Goal: Information Seeking & Learning: Learn about a topic

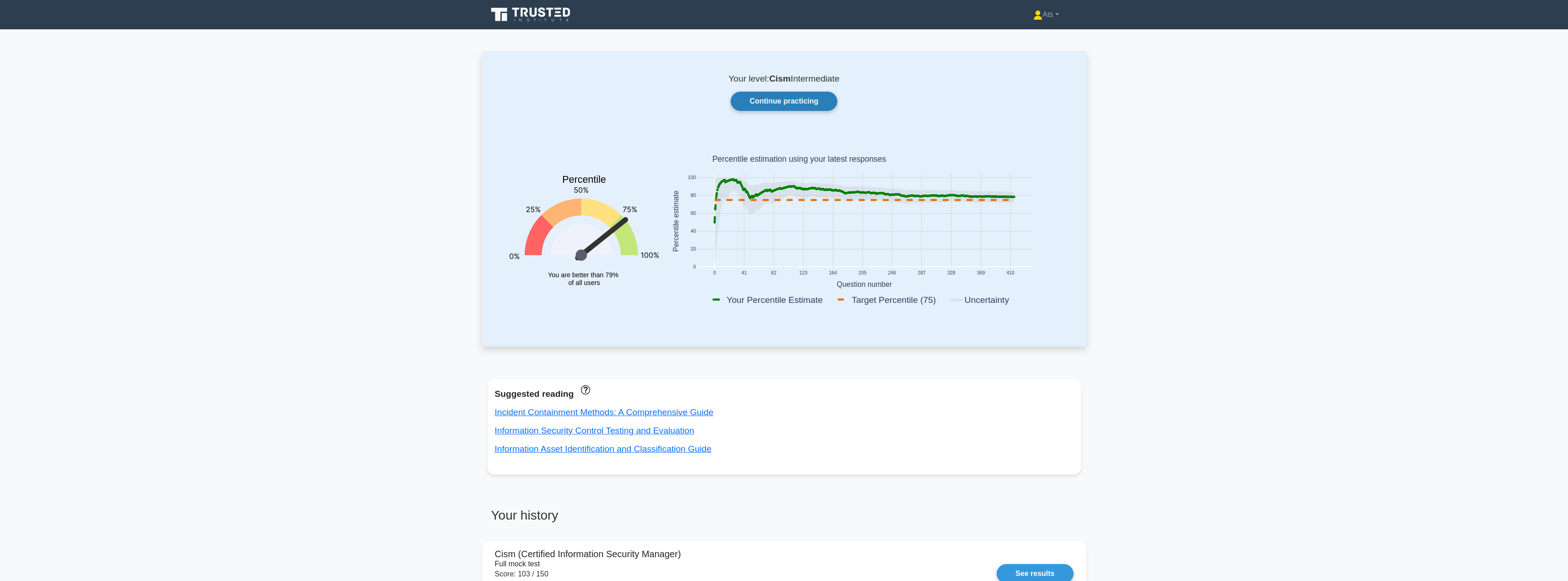
click at [811, 105] on link "Continue practicing" at bounding box center [784, 101] width 106 height 19
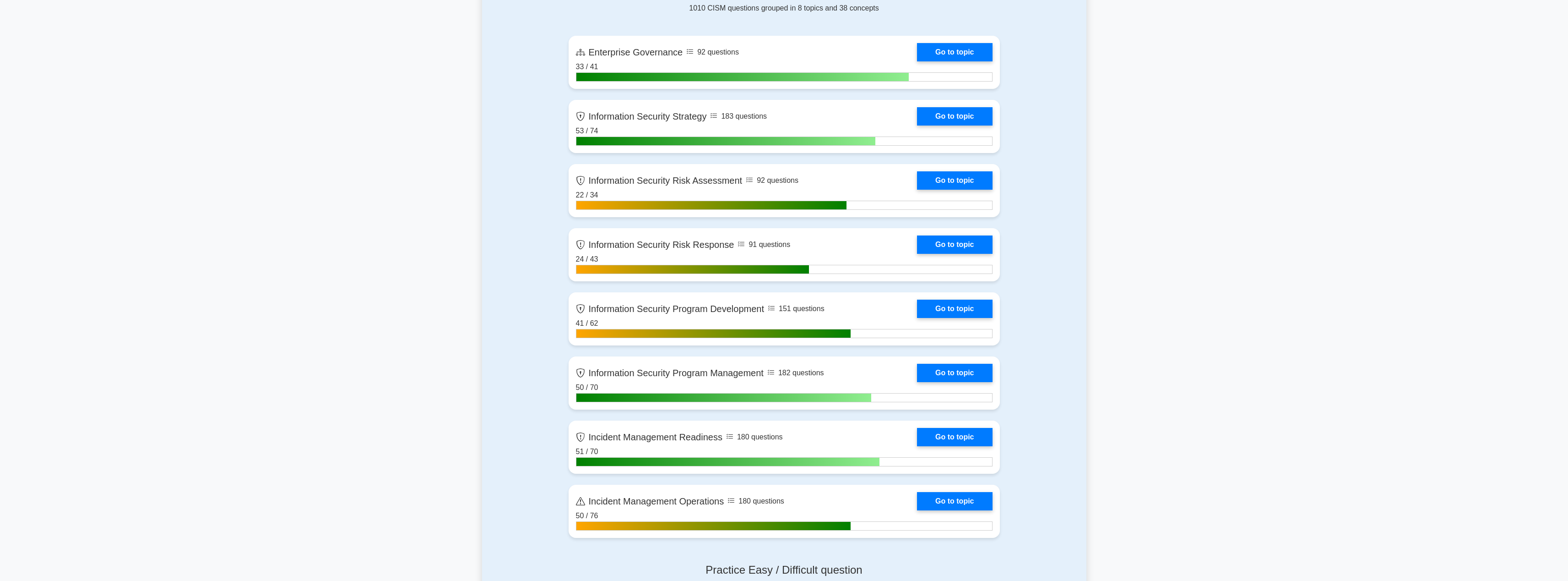
scroll to position [398, 0]
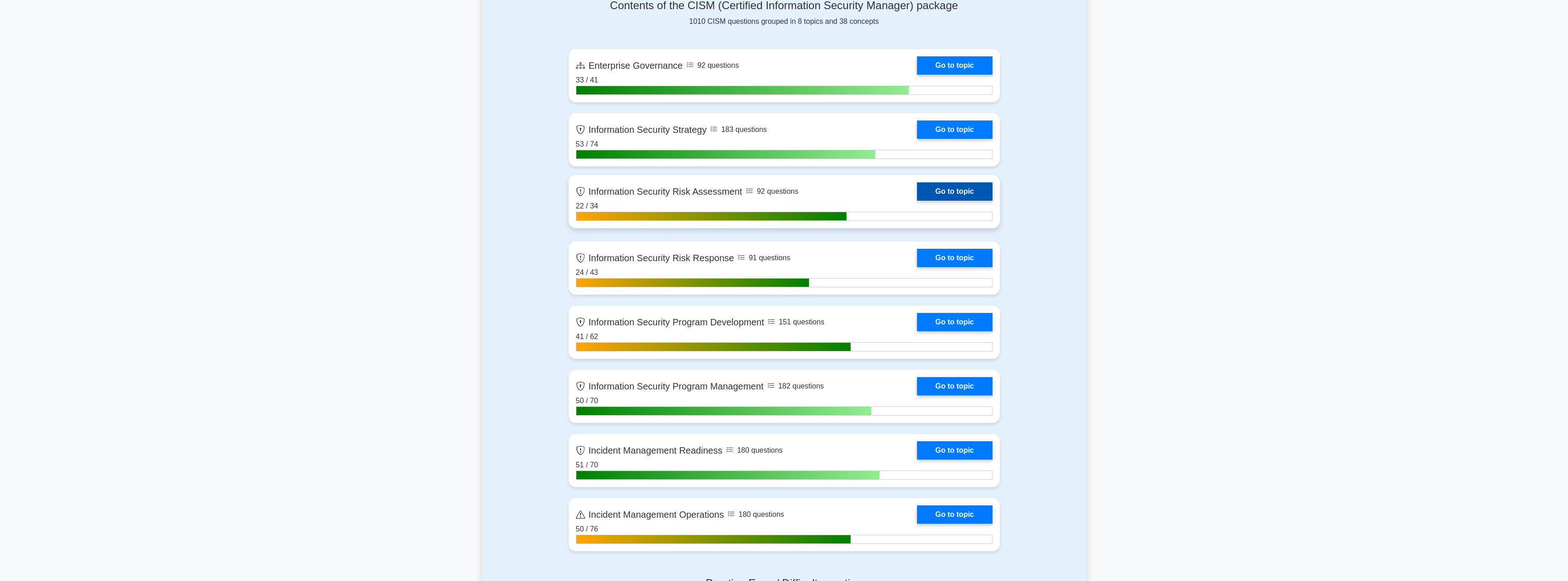
click at [959, 193] on link "Go to topic" at bounding box center [954, 191] width 75 height 18
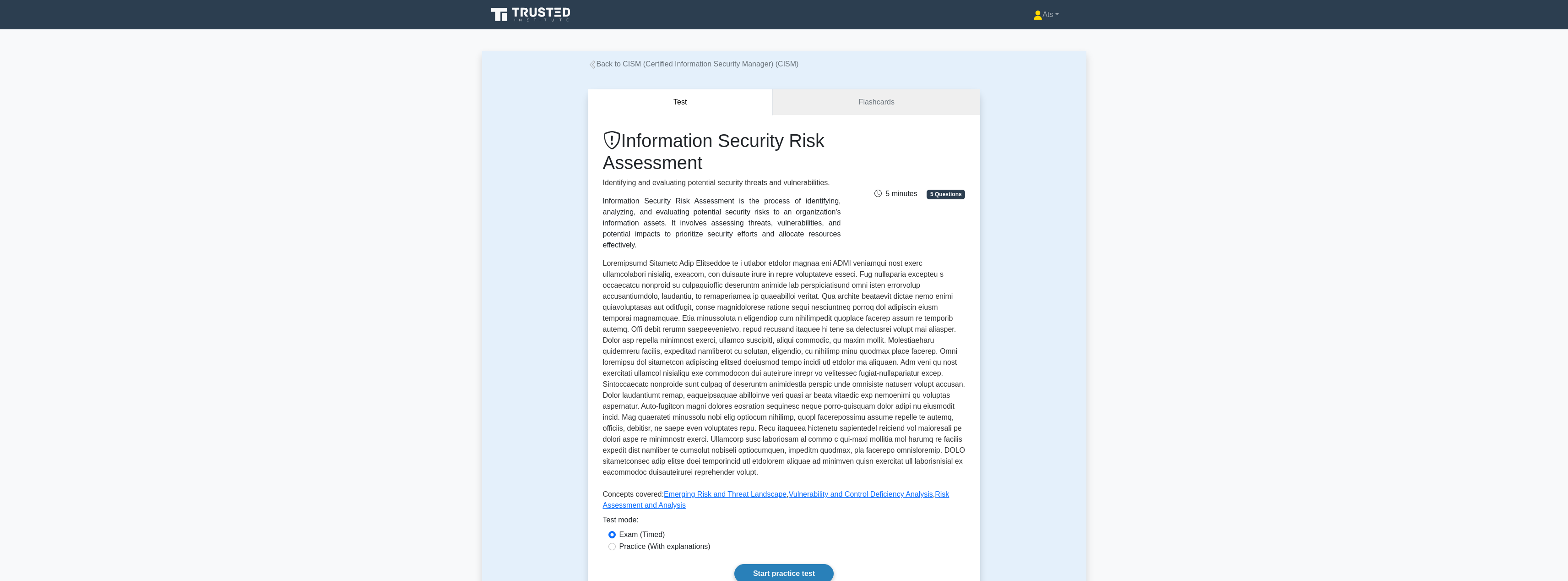
click at [773, 564] on link "Start practice test" at bounding box center [784, 573] width 99 height 19
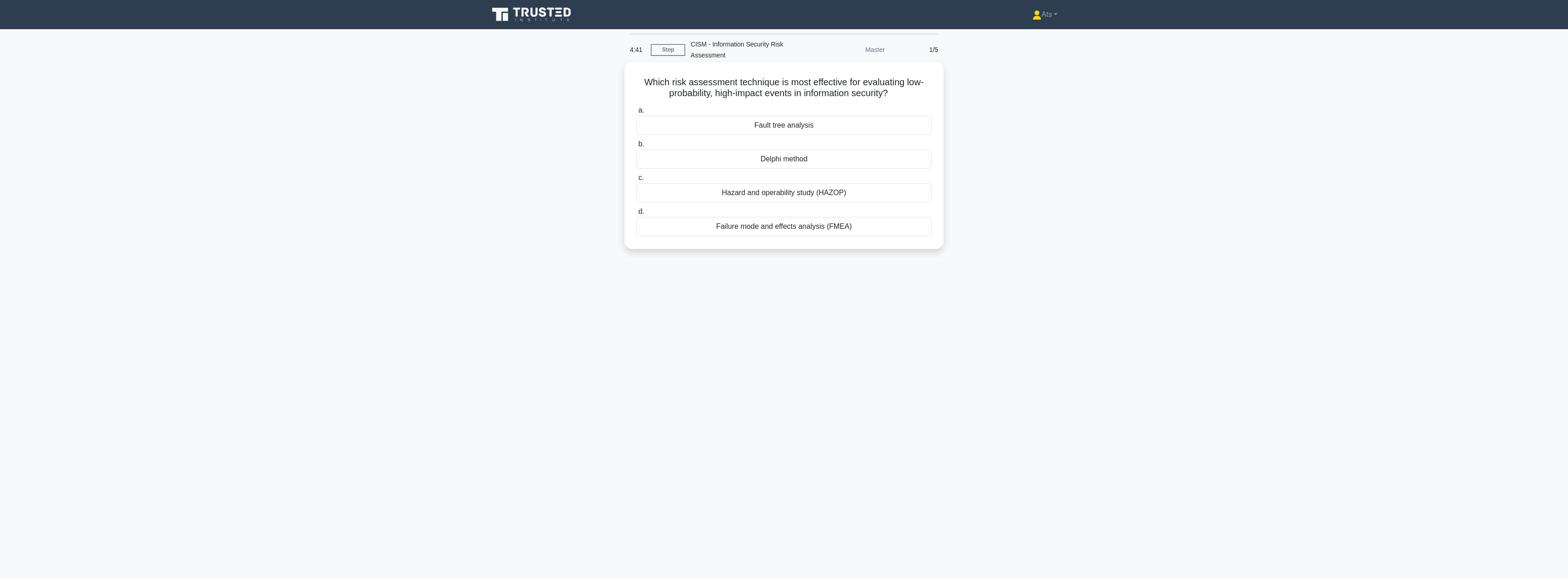
click at [813, 188] on div "Hazard and operability study (HAZOP)" at bounding box center [783, 192] width 295 height 19
click at [636, 181] on input "c. Hazard and operability study (HAZOP)" at bounding box center [636, 178] width 0 height 6
click at [819, 157] on div "Assuming all network traffic is potentially malicious" at bounding box center [783, 159] width 295 height 19
click at [636, 147] on input "b. Assuming all network traffic is potentially malicious" at bounding box center [636, 144] width 0 height 6
click at [764, 126] on div "To generate a comprehensive list of all potential future vulnerabilities" at bounding box center [783, 125] width 295 height 19
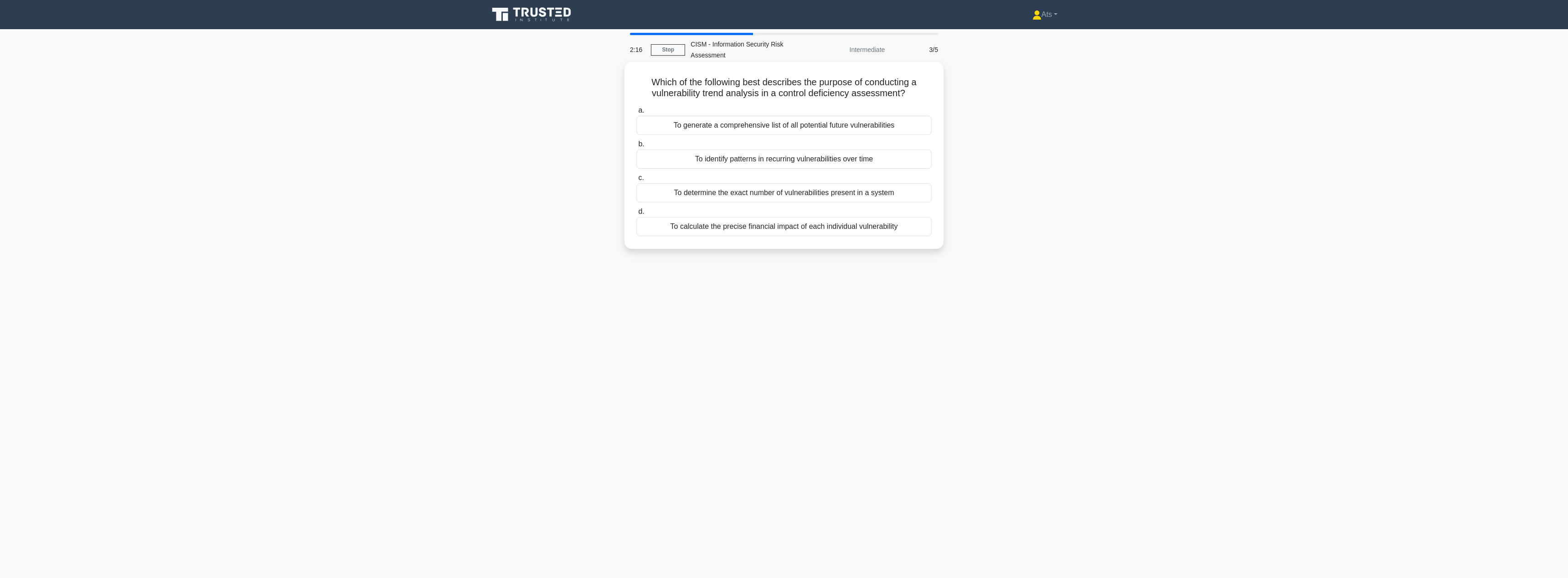
click at [636, 113] on input "a. To generate a comprehensive list of all potential future vulnerabilities" at bounding box center [636, 111] width 0 height 6
click at [867, 126] on div "Asset inventory and classification of hardware components" at bounding box center [783, 125] width 295 height 19
click at [636, 113] on input "a. Asset inventory and classification of hardware components" at bounding box center [636, 111] width 0 height 6
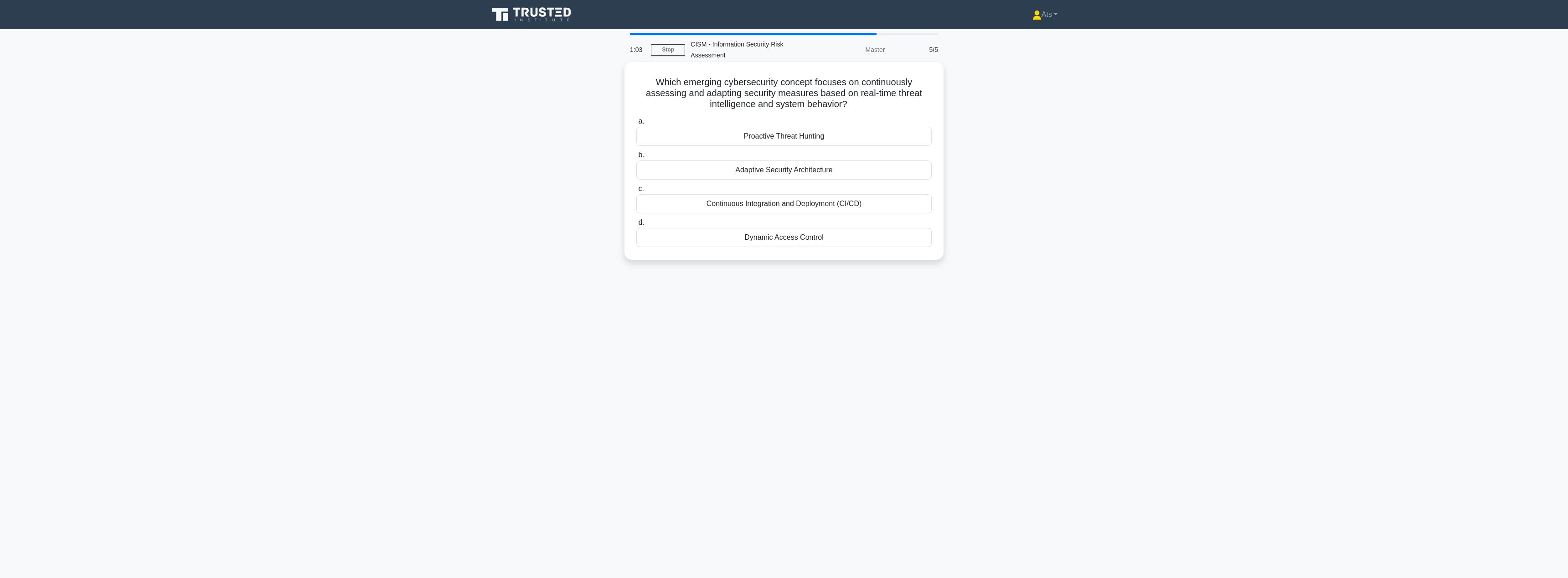
click at [875, 202] on div "Continuous Integration and Deployment (CI/CD)" at bounding box center [783, 203] width 295 height 19
click at [636, 192] on input "c. Continuous Integration and Deployment (CI/CD)" at bounding box center [636, 189] width 0 height 6
drag, startPoint x: 1061, startPoint y: 232, endPoint x: 1062, endPoint y: 190, distance: 42.0
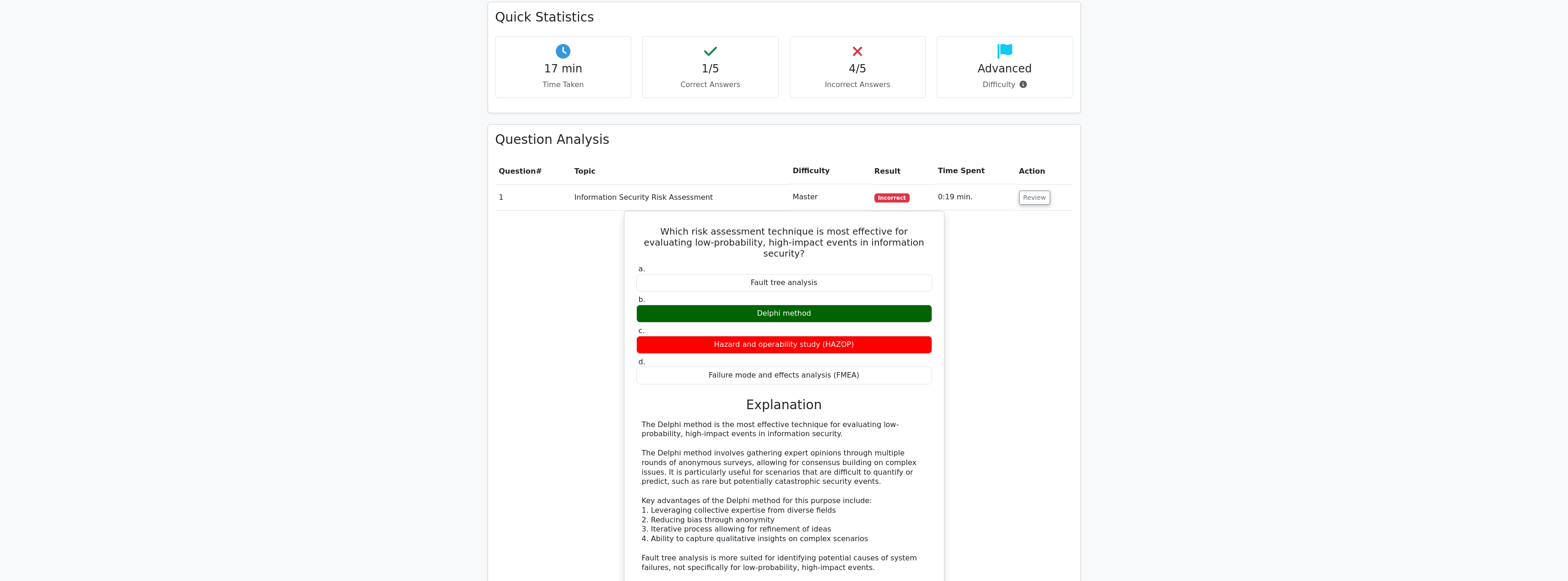
scroll to position [758, 0]
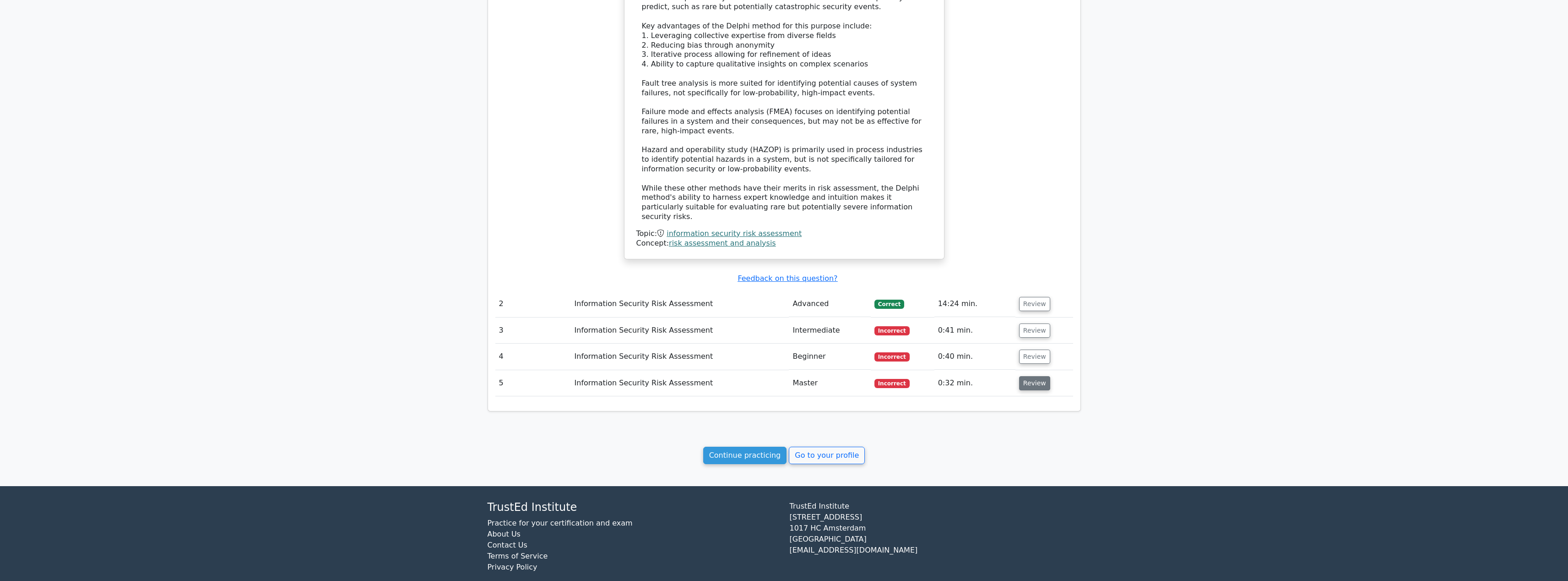
click at [1035, 376] on button "Review" at bounding box center [1034, 383] width 31 height 14
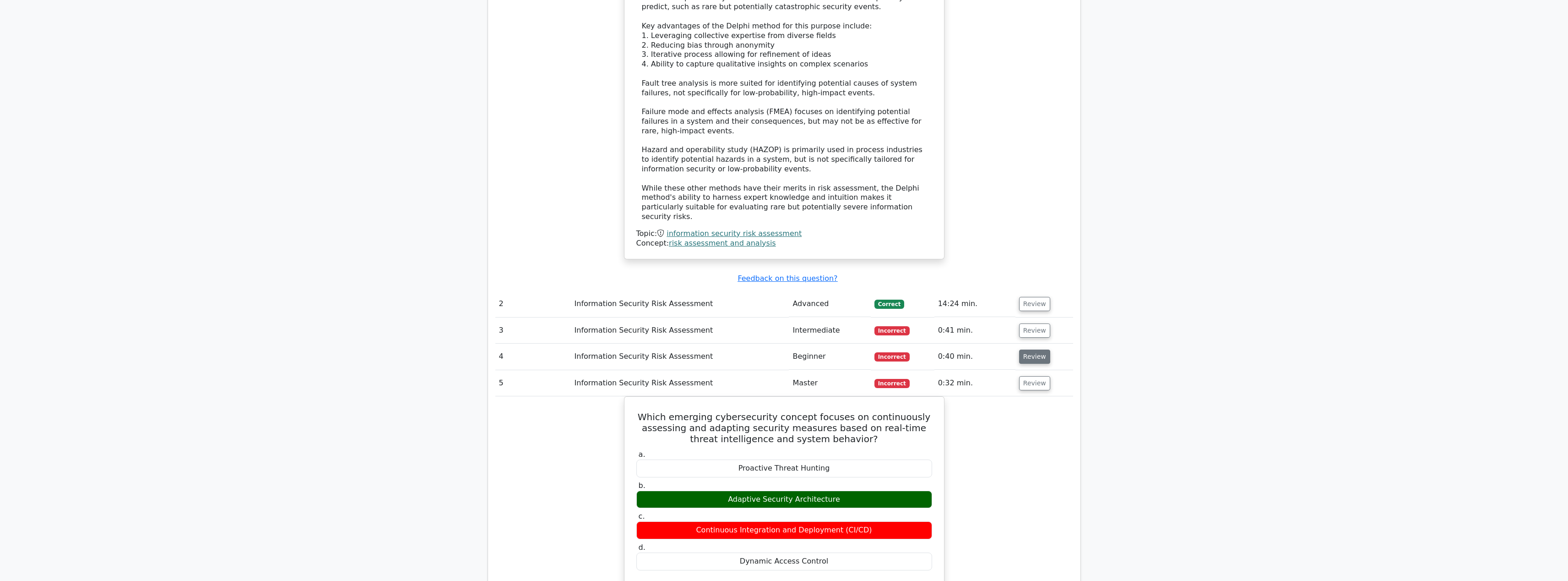
click at [1029, 349] on button "Review" at bounding box center [1034, 356] width 31 height 14
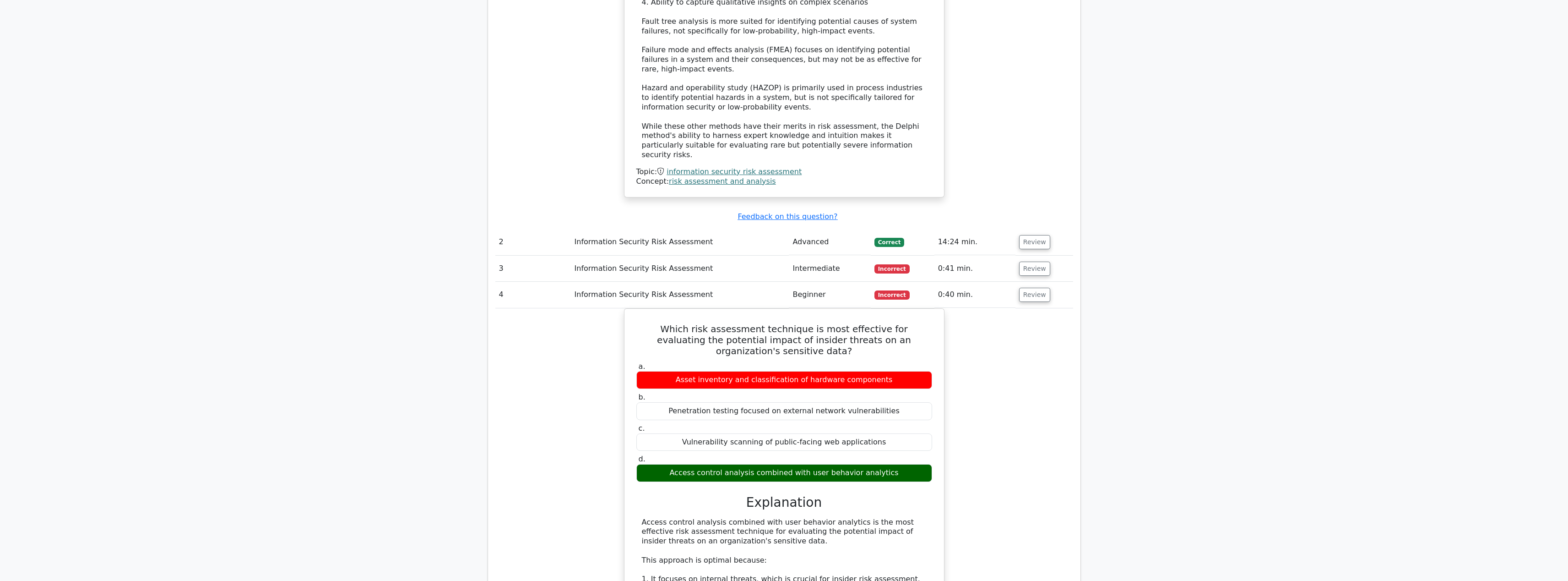
scroll to position [777, 0]
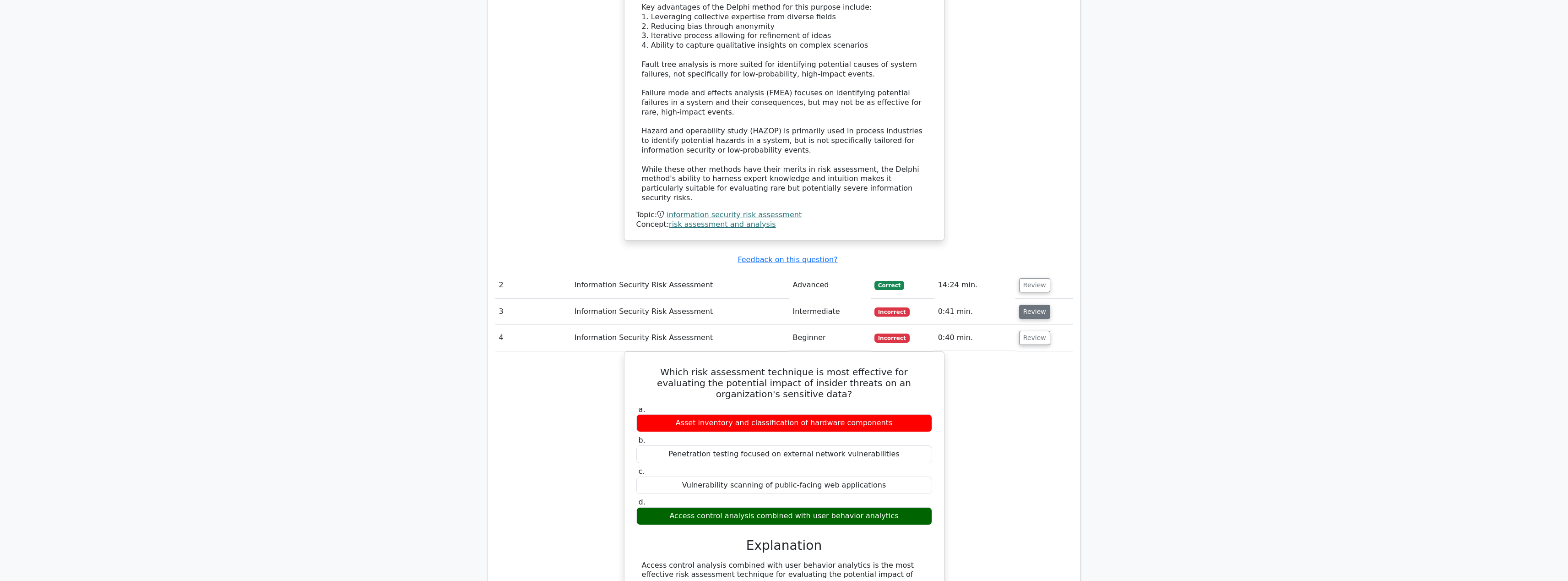
click at [1032, 305] on button "Review" at bounding box center [1034, 311] width 31 height 14
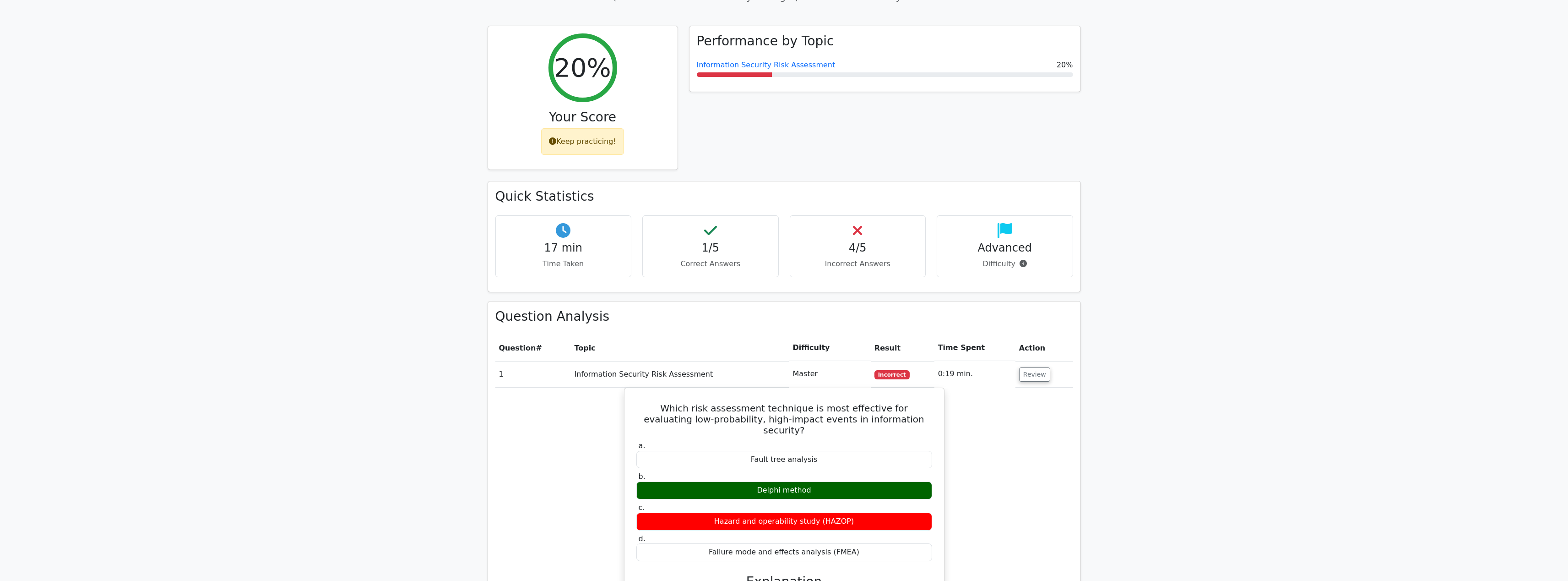
scroll to position [0, 0]
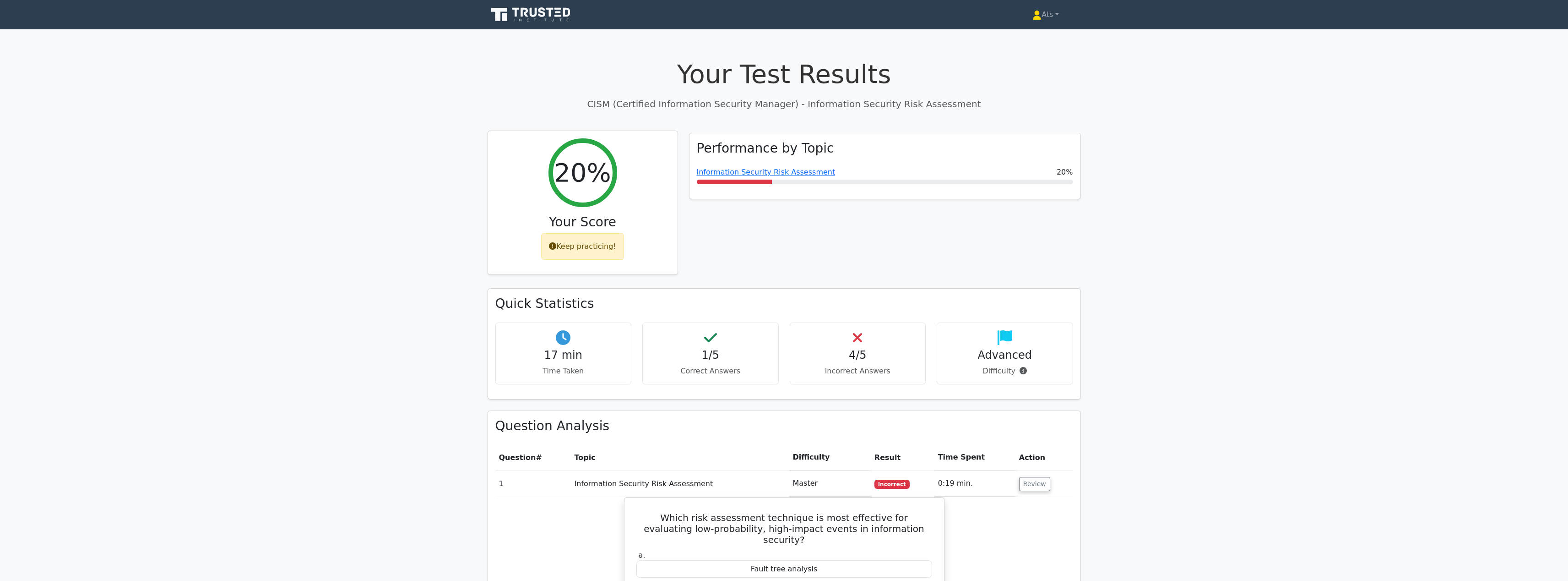
click at [583, 176] on h2 "20%" at bounding box center [582, 172] width 57 height 31
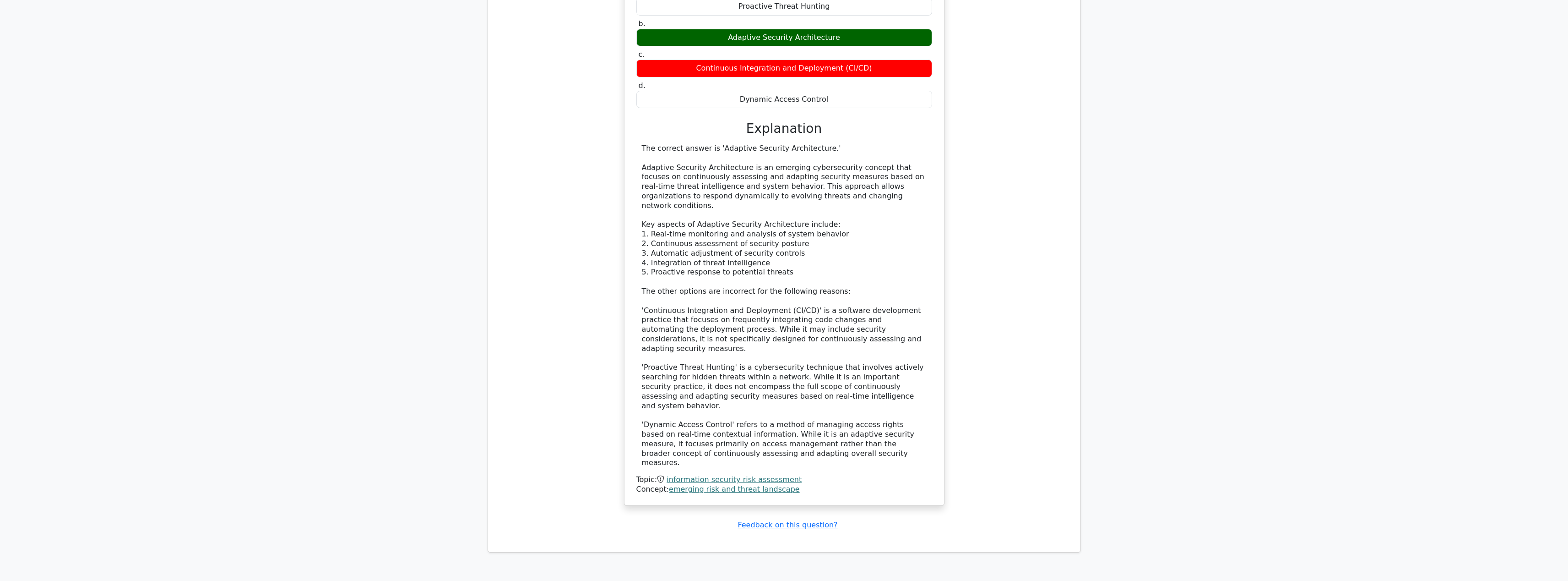
scroll to position [2439, 0]
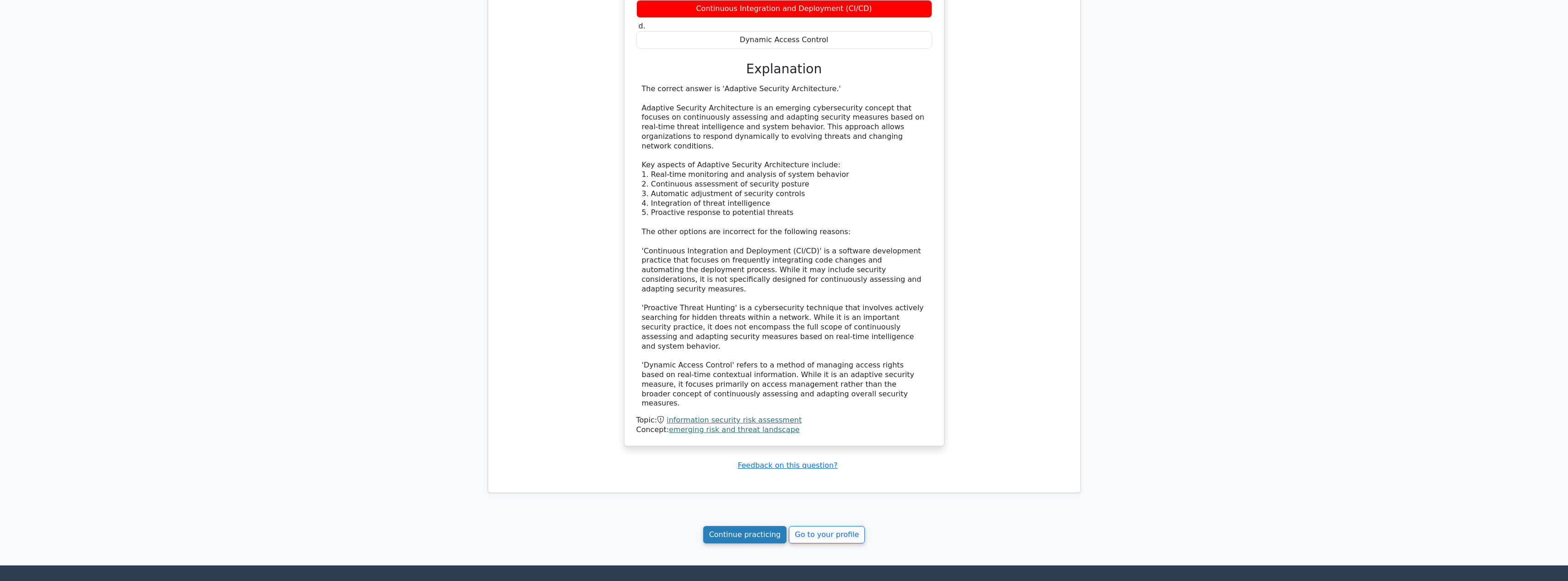
click at [756, 526] on link "Continue practicing" at bounding box center [745, 535] width 84 height 17
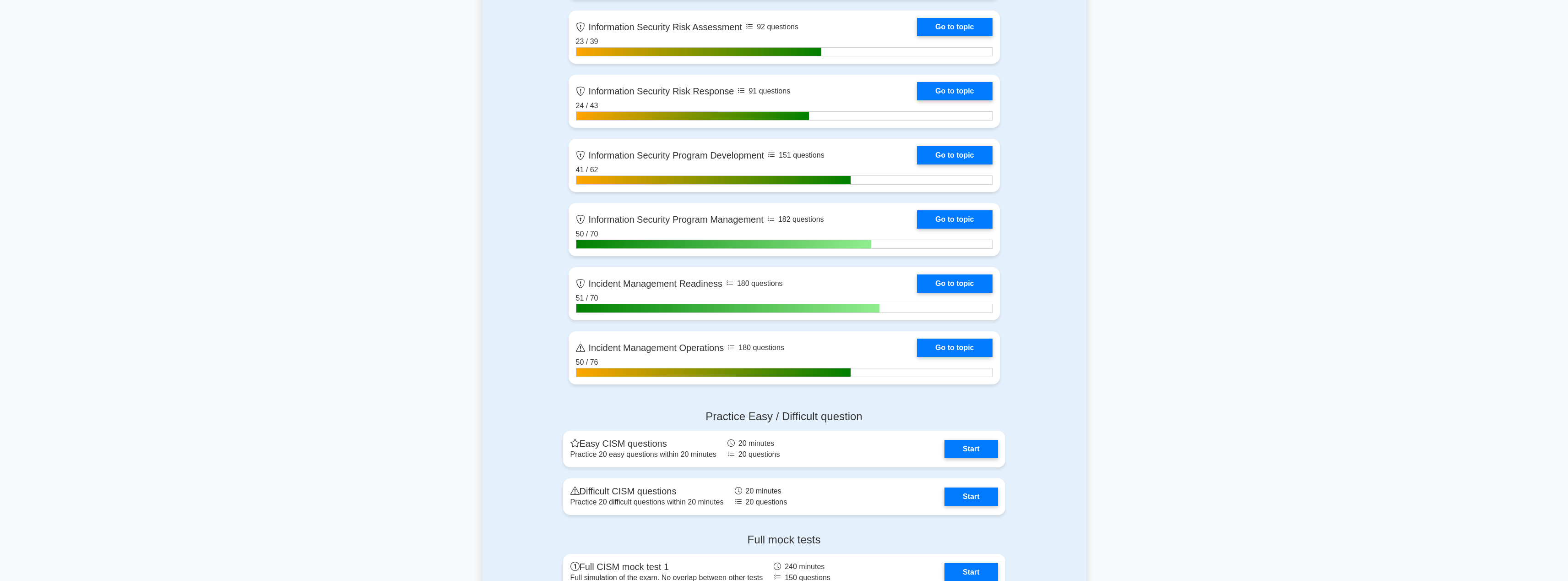
scroll to position [512, 0]
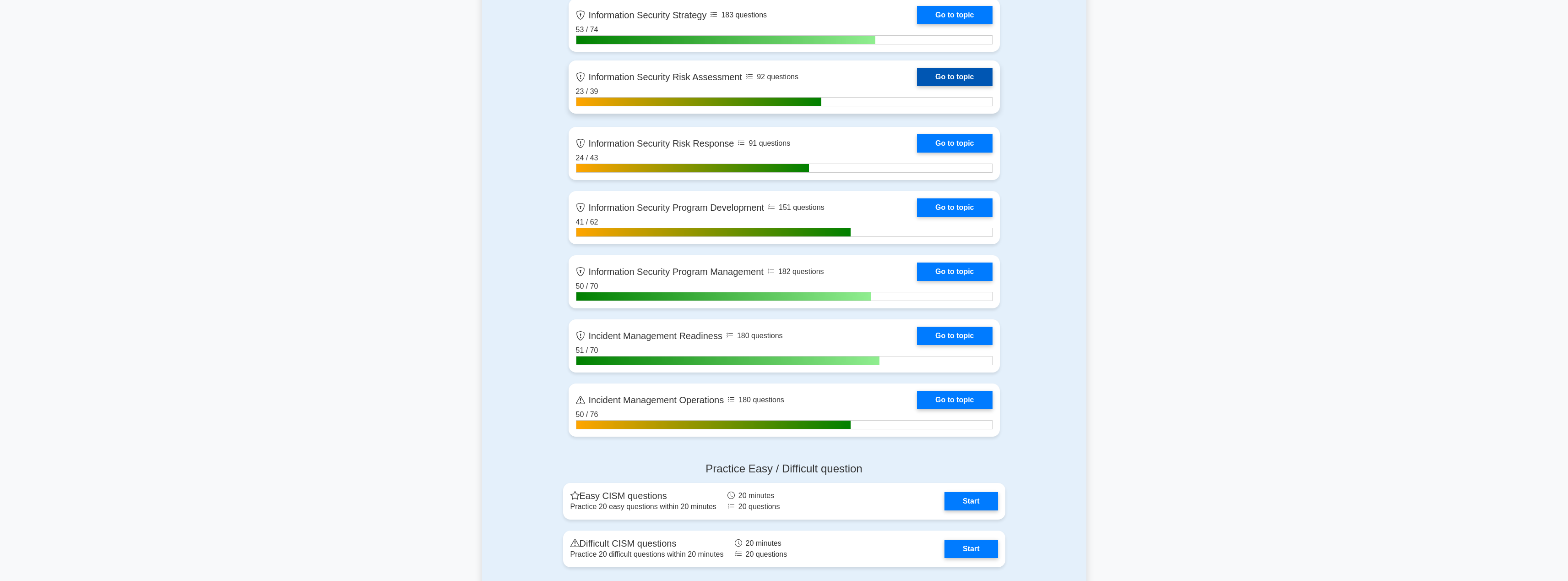
click at [917, 86] on link "Go to topic" at bounding box center [954, 77] width 75 height 18
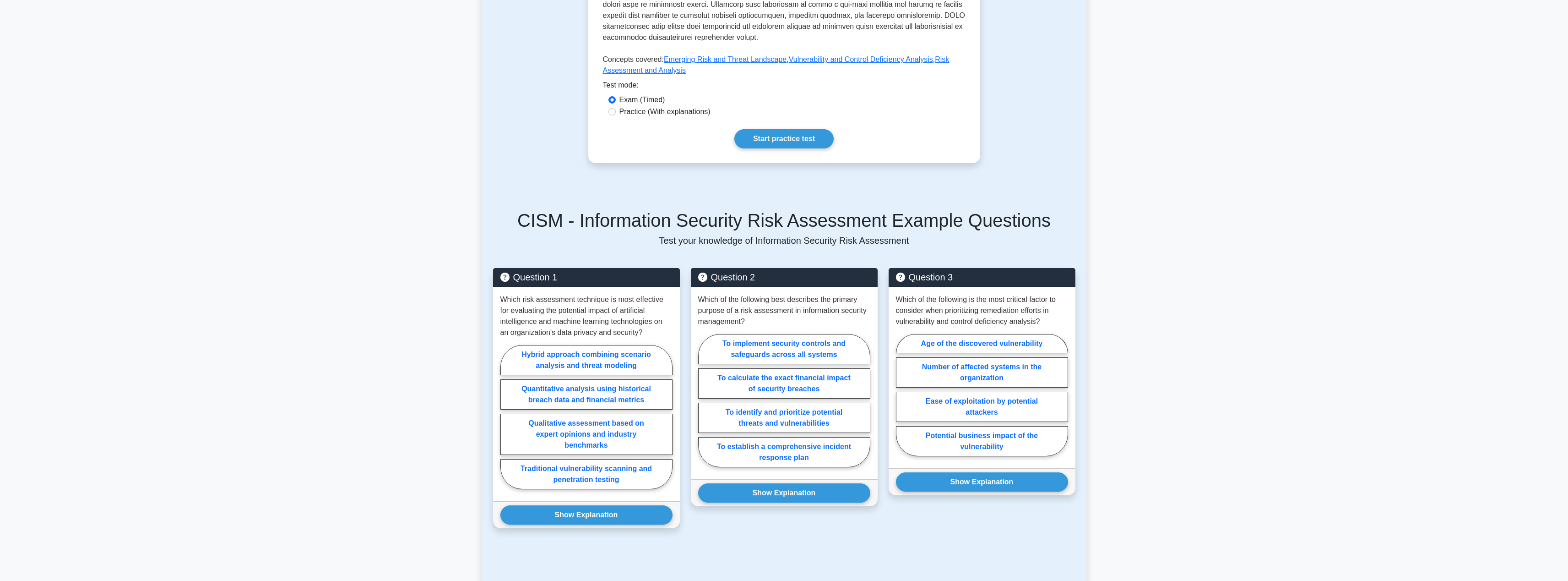
scroll to position [258, 0]
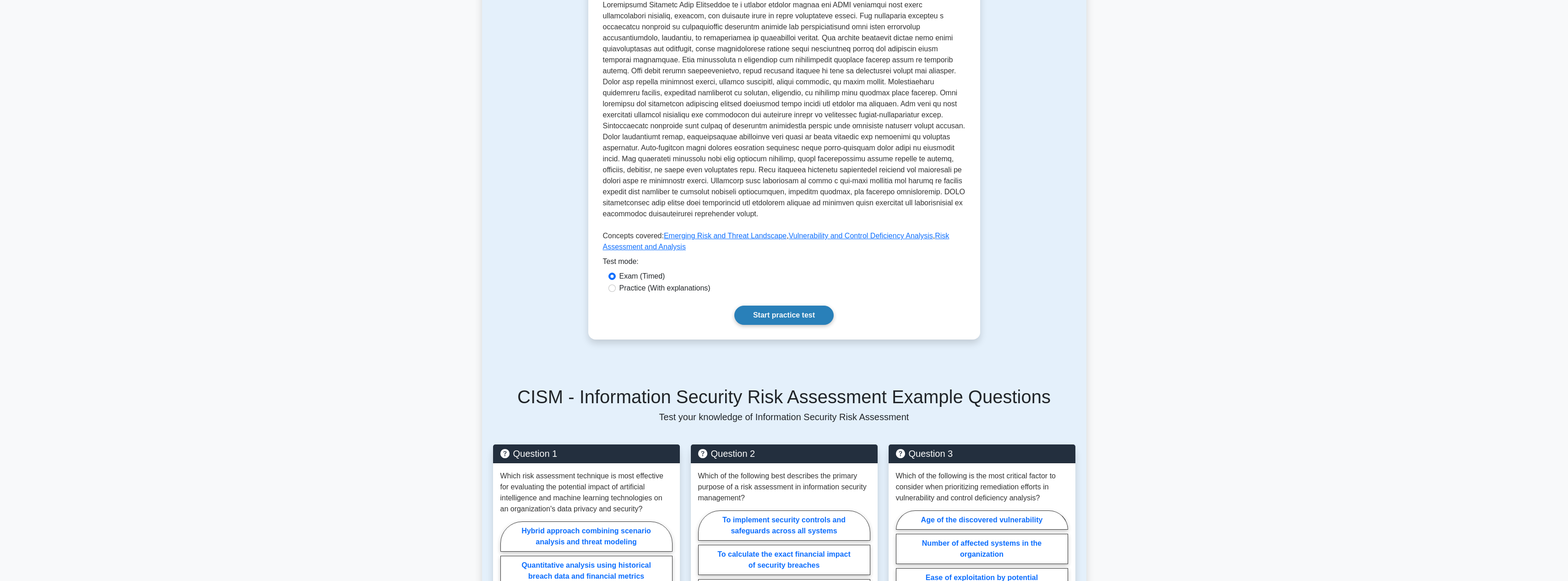
click at [807, 305] on link "Start practice test" at bounding box center [784, 314] width 99 height 19
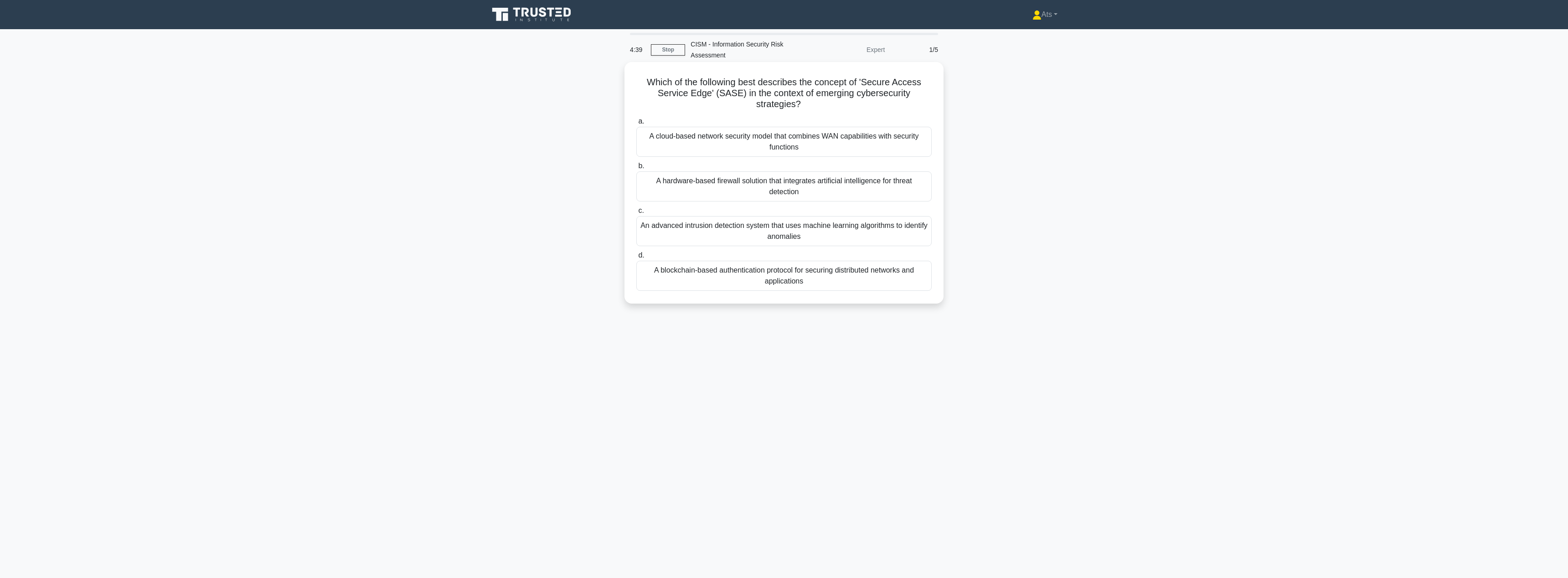
click at [755, 279] on div "A blockchain-based authentication protocol for securing distributed networks an…" at bounding box center [783, 275] width 295 height 30
click at [636, 259] on input "d. A blockchain-based authentication protocol for securing distributed networks…" at bounding box center [636, 256] width 0 height 6
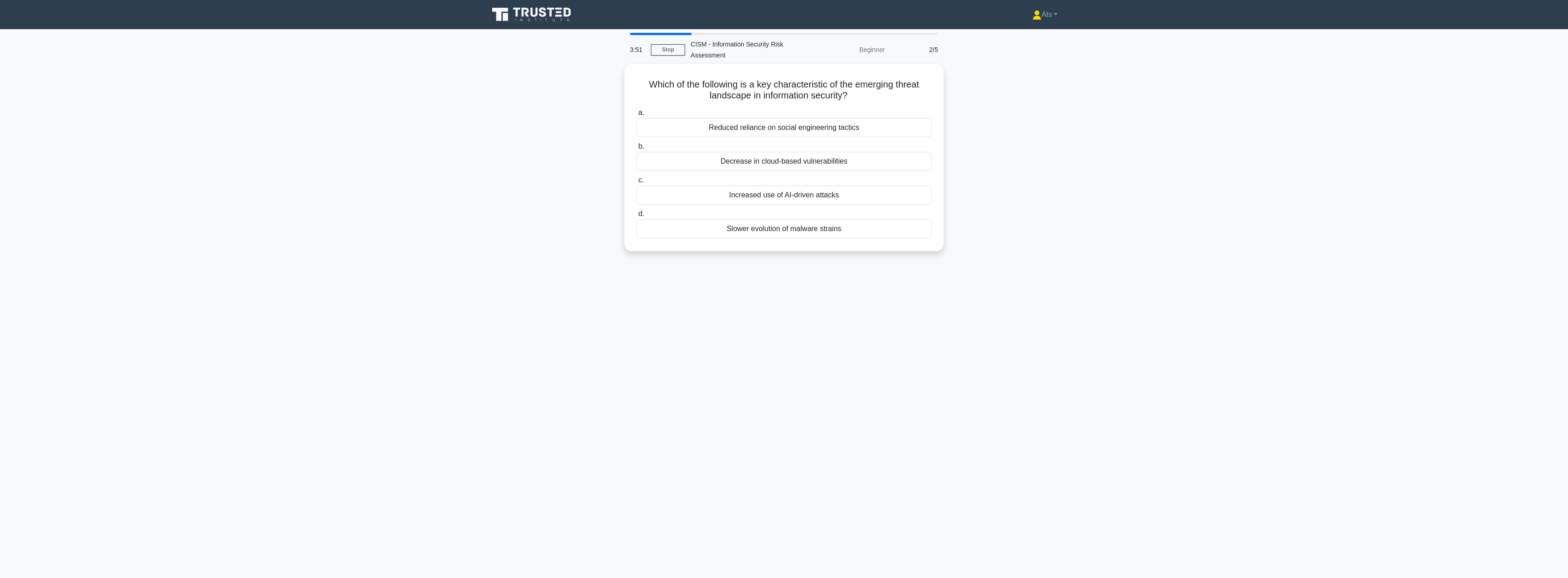
click at [725, 316] on div "3:51 Stop CISM - Information Security Risk Assessment Beginner 2/5 Which of the…" at bounding box center [784, 260] width 601 height 456
click at [814, 183] on label "c. Increased use of AI-driven attacks" at bounding box center [783, 187] width 295 height 30
click at [636, 181] on input "c. Increased use of AI-driven attacks" at bounding box center [636, 178] width 0 height 6
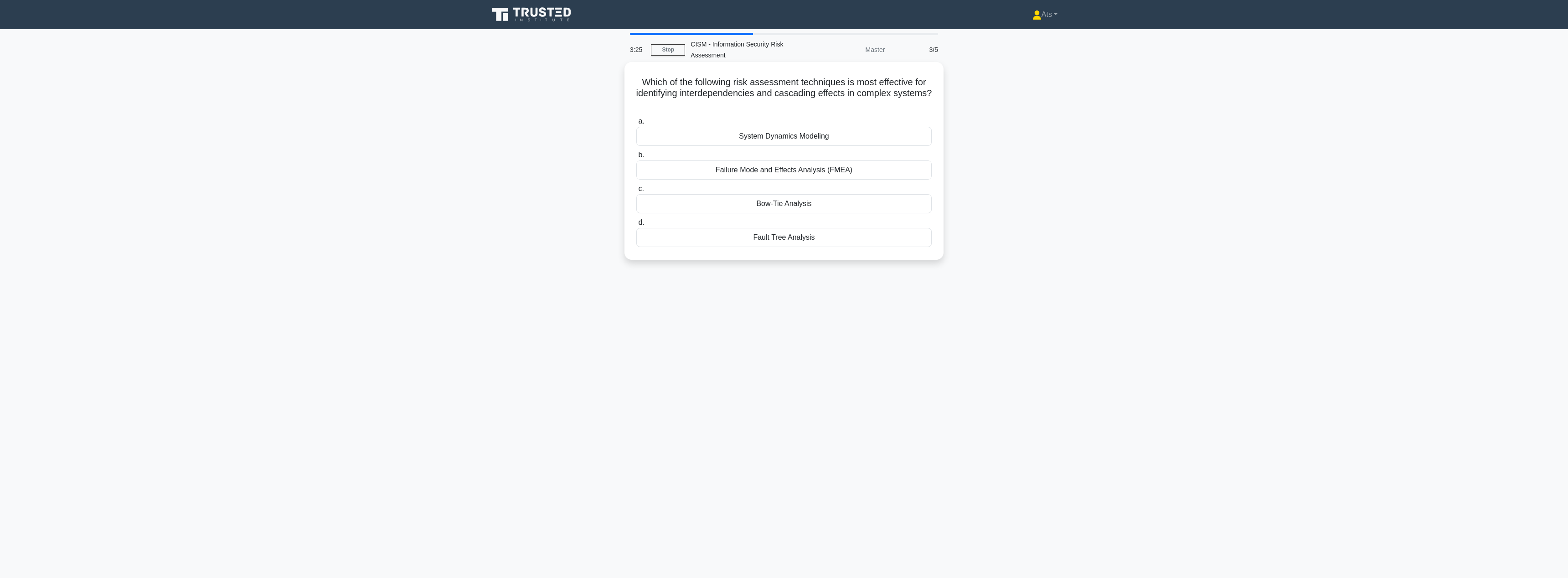
click at [817, 137] on div "System Dynamics Modeling" at bounding box center [783, 136] width 295 height 19
click at [636, 124] on input "a. System Dynamics Modeling" at bounding box center [636, 122] width 0 height 6
click at [892, 206] on div "Utilizing quantum computers to test encryption strength" at bounding box center [783, 203] width 295 height 19
click at [636, 192] on input "c. Utilizing quantum computers to test encryption strength" at bounding box center [636, 189] width 0 height 6
click at [803, 200] on div "Compliance-based security assessments" at bounding box center [783, 203] width 295 height 19
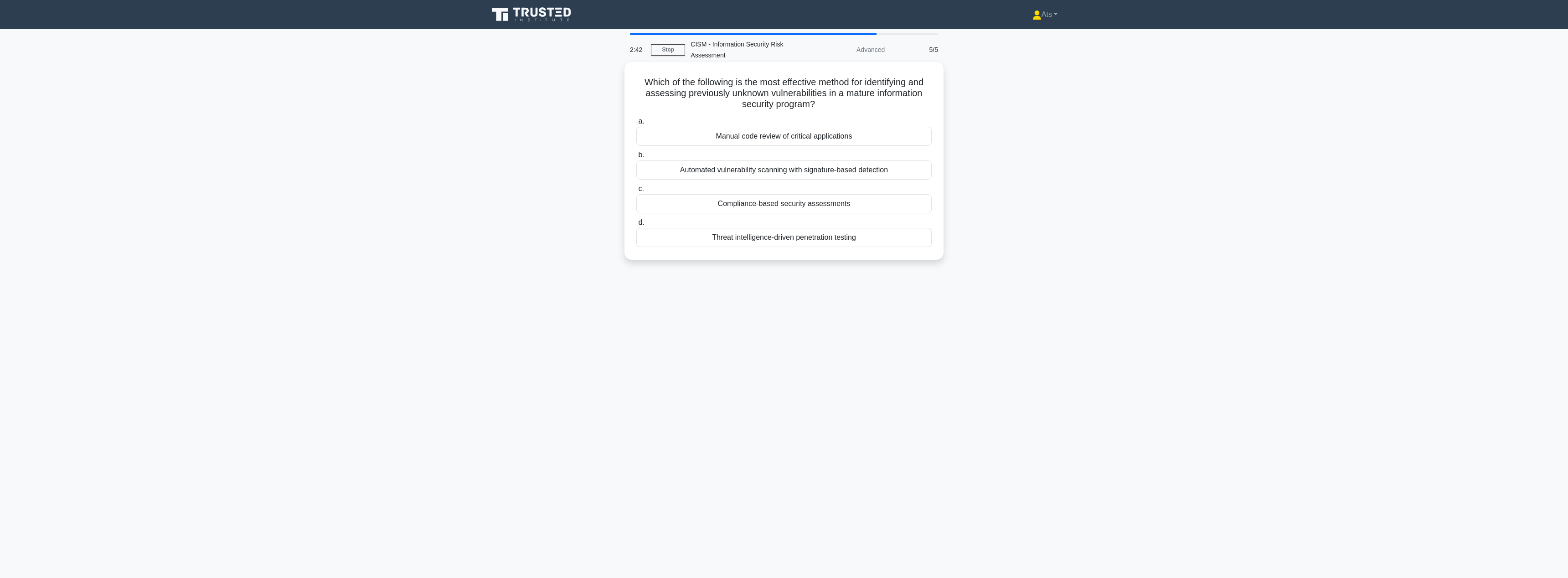
click at [636, 192] on input "c. Compliance-based security assessments" at bounding box center [636, 189] width 0 height 6
click at [874, 175] on div "Automated vulnerability scanning with signature-based detection" at bounding box center [783, 170] width 295 height 19
click at [870, 169] on div "Automated vulnerability scanning with signature-based detection" at bounding box center [783, 170] width 295 height 19
click at [636, 158] on input "b. Automated vulnerability scanning with signature-based detection" at bounding box center [636, 155] width 0 height 6
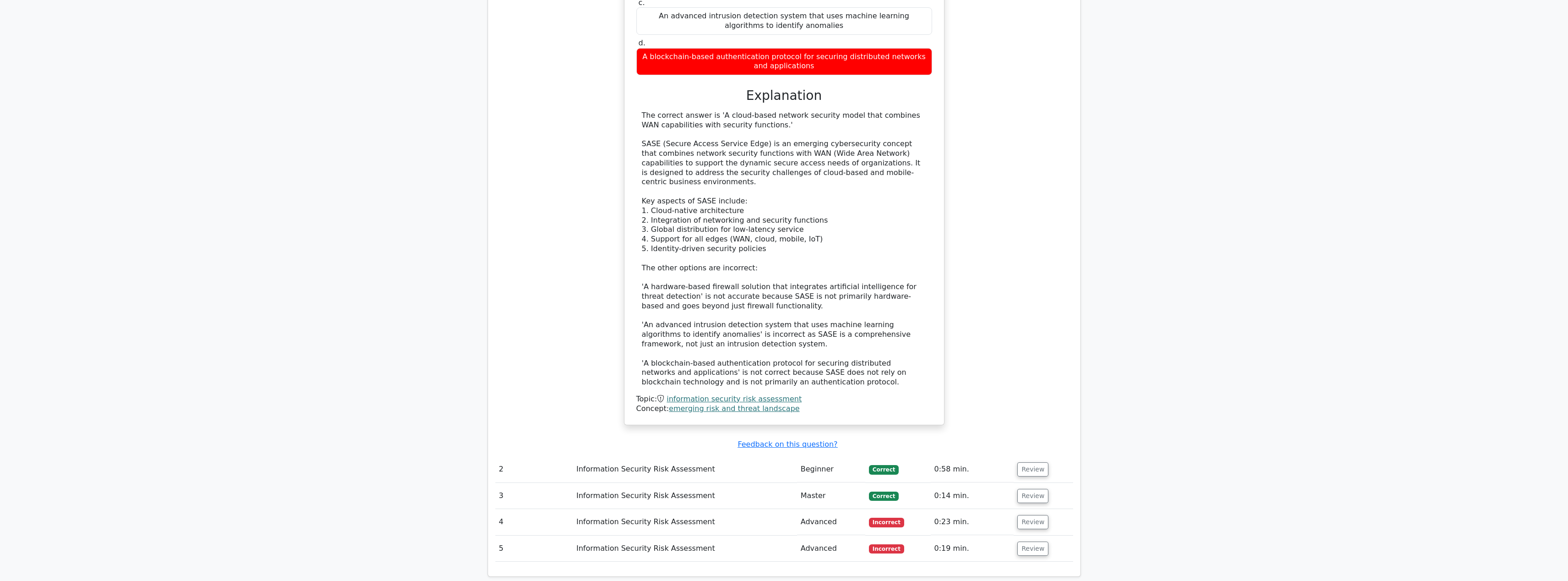
scroll to position [807, 0]
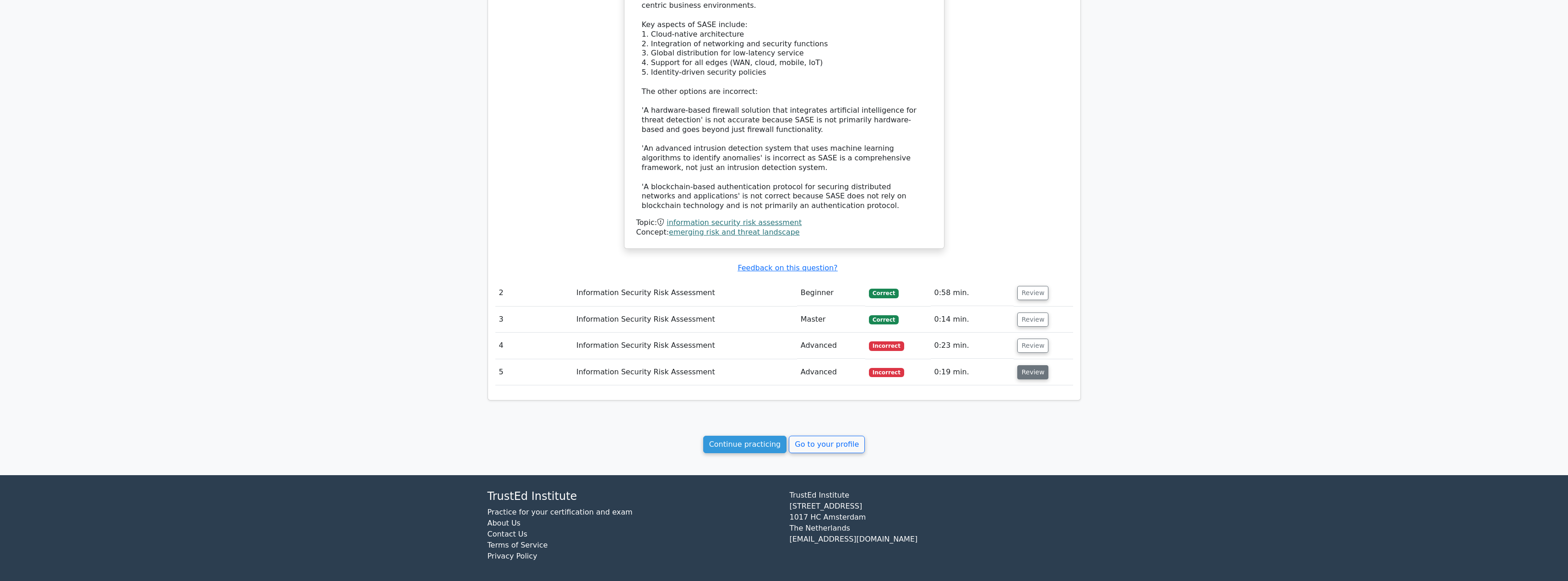
click at [1036, 368] on button "Review" at bounding box center [1032, 372] width 31 height 14
click at [1021, 365] on button "Review" at bounding box center [1032, 372] width 31 height 14
click at [1028, 365] on button "Review" at bounding box center [1032, 372] width 31 height 14
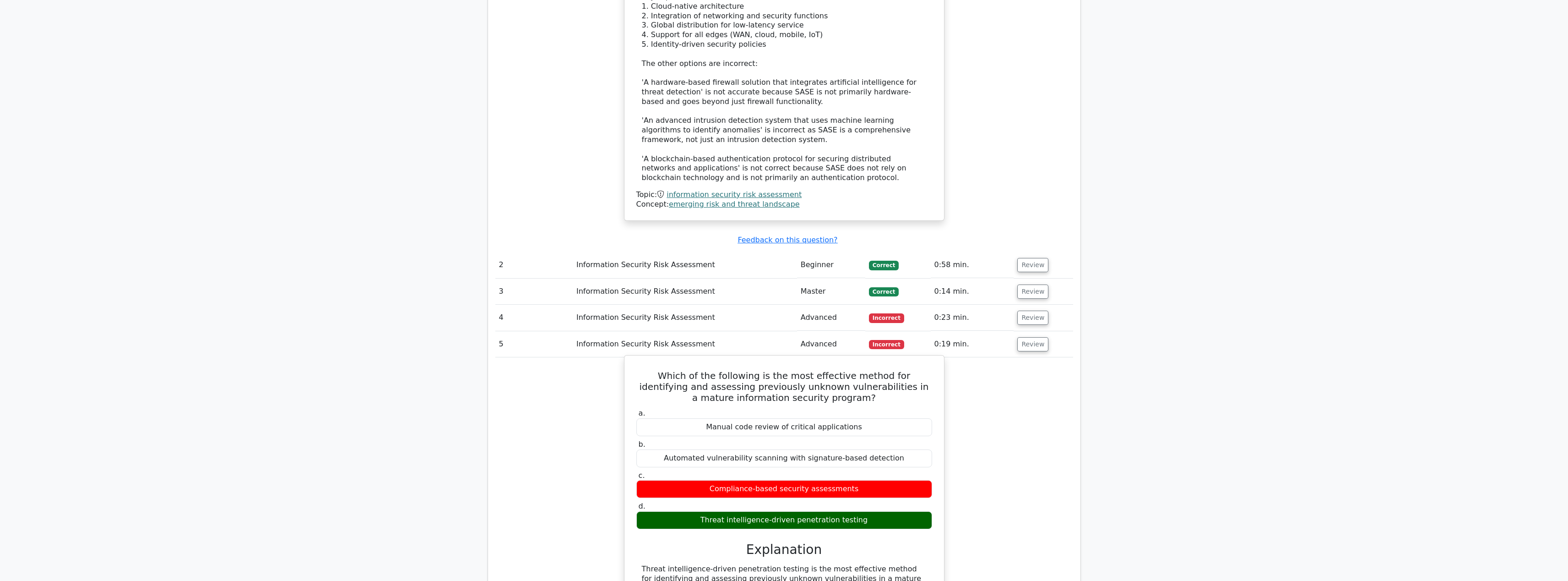
scroll to position [890, 0]
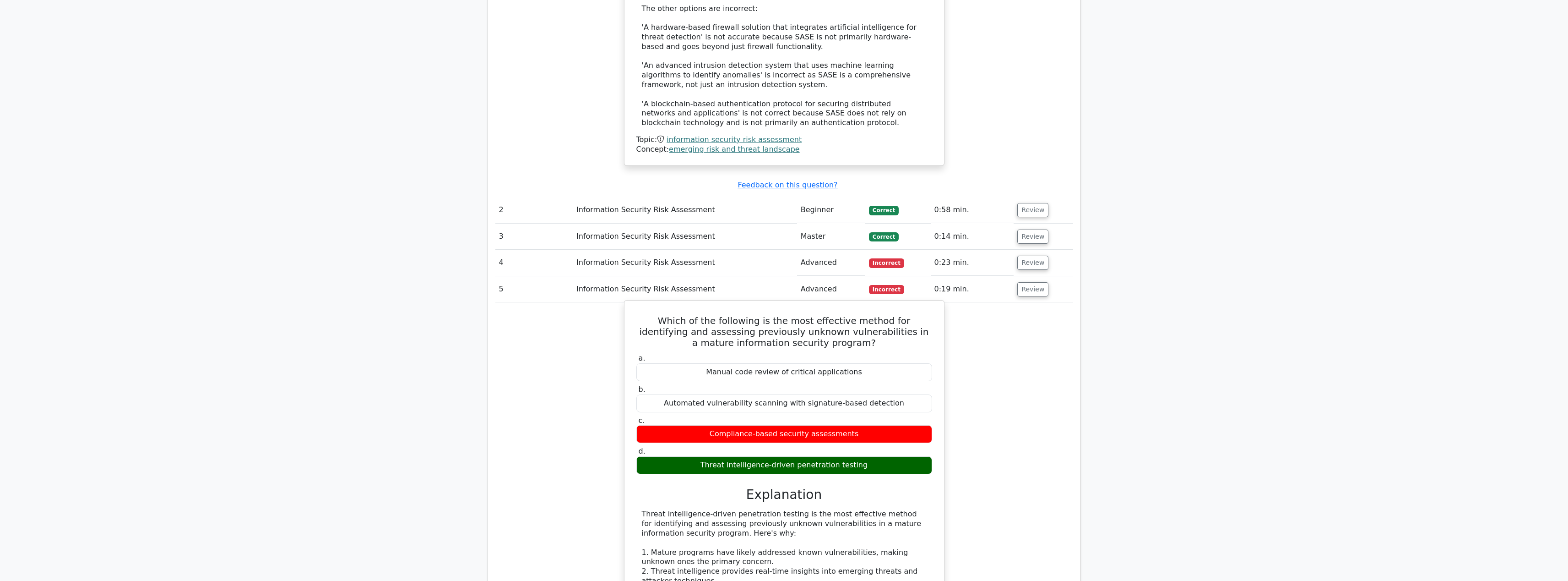
copy div "security"
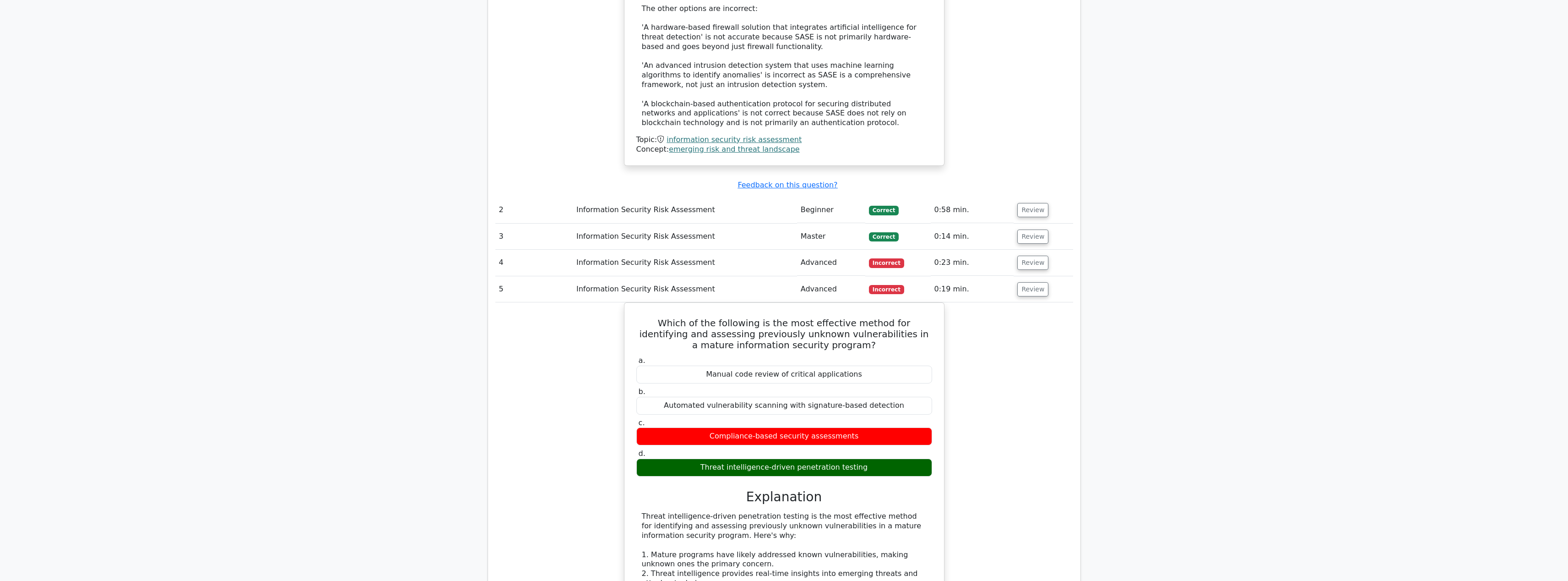
drag, startPoint x: 802, startPoint y: 421, endPoint x: 847, endPoint y: 431, distance: 46.1
click at [1016, 398] on div "Which of the following is the most effective method for identifying and assessi…" at bounding box center [784, 569] width 578 height 535
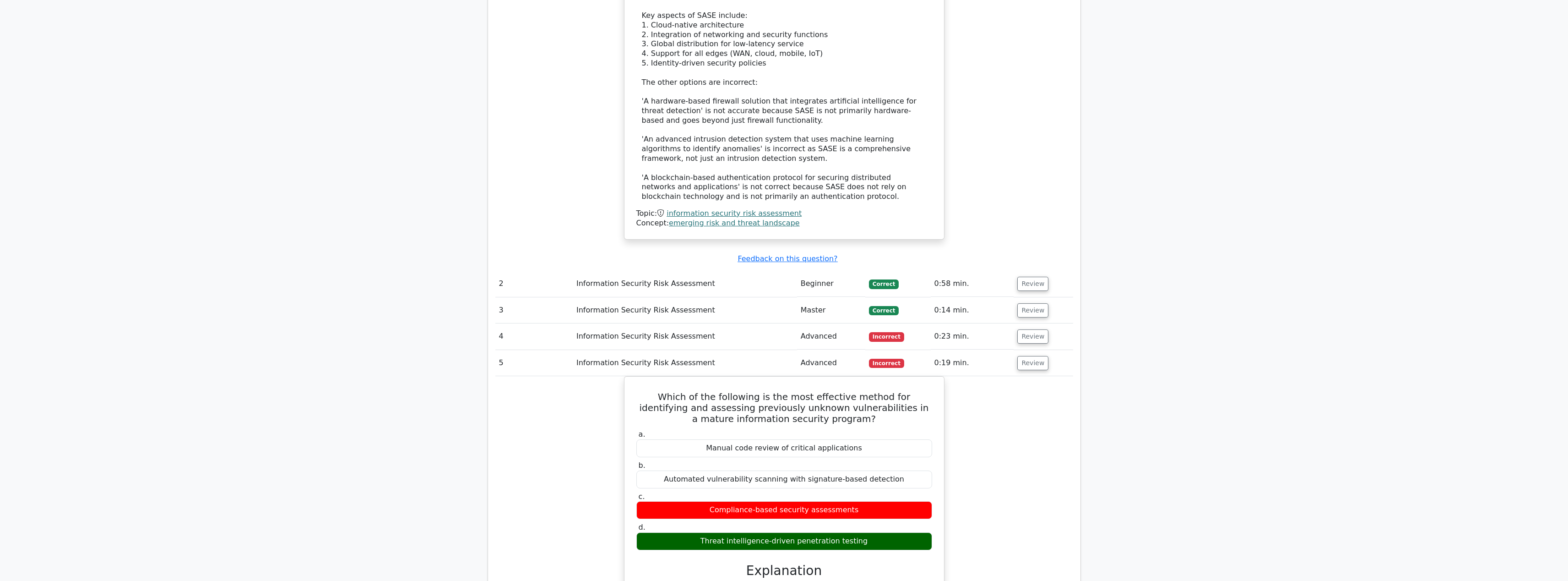
scroll to position [714, 0]
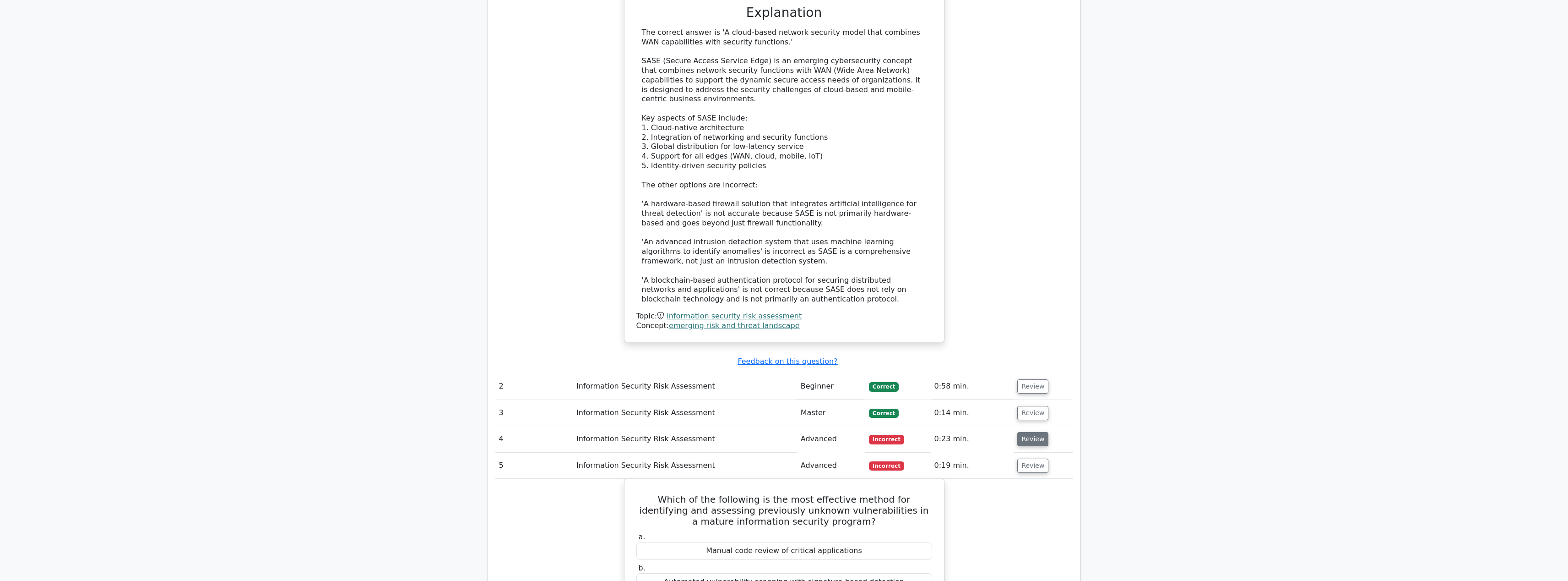
click at [1038, 432] on button "Review" at bounding box center [1032, 439] width 31 height 14
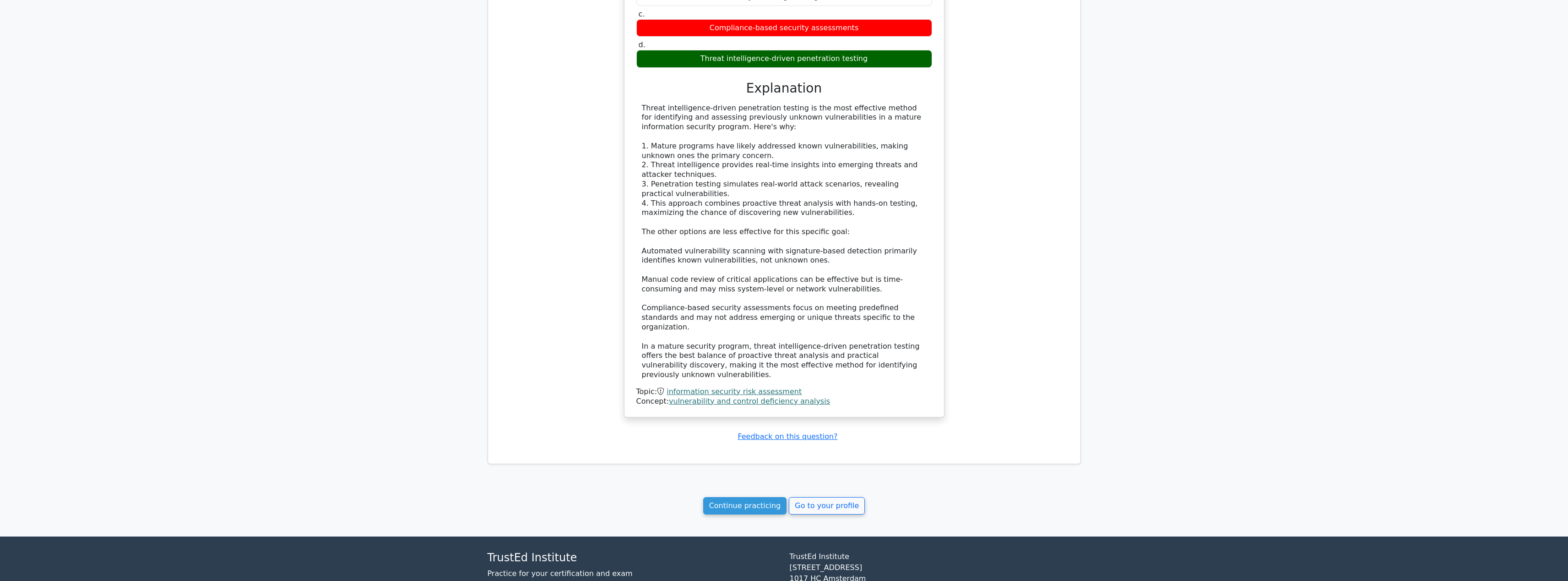
scroll to position [1879, 0]
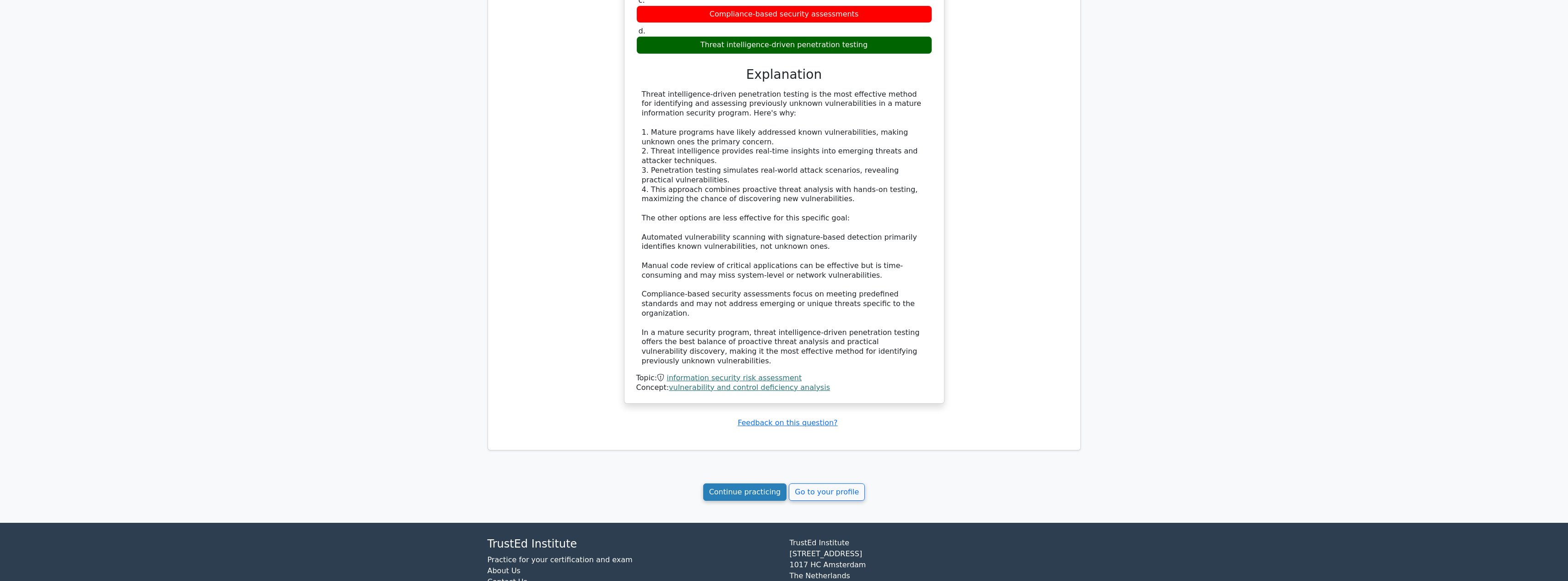
click at [743, 483] on link "Continue practicing" at bounding box center [745, 492] width 84 height 17
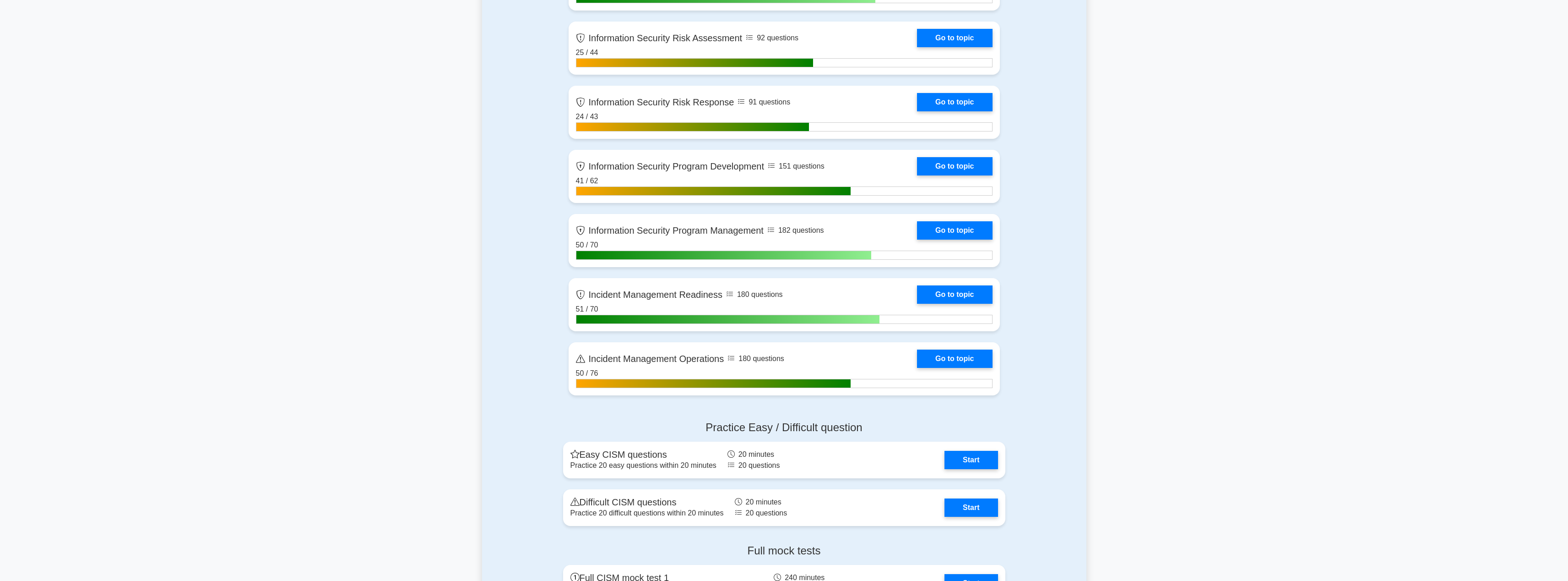
scroll to position [355, 0]
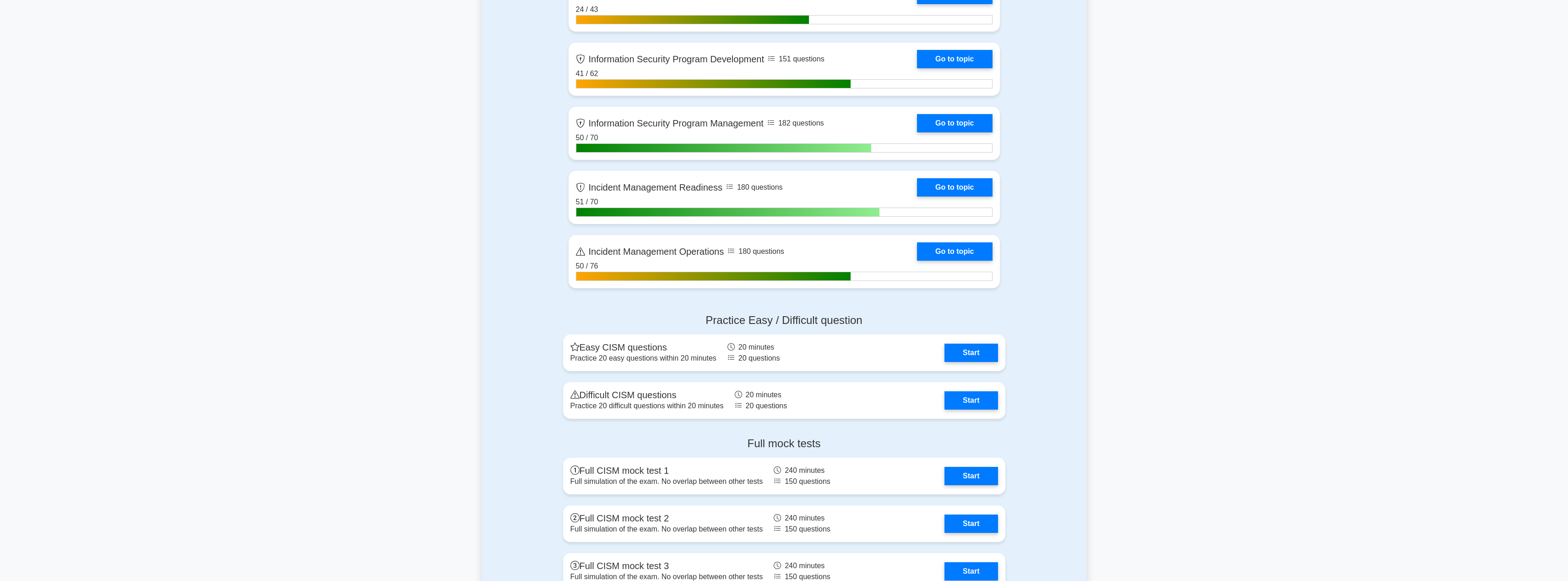
scroll to position [746, 0]
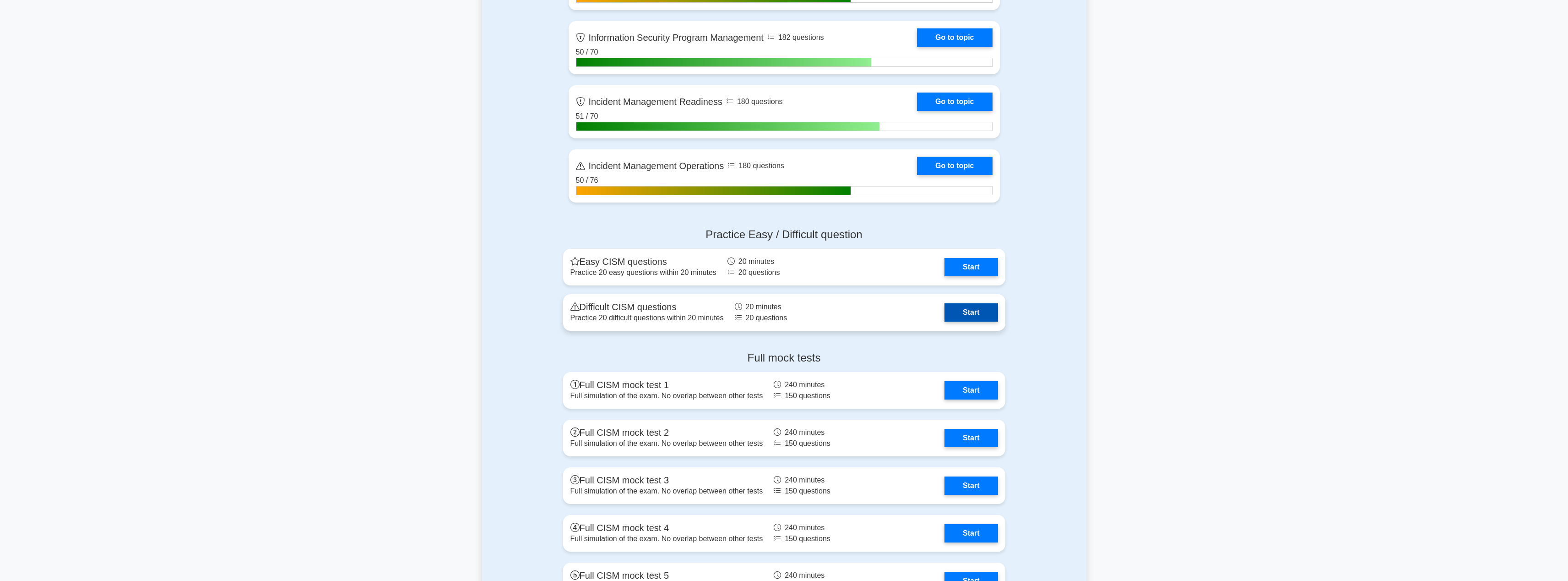
click at [685, 314] on link "Start" at bounding box center [971, 313] width 53 height 18
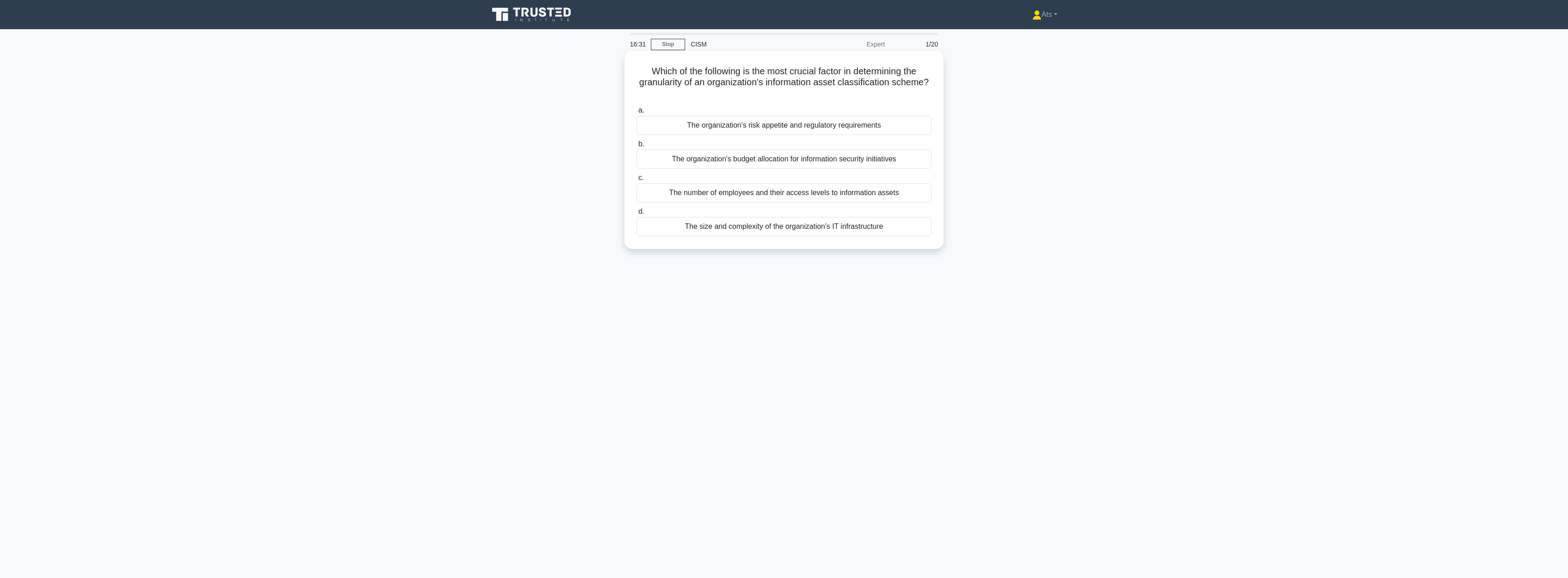
click at [786, 129] on div "The organization's risk appetite and regulatory requirements" at bounding box center [783, 125] width 295 height 19
click at [636, 113] on input "a. The organization's risk appetite and regulatory requirements" at bounding box center [636, 111] width 0 height 6
click at [845, 148] on div "Tracking the reduction in security incidents reported by the IT helpdesk" at bounding box center [783, 148] width 295 height 19
click at [636, 136] on input "b. Tracking the reduction in security incidents reported by the IT helpdesk" at bounding box center [636, 133] width 0 height 6
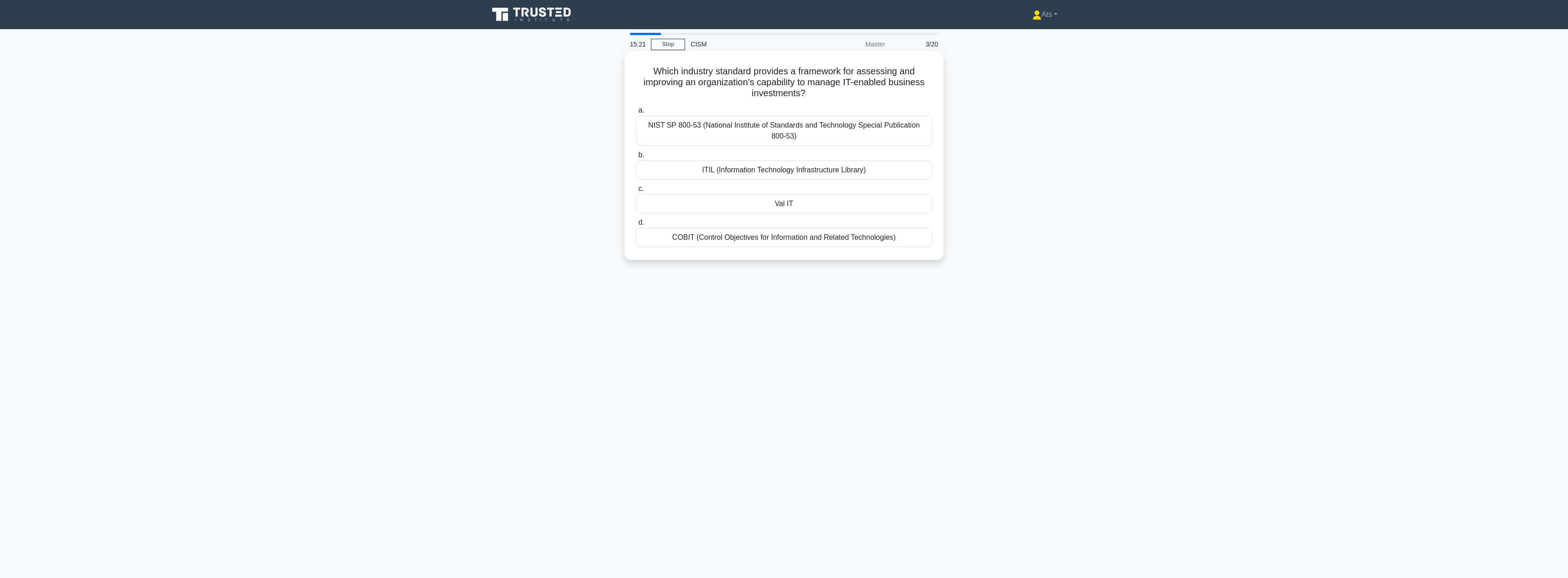
click at [856, 213] on div "Val IT" at bounding box center [783, 203] width 295 height 19
click at [636, 192] on input "c. Val IT" at bounding box center [636, 189] width 0 height 6
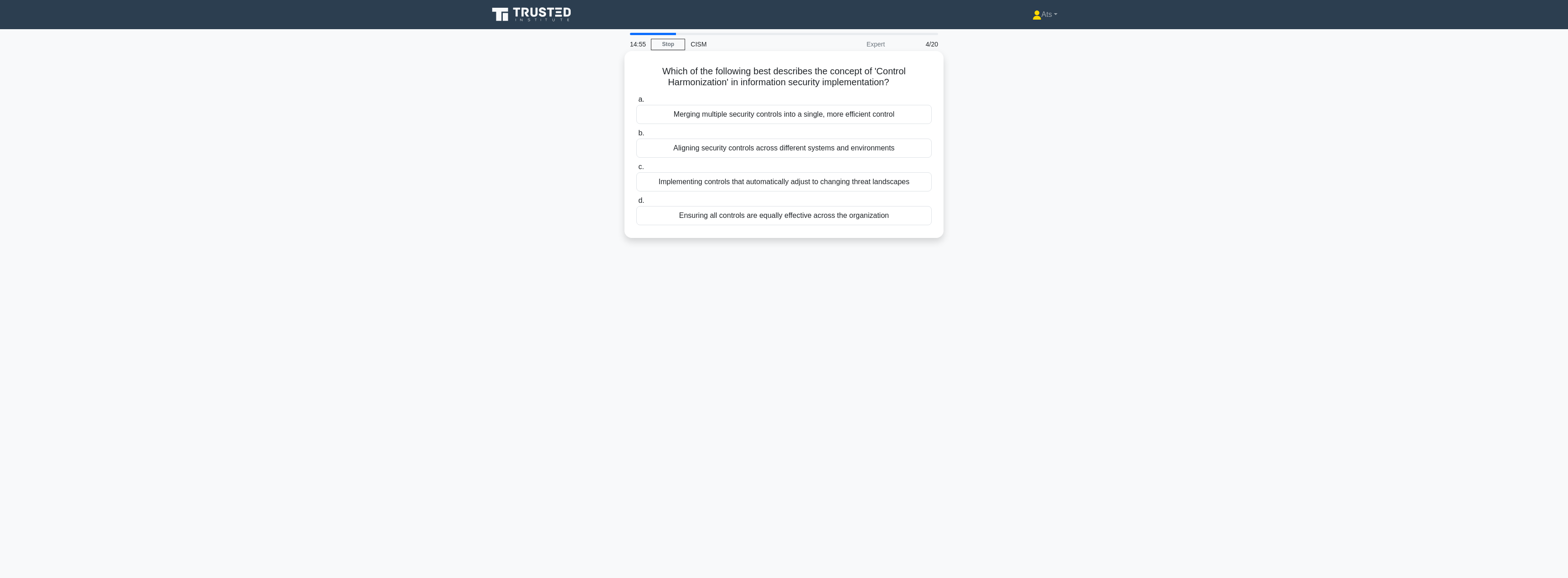
click at [769, 151] on div "Aligning security controls across different systems and environments" at bounding box center [783, 148] width 295 height 19
click at [636, 136] on input "b. Aligning security controls across different systems and environments" at bounding box center [636, 133] width 0 height 6
drag, startPoint x: 656, startPoint y: 83, endPoint x: 727, endPoint y: 85, distance: 71.0
click at [727, 85] on h5 "Which of the following best describes a key approach for integrating quantum co…" at bounding box center [784, 82] width 297 height 33
click at [875, 156] on div "Establishing a dedicated quantum computing research department" at bounding box center [783, 159] width 295 height 19
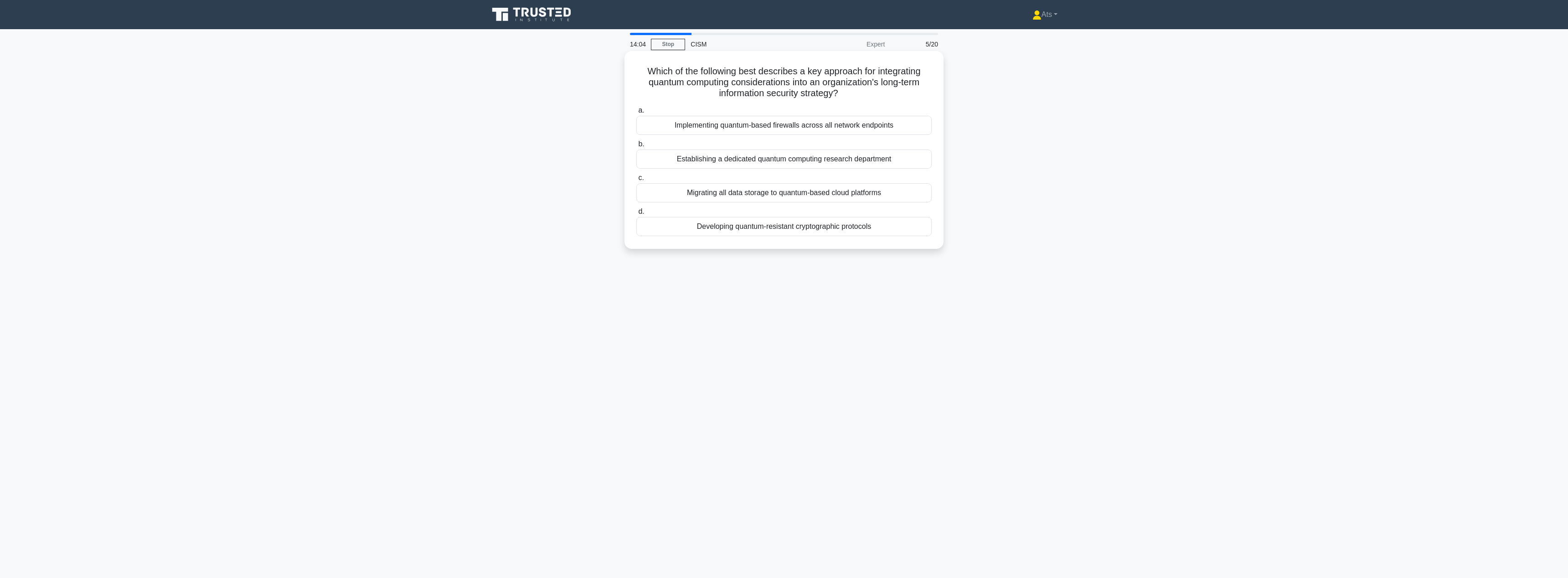
click at [636, 147] on input "b. Establishing a dedicated quantum computing research department" at bounding box center [636, 144] width 0 height 6
click at [770, 200] on div "Integrated risk management" at bounding box center [783, 192] width 295 height 19
click at [636, 181] on input "c. Integrated risk management" at bounding box center [636, 178] width 0 height 6
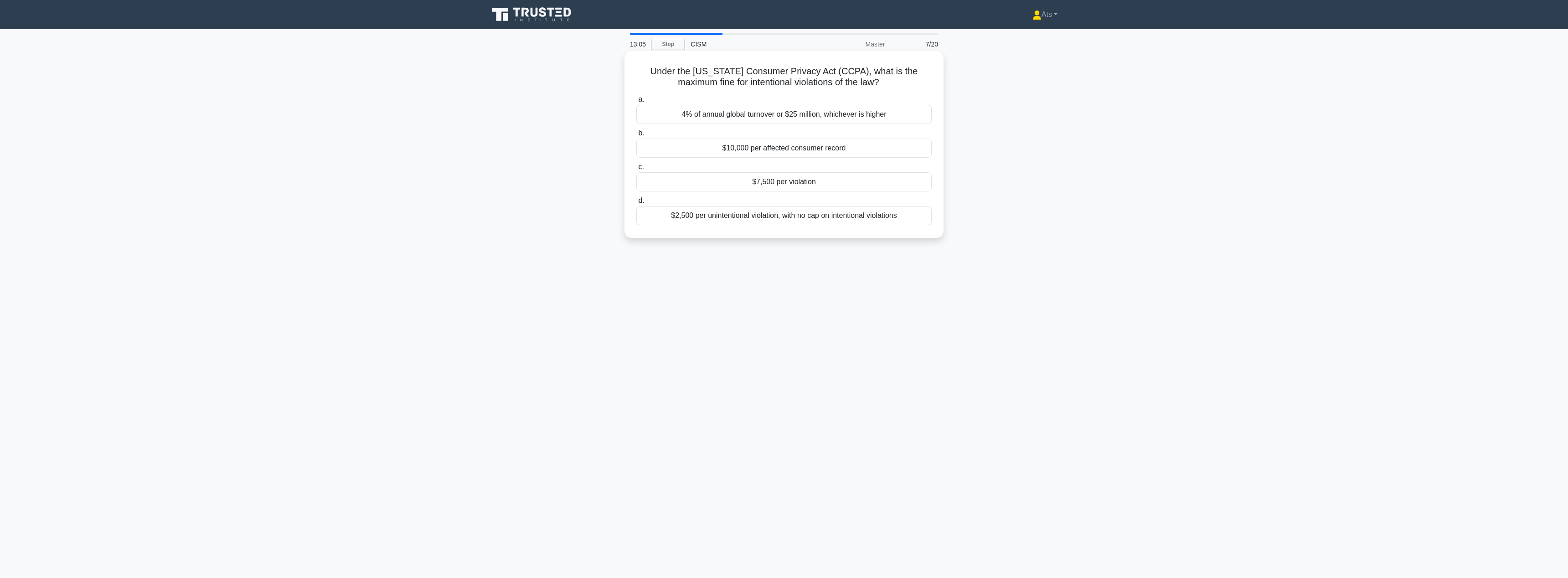
click at [817, 114] on div "4% of annual global turnover or $25 million, whichever is higher" at bounding box center [783, 114] width 295 height 19
click at [636, 102] on input "a. 4% of annual global turnover or $25 million, whichever is higher" at bounding box center [636, 100] width 0 height 6
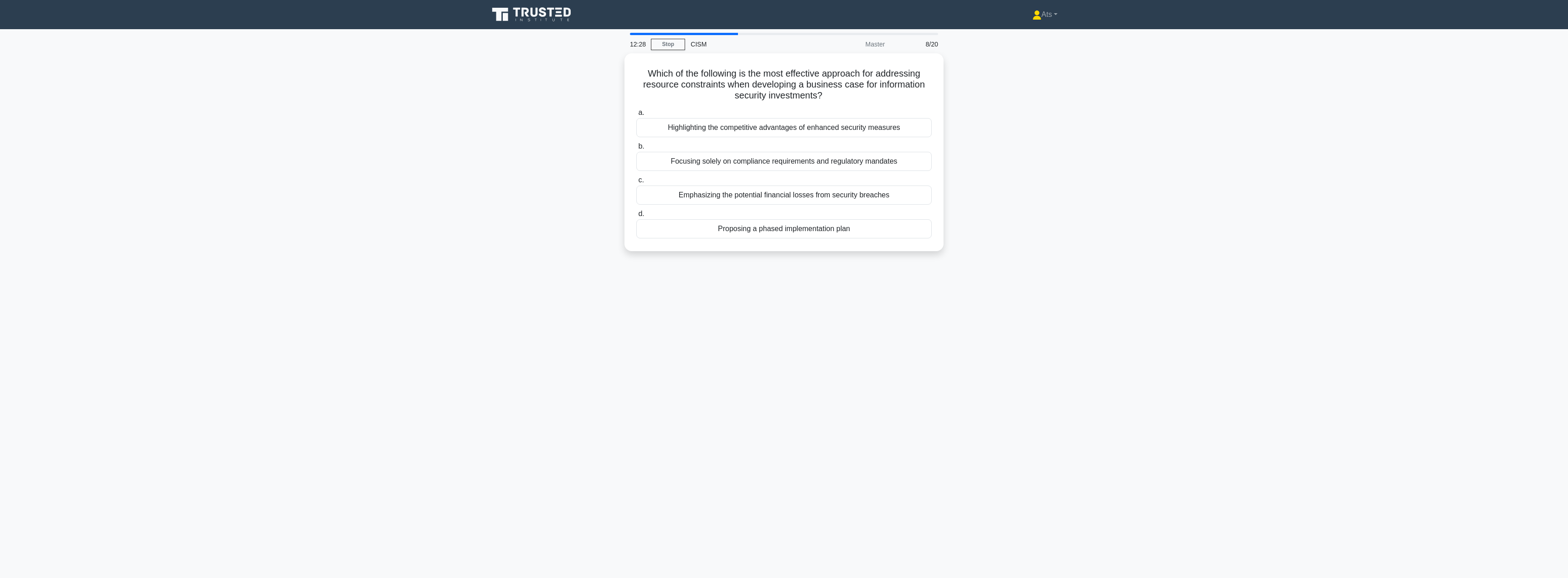
click at [1319, 129] on main "12:28 Stop CISM Master 8/20 Which of the following is the most effective approa…" at bounding box center [784, 304] width 1568 height 549
click at [1112, 83] on main "12:27 Stop CISM Master 8/20 Which of the following is the most effective approa…" at bounding box center [784, 304] width 1568 height 549
click at [1243, 87] on main "12:20 Stop CISM Master 8/20 Which of the following is the most effective approa…" at bounding box center [784, 304] width 1568 height 549
click at [845, 233] on div "Proposing a phased implementation plan" at bounding box center [783, 226] width 295 height 19
click at [636, 215] on input "d. Proposing a phased implementation plan" at bounding box center [636, 212] width 0 height 6
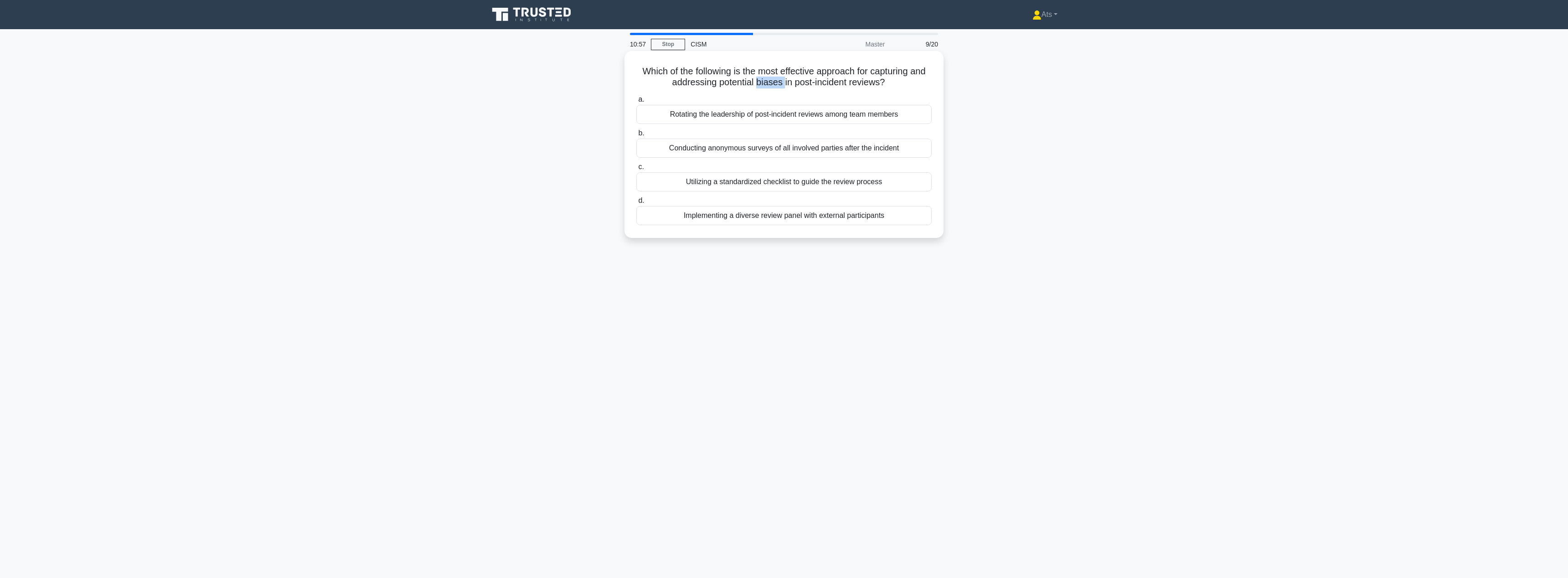
drag, startPoint x: 783, startPoint y: 83, endPoint x: 756, endPoint y: 84, distance: 27.0
click at [756, 84] on h5 "Which of the following is the most effective approach for capturing and address…" at bounding box center [784, 77] width 297 height 23
click at [889, 186] on div "Utilizing a standardized checklist to guide the review process" at bounding box center [783, 181] width 295 height 19
click at [636, 170] on input "c. Utilizing a standardized checklist to guide the review process" at bounding box center [636, 167] width 0 height 6
click at [858, 231] on div "Estimating the reduction in insurance premiums due to enhanced security" at bounding box center [783, 226] width 295 height 19
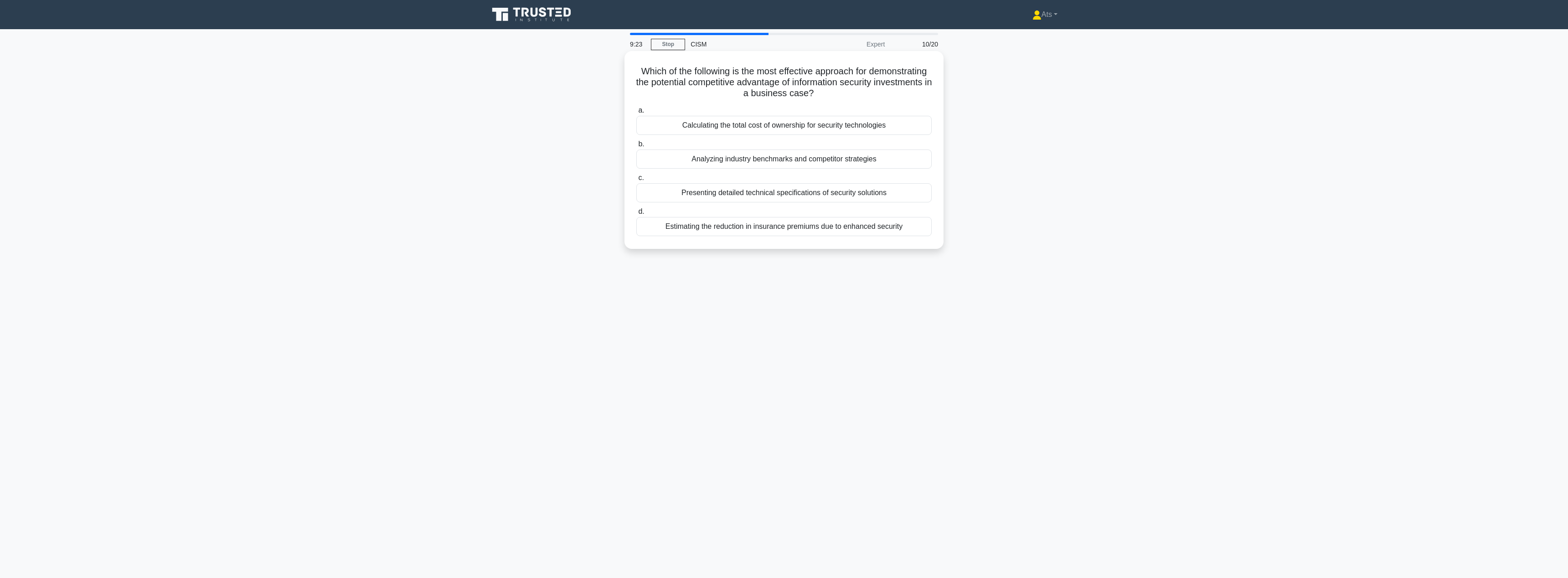
click at [636, 215] on input "d. Estimating the reduction in insurance premiums due to enhanced security" at bounding box center [636, 212] width 0 height 6
click at [774, 151] on div "Applying traditional software testing methodologies to IoT firmware" at bounding box center [783, 148] width 295 height 19
click at [636, 136] on input "b. Applying traditional software testing methodologies to IoT firmware" at bounding box center [636, 133] width 0 height 6
click at [802, 161] on div "ISO/IEC 27701 Privacy Information Management" at bounding box center [783, 159] width 295 height 19
click at [636, 147] on input "b. ISO/IEC 27701 Privacy Information Management" at bounding box center [636, 144] width 0 height 6
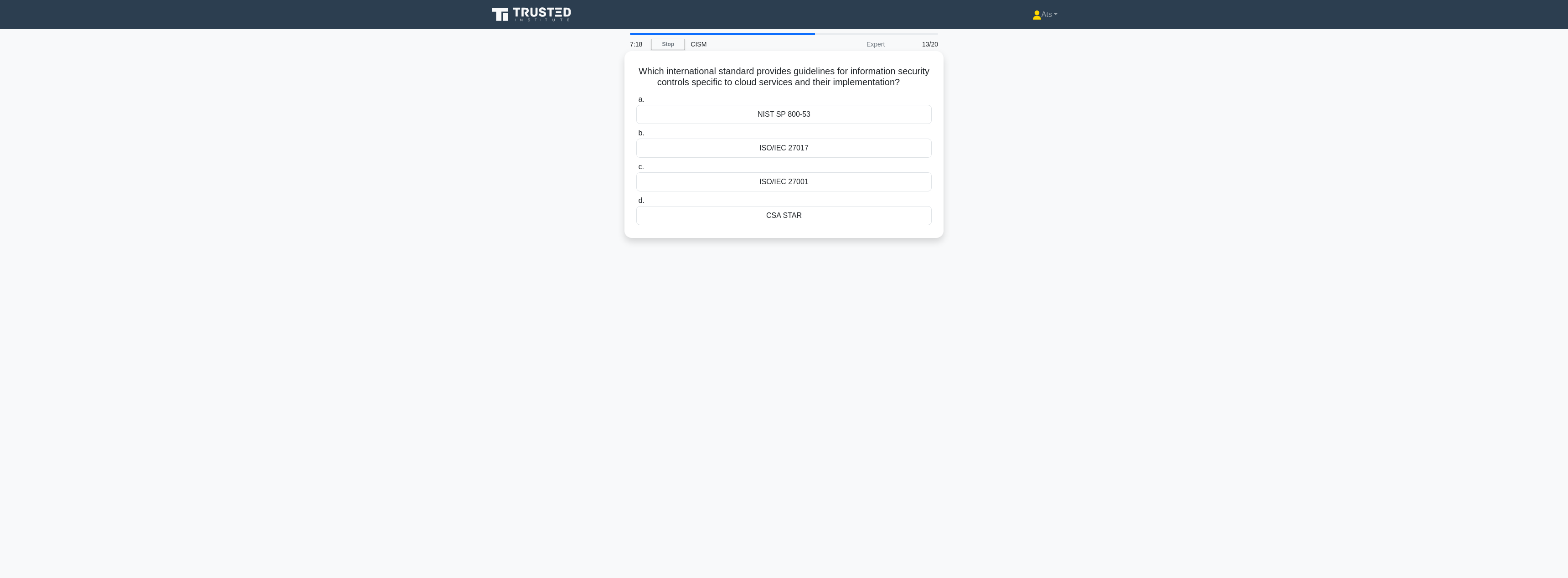
click at [853, 148] on div "ISO/IEC 27017" at bounding box center [783, 148] width 295 height 19
click at [636, 136] on input "b. ISO/IEC 27017" at bounding box center [636, 133] width 0 height 6
click at [785, 193] on div "Conducting memory forensics on suspected devices" at bounding box center [783, 192] width 295 height 19
click at [636, 181] on input "c. Conducting memory forensics on suspected devices" at bounding box center [636, 178] width 0 height 6
click at [814, 218] on div "DevSecOps Engineer" at bounding box center [783, 215] width 295 height 19
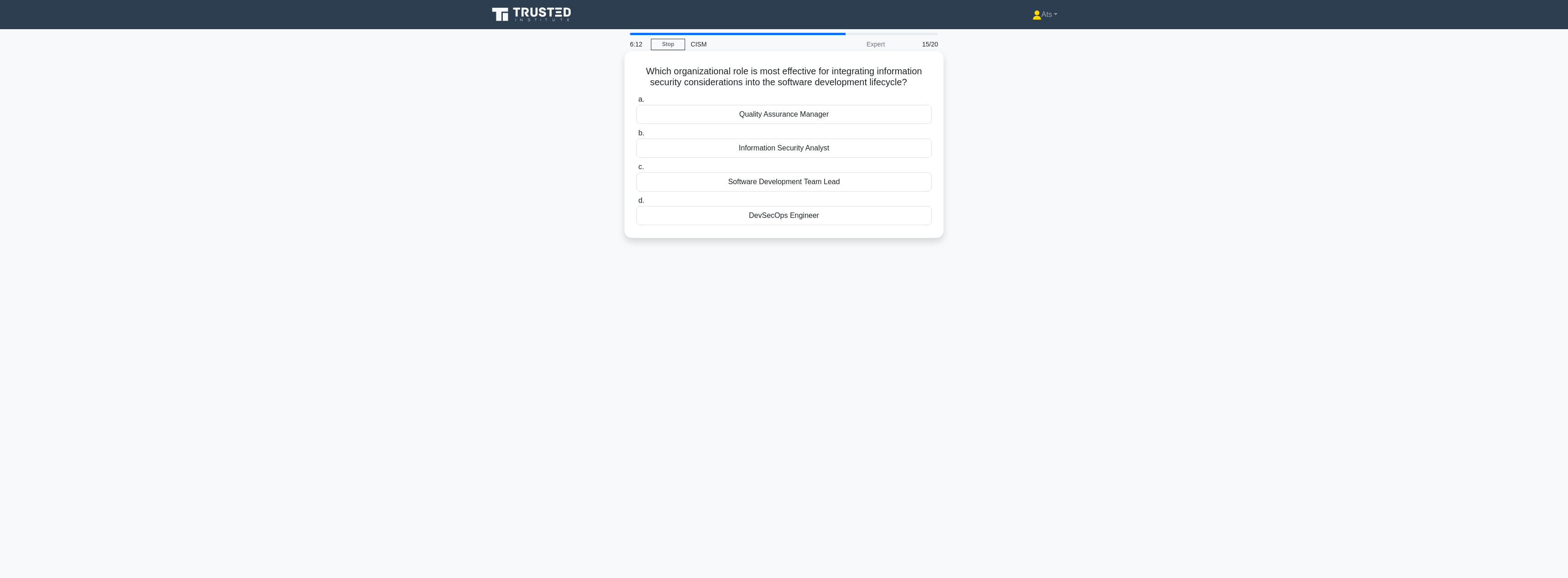
click at [636, 204] on input "d. DevSecOps Engineer" at bounding box center [636, 201] width 0 height 6
click at [838, 188] on div "ISO/IEC 27035 Incident Management" at bounding box center [783, 192] width 295 height 19
click at [636, 181] on input "c. ISO/IEC 27035 Incident Management" at bounding box center [636, 178] width 0 height 6
click at [727, 219] on div "Implementing automated vulnerability scanning tools with real-time threat feeds" at bounding box center [783, 215] width 295 height 19
click at [636, 204] on input "d. Implementing automated vulnerability scanning tools with real-time threat fe…" at bounding box center [636, 201] width 0 height 6
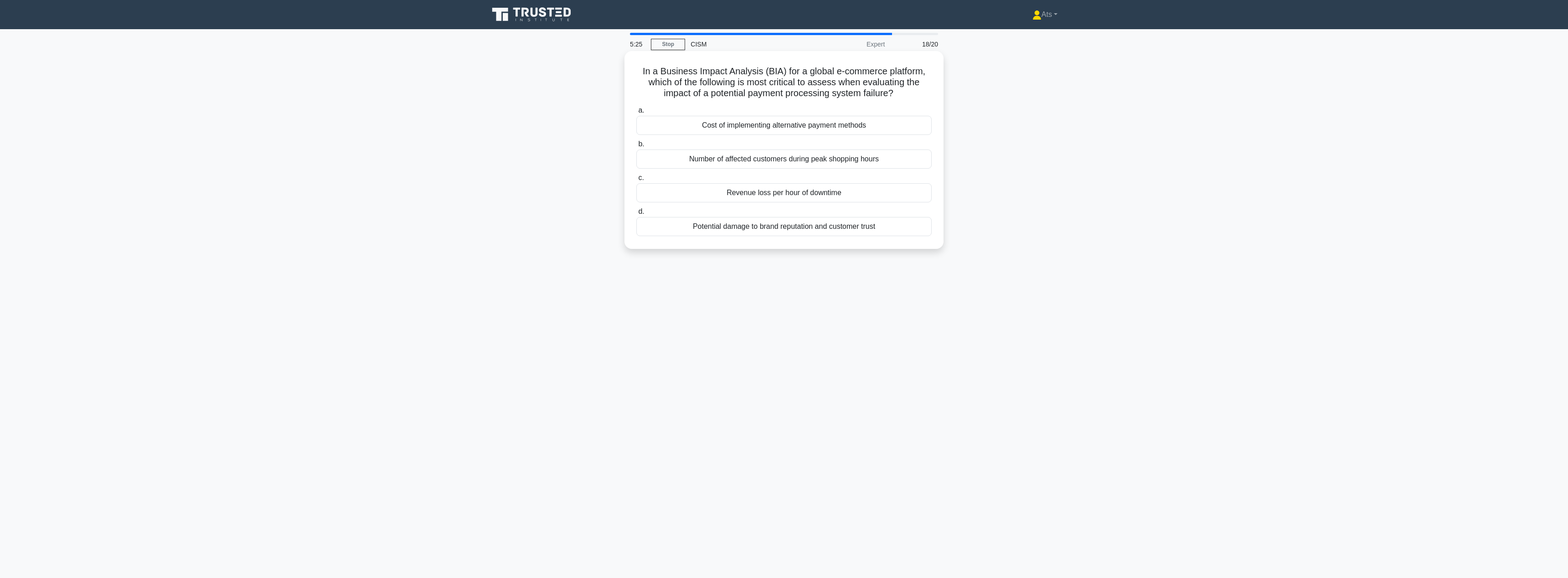
click at [772, 161] on div "Number of affected customers during peak shopping hours" at bounding box center [783, 159] width 295 height 19
click at [636, 147] on input "b. Number of affected customers during peak shopping hours" at bounding box center [636, 144] width 0 height 6
click at [882, 124] on div "Splunk Enterprise Security" at bounding box center [783, 125] width 295 height 19
click at [636, 113] on input "a. Splunk Enterprise Security" at bounding box center [636, 111] width 0 height 6
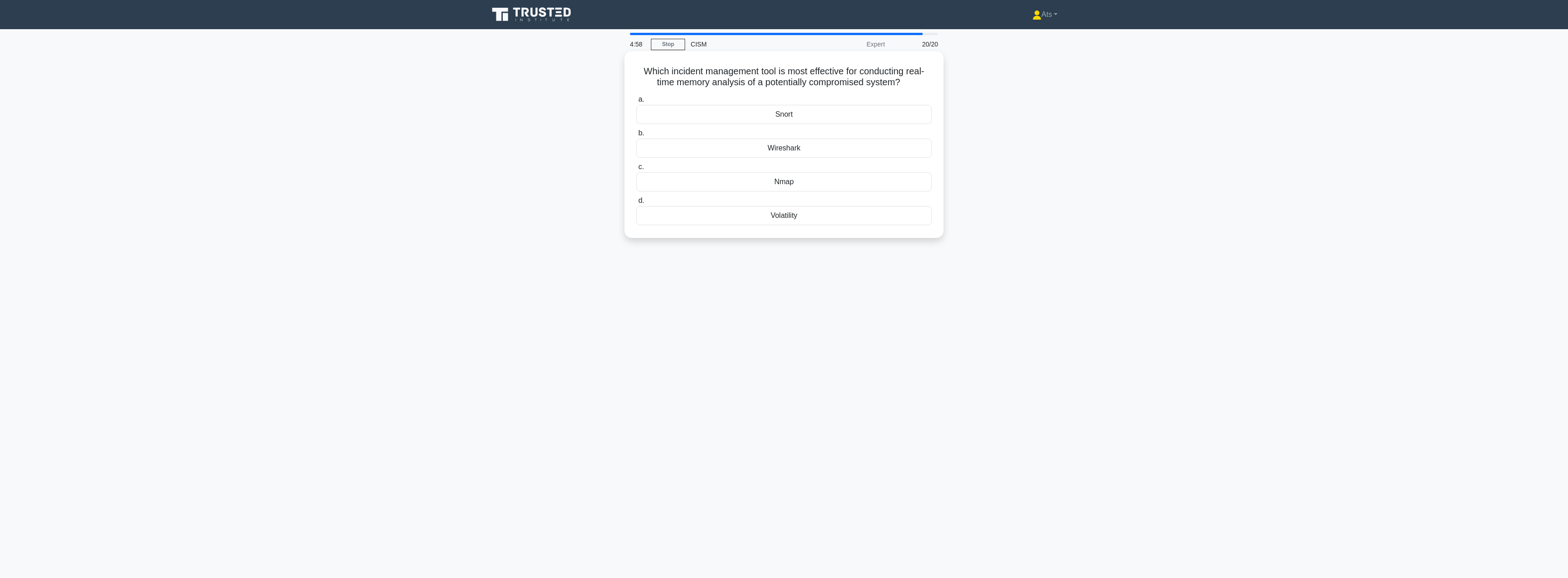
click at [804, 215] on div "Volatility" at bounding box center [783, 215] width 295 height 19
click at [636, 204] on input "d. Volatility" at bounding box center [636, 201] width 0 height 6
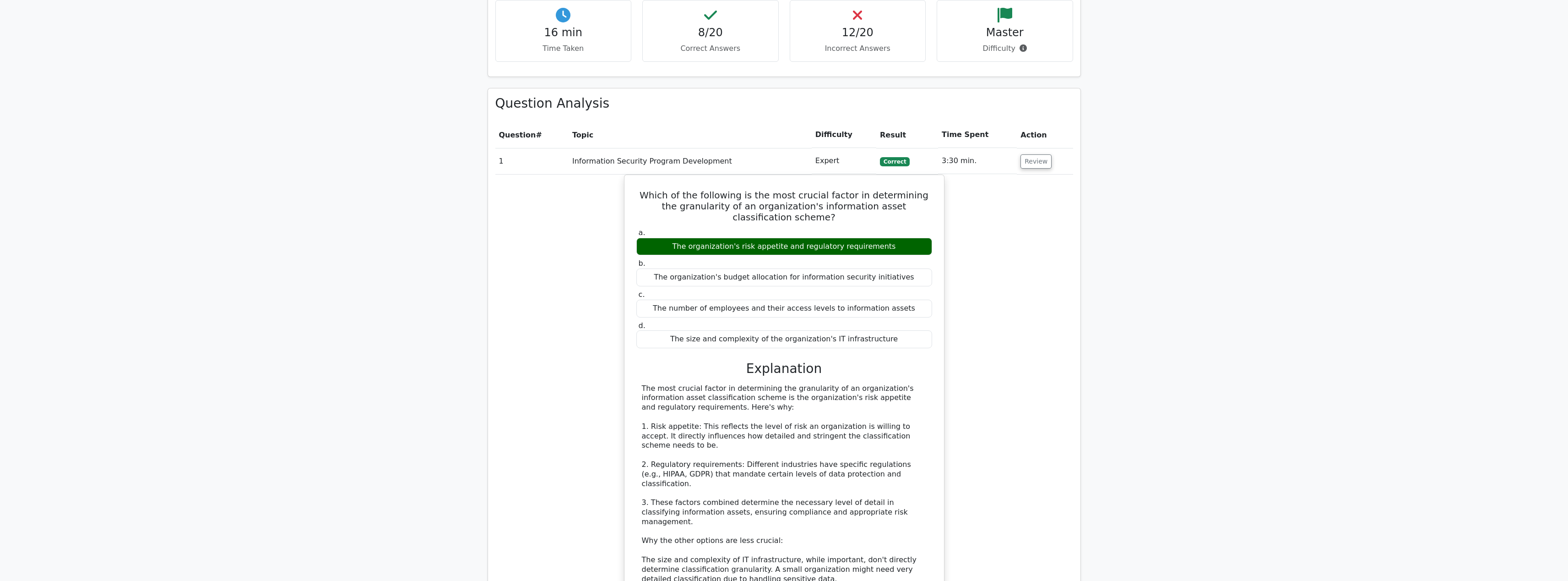
scroll to position [418, 0]
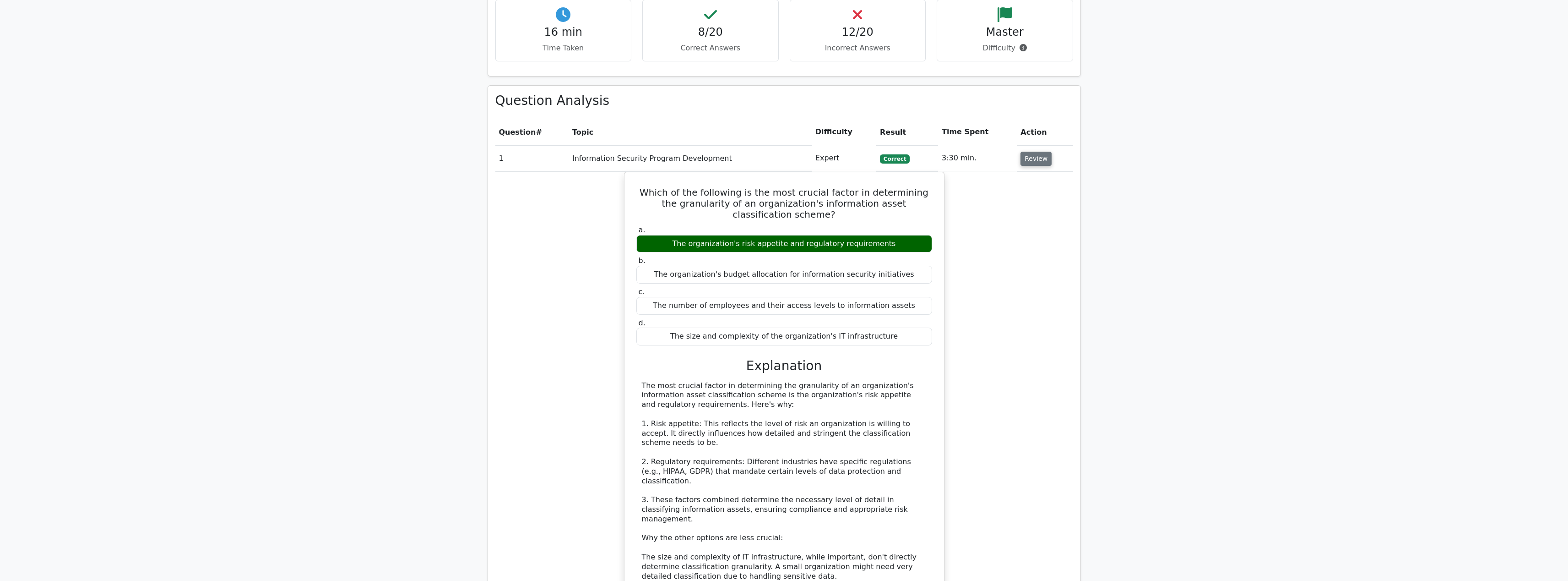
click at [1032, 158] on button "Review" at bounding box center [1036, 158] width 31 height 14
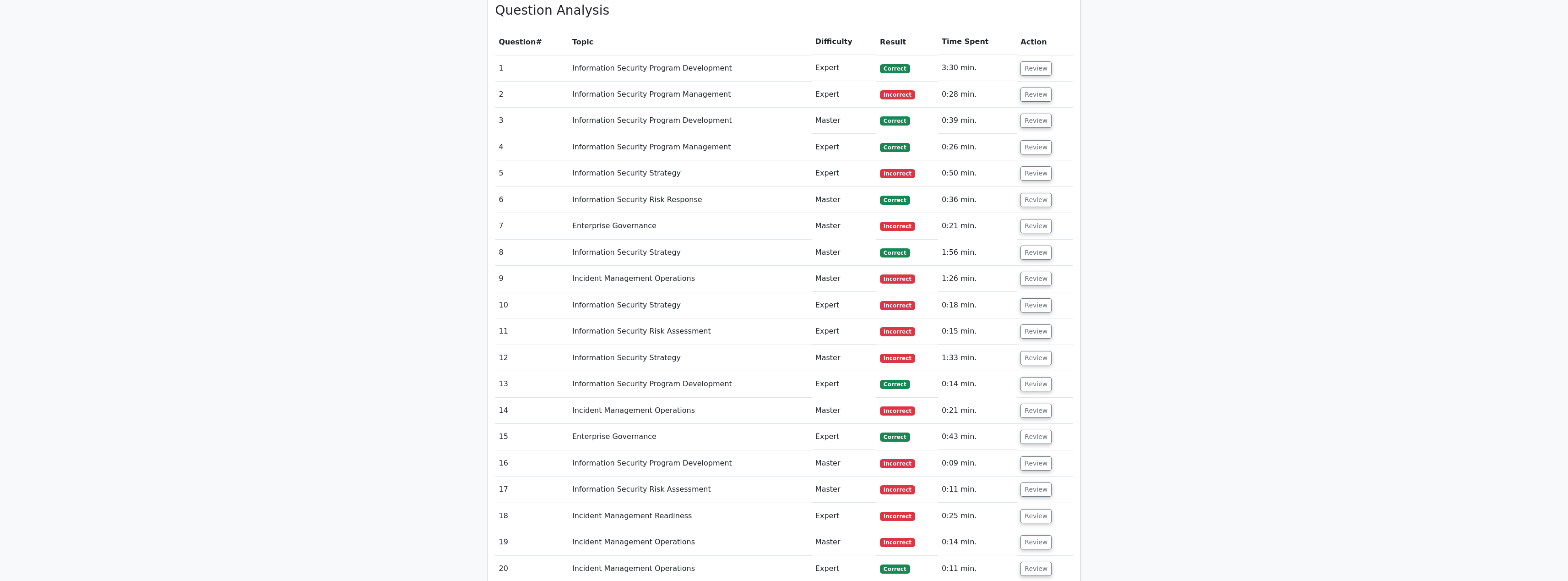
scroll to position [708, 0]
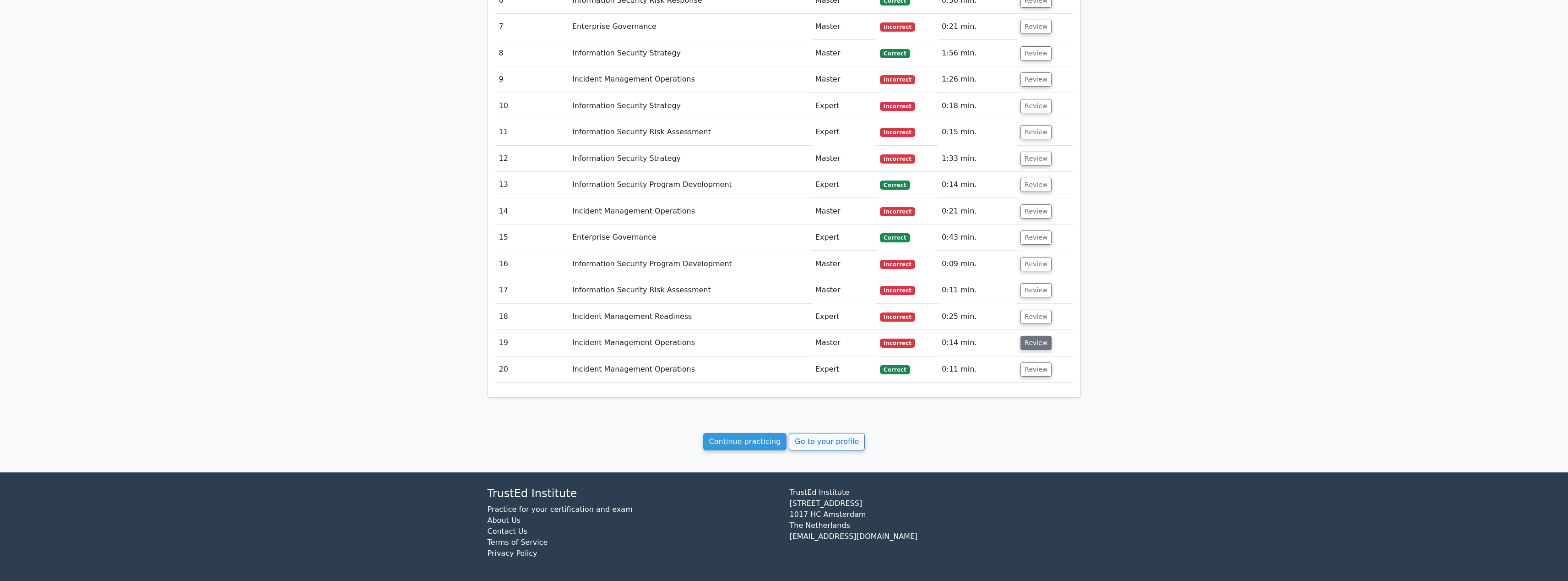
click at [1036, 342] on button "Review" at bounding box center [1036, 342] width 31 height 14
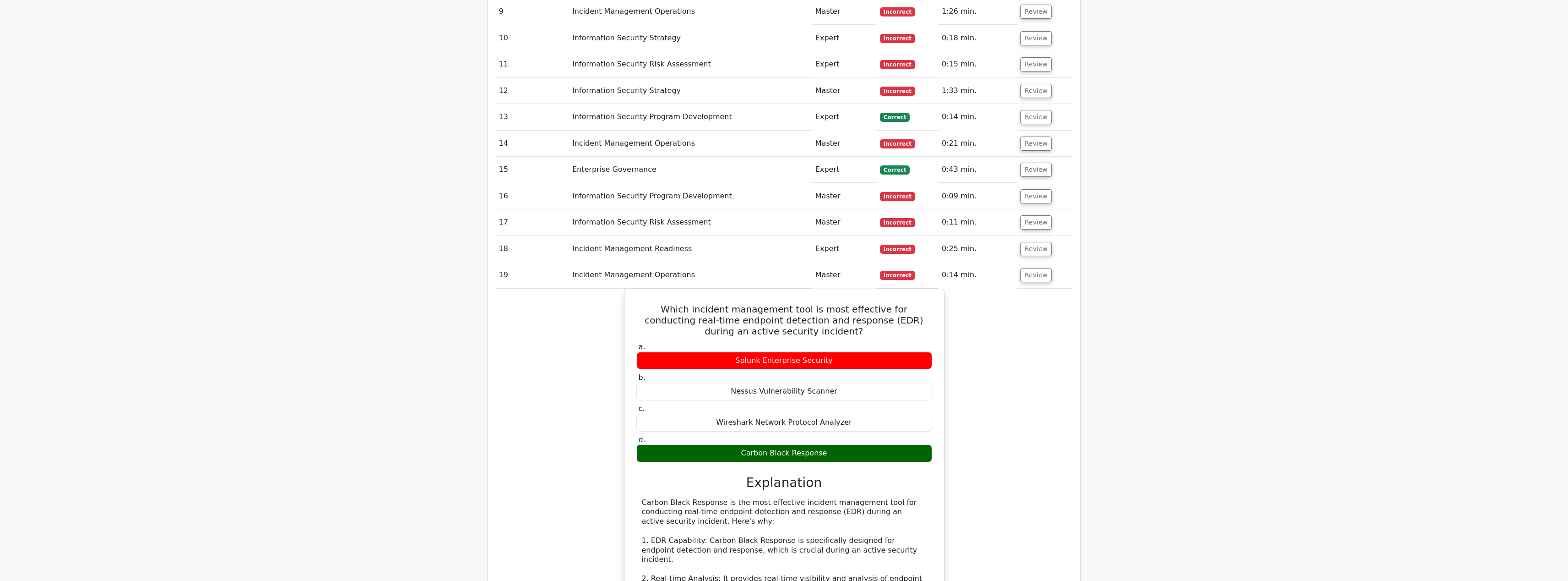
scroll to position [703, 0]
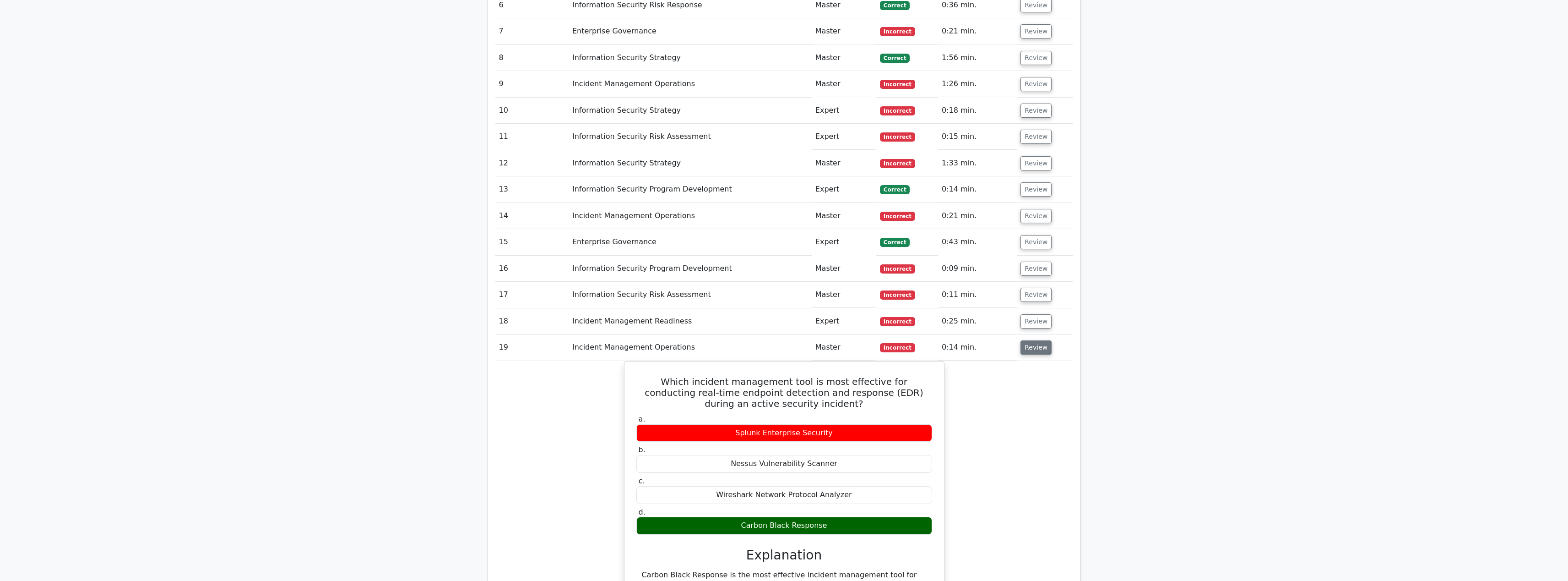
click at [1038, 351] on button "Review" at bounding box center [1036, 347] width 31 height 14
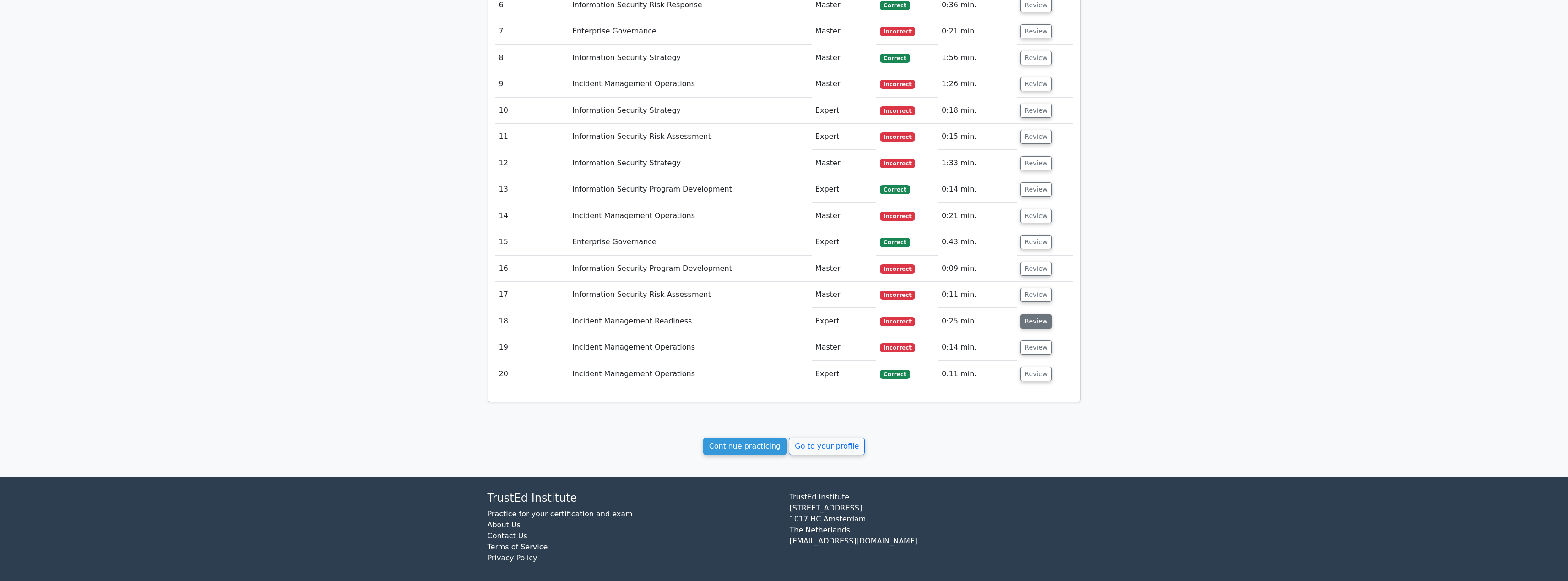
click at [1031, 316] on button "Review" at bounding box center [1036, 321] width 31 height 14
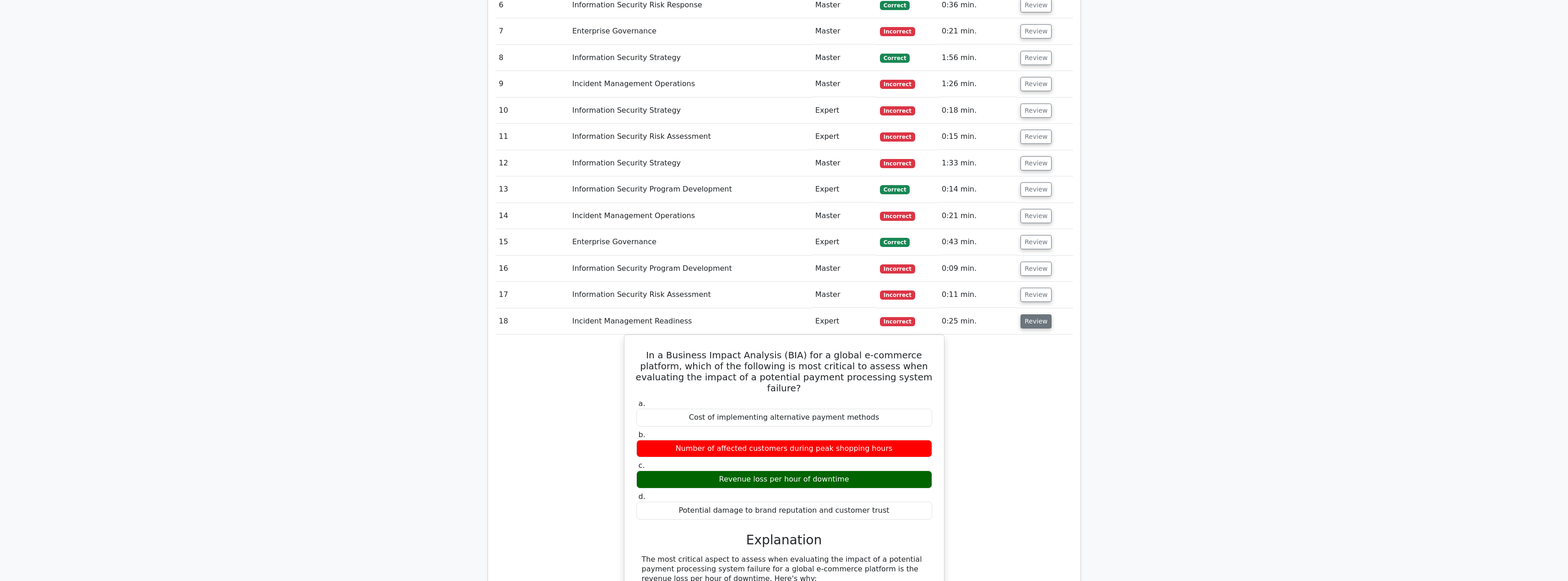
click at [1032, 320] on button "Review" at bounding box center [1036, 321] width 31 height 14
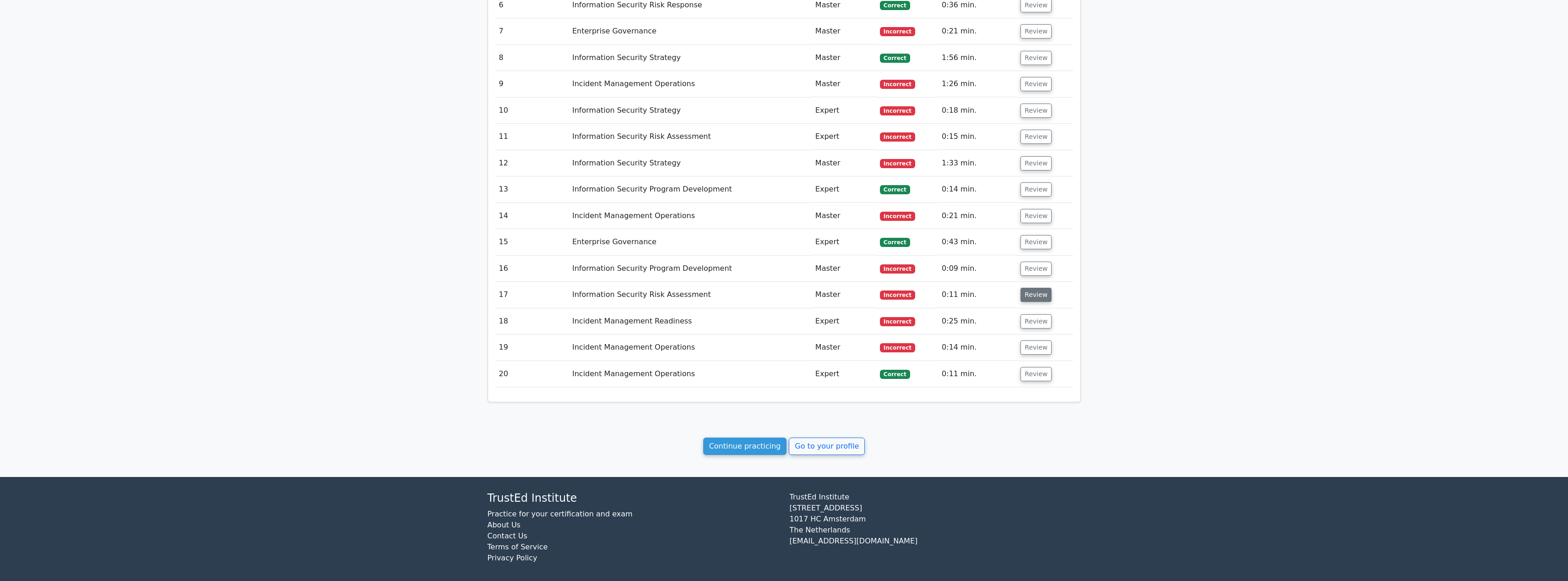
click at [1034, 290] on button "Review" at bounding box center [1036, 294] width 31 height 14
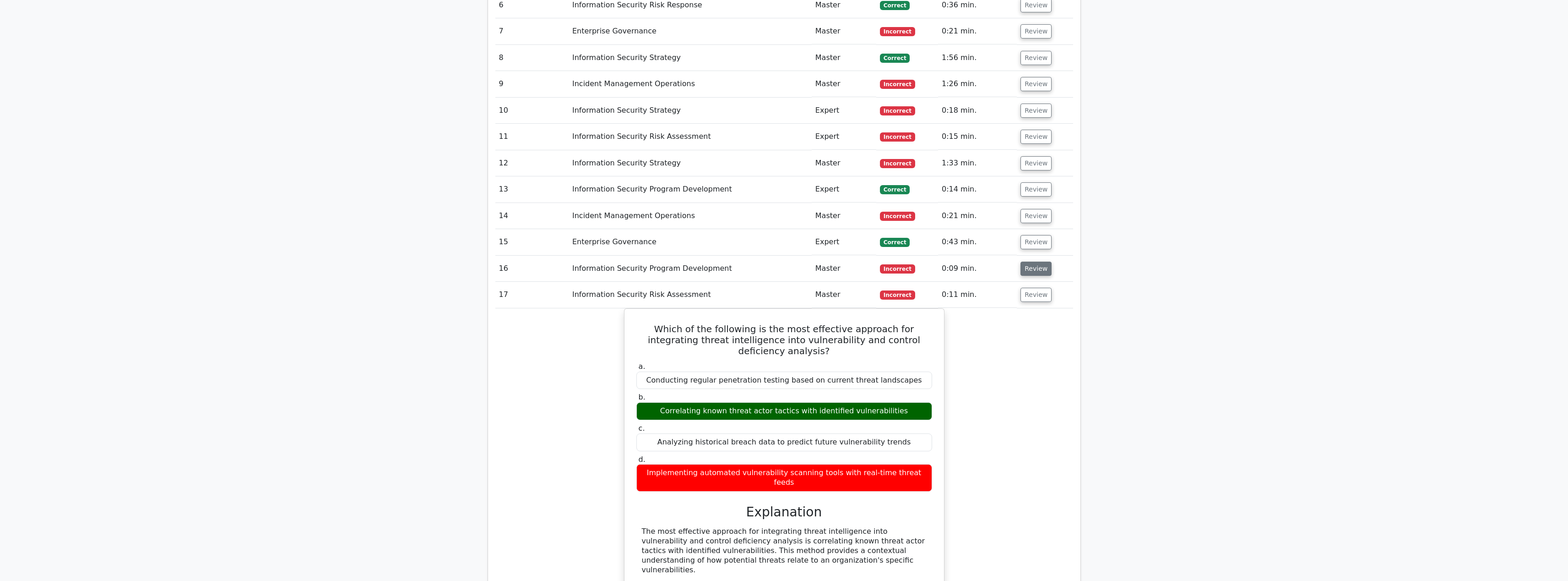
click at [1032, 268] on button "Review" at bounding box center [1036, 268] width 31 height 14
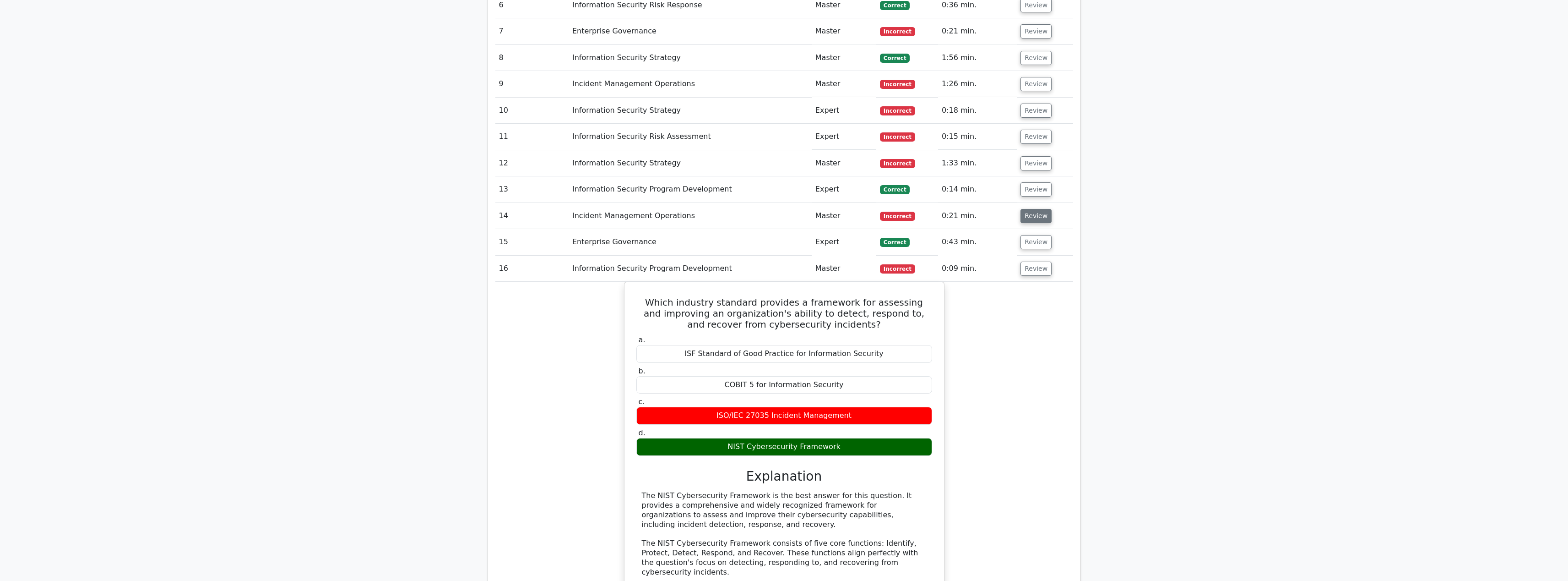
click at [1037, 218] on button "Review" at bounding box center [1036, 215] width 31 height 14
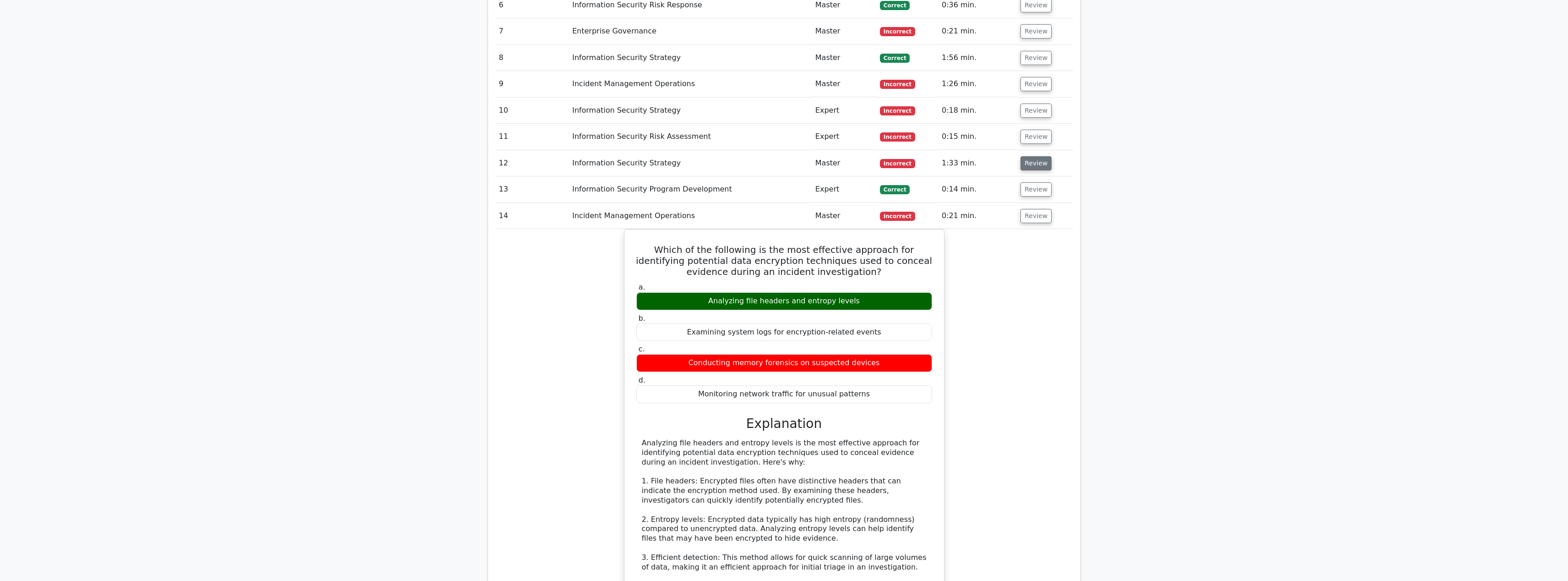
click at [1041, 160] on button "Review" at bounding box center [1036, 163] width 31 height 14
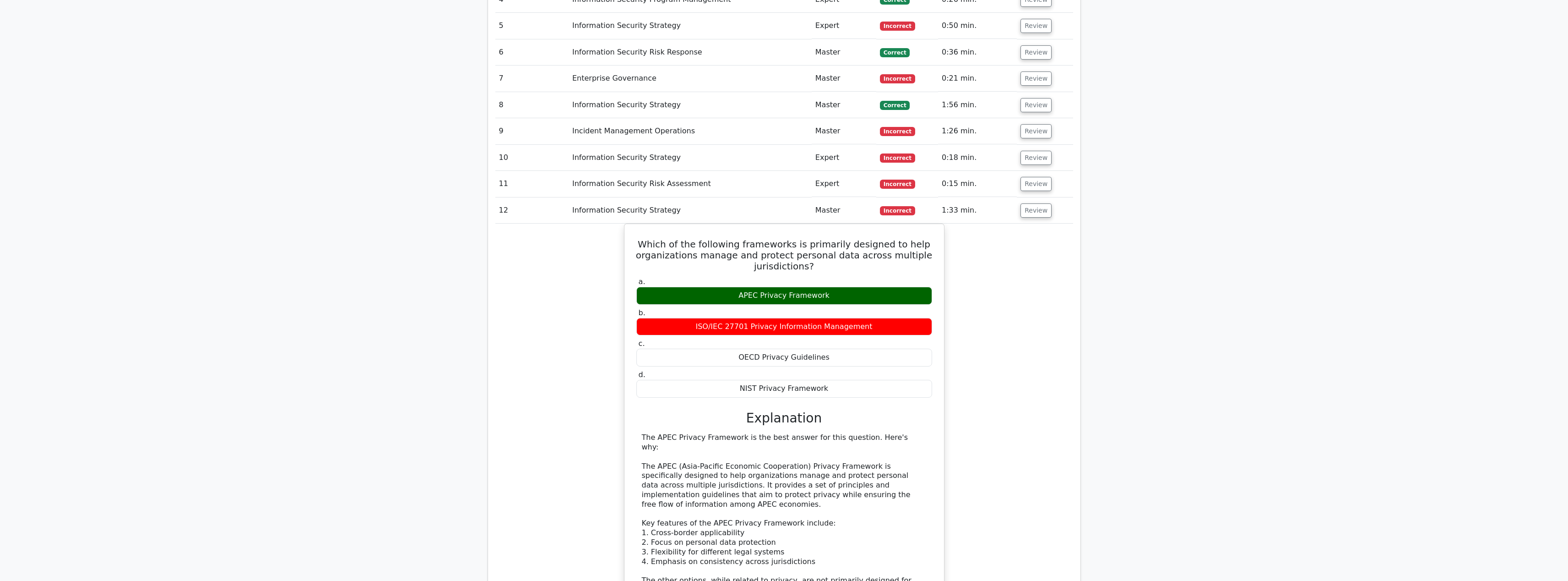
scroll to position [653, 0]
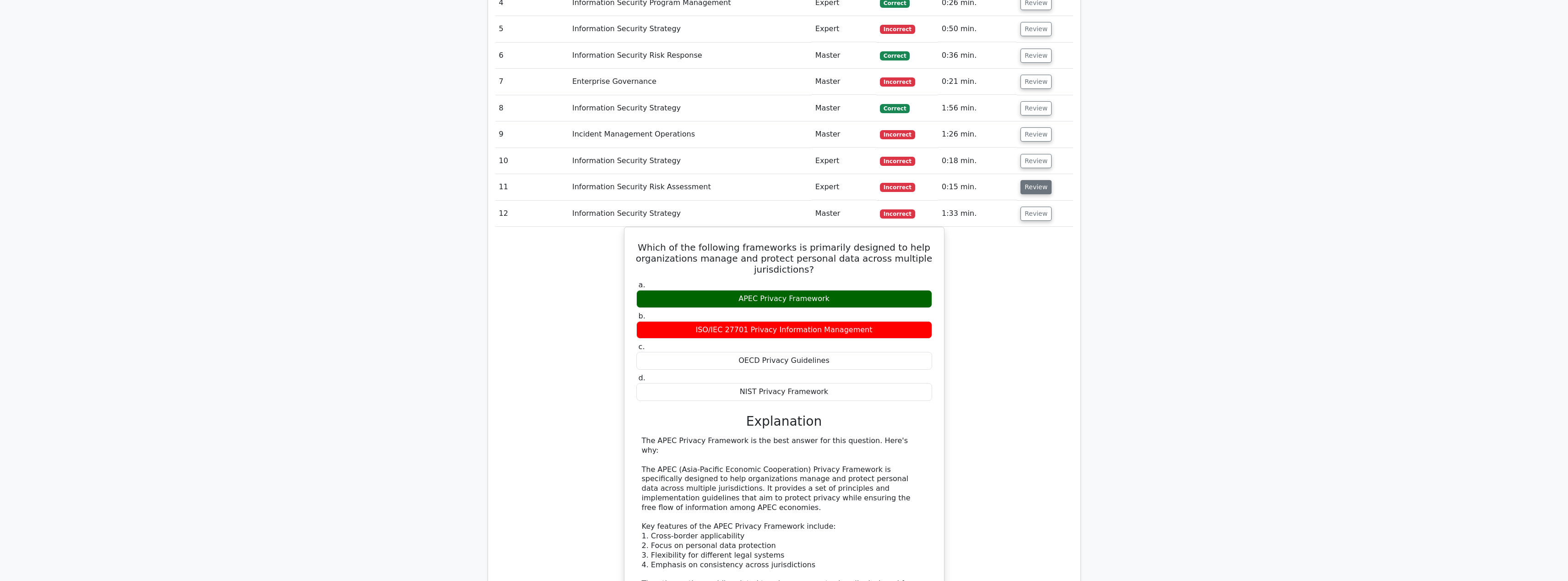
click at [1042, 188] on button "Review" at bounding box center [1036, 187] width 31 height 14
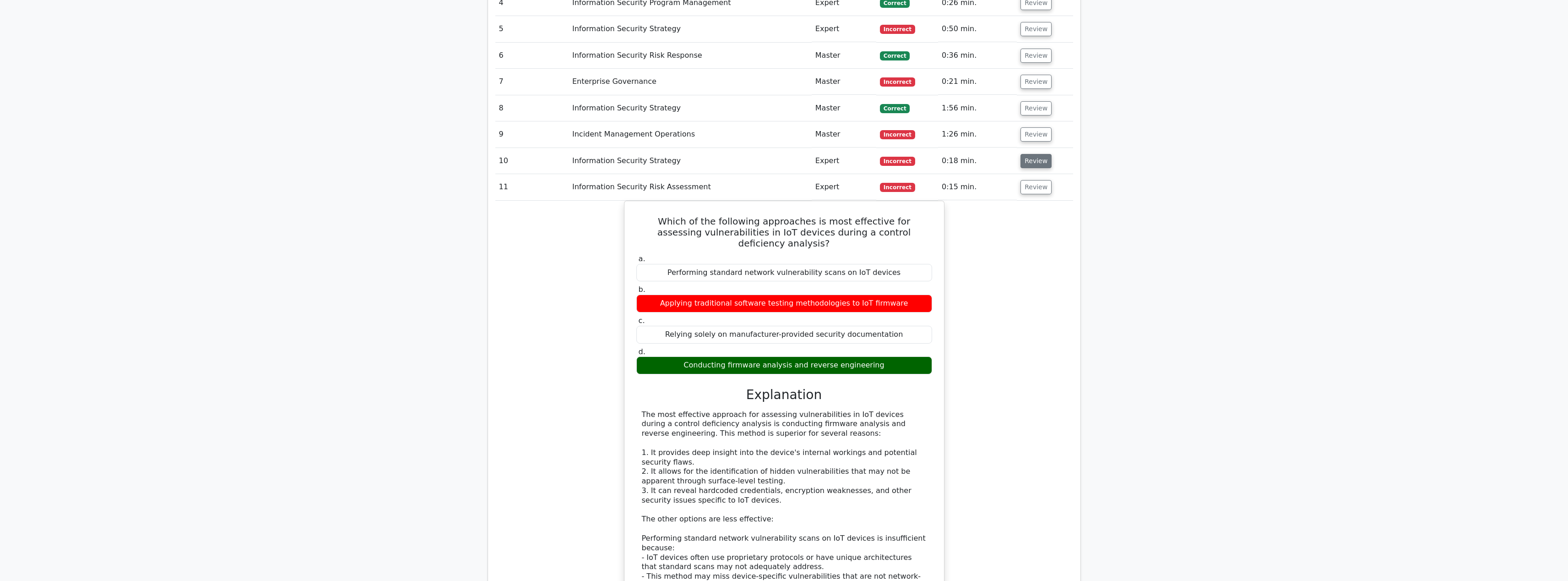
click at [1032, 163] on button "Review" at bounding box center [1036, 161] width 31 height 14
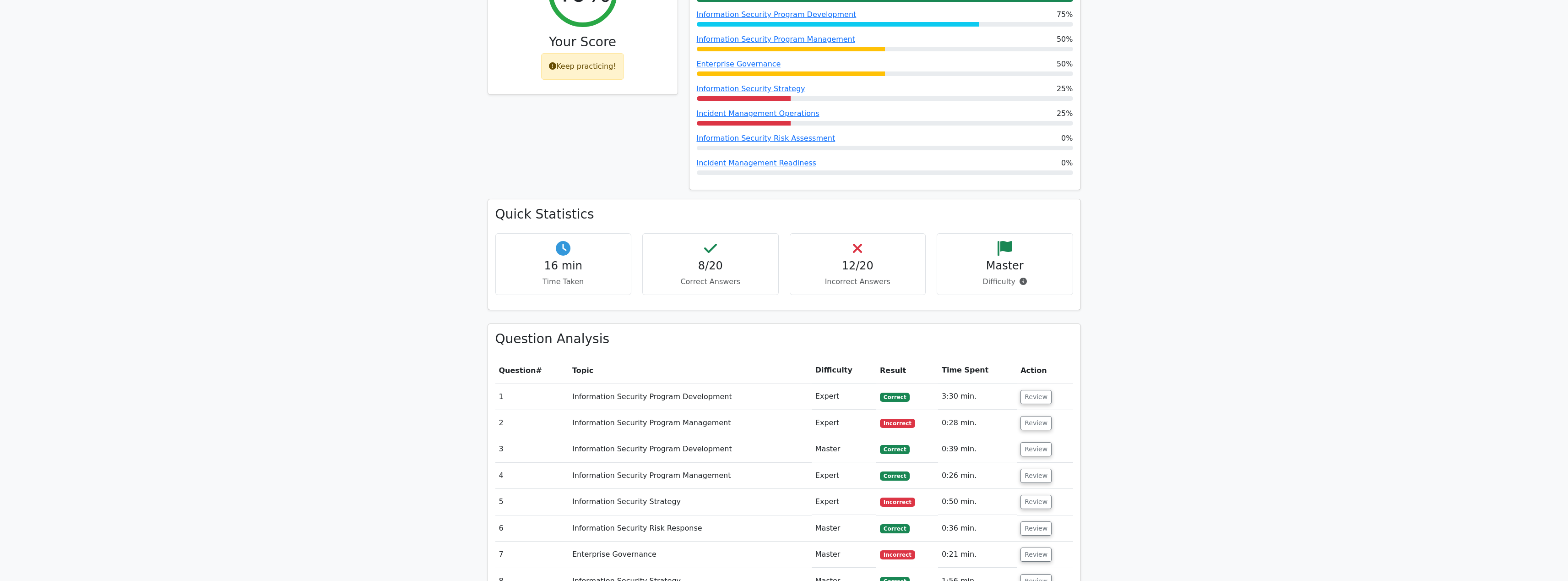
scroll to position [0, 0]
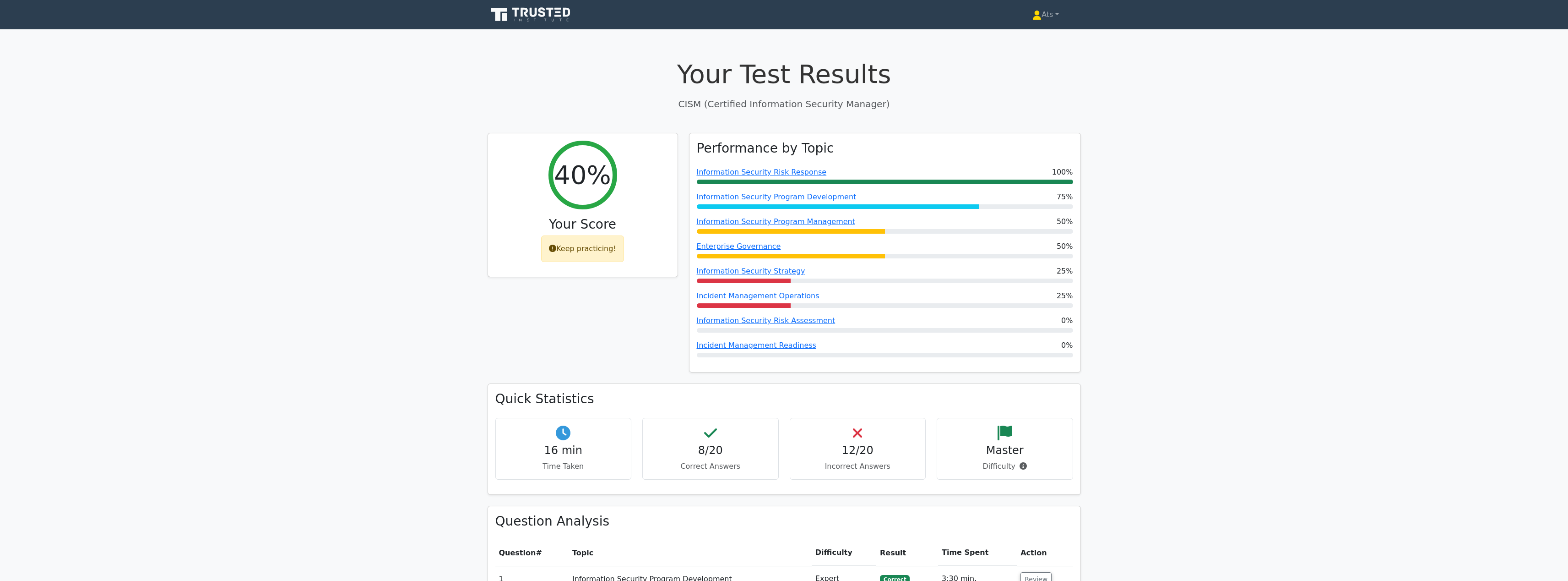
click at [551, 10] on icon at bounding box center [532, 15] width 88 height 17
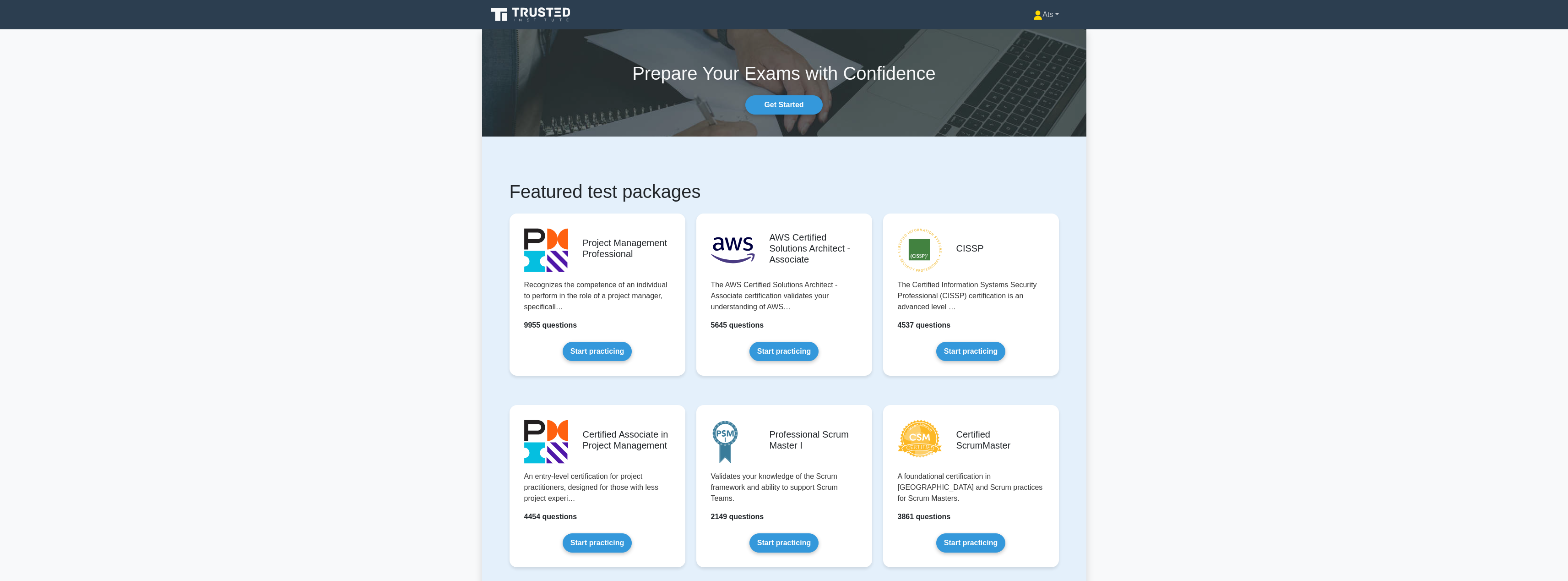
click at [1040, 17] on link "Ats" at bounding box center [1045, 15] width 69 height 18
click at [1034, 35] on link "Profile" at bounding box center [1048, 36] width 72 height 15
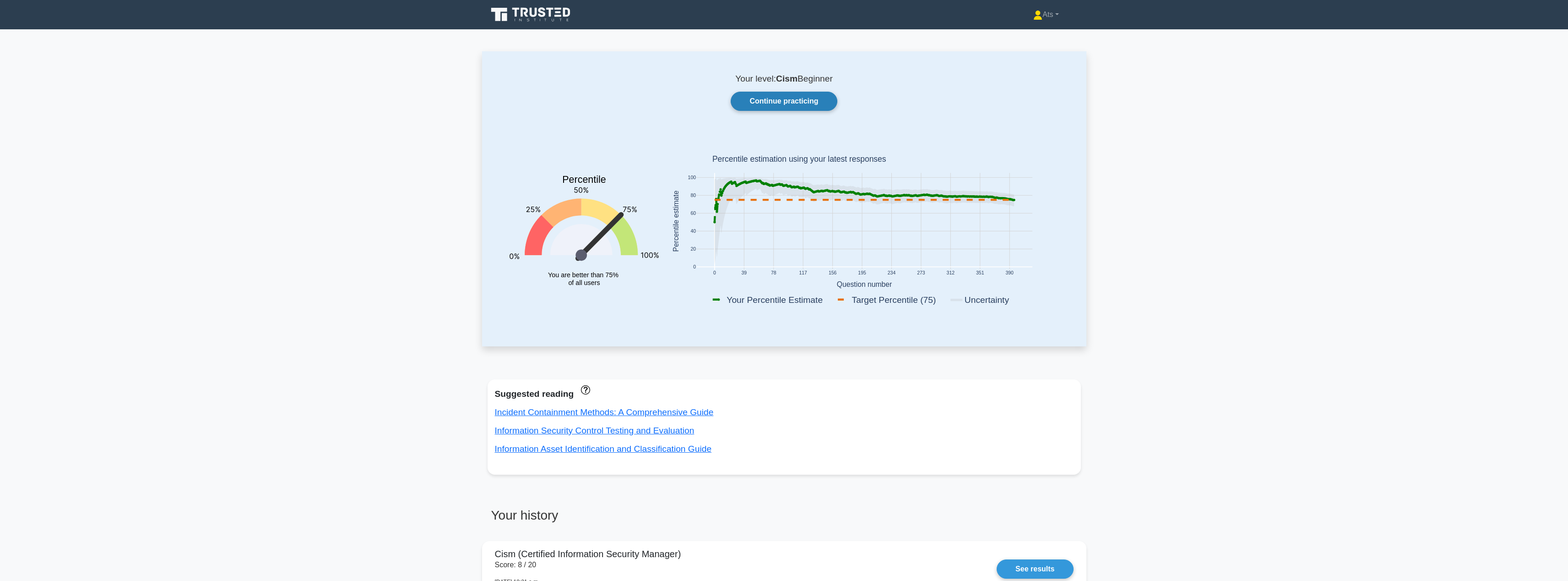
click at [769, 102] on link "Continue practicing" at bounding box center [784, 101] width 106 height 19
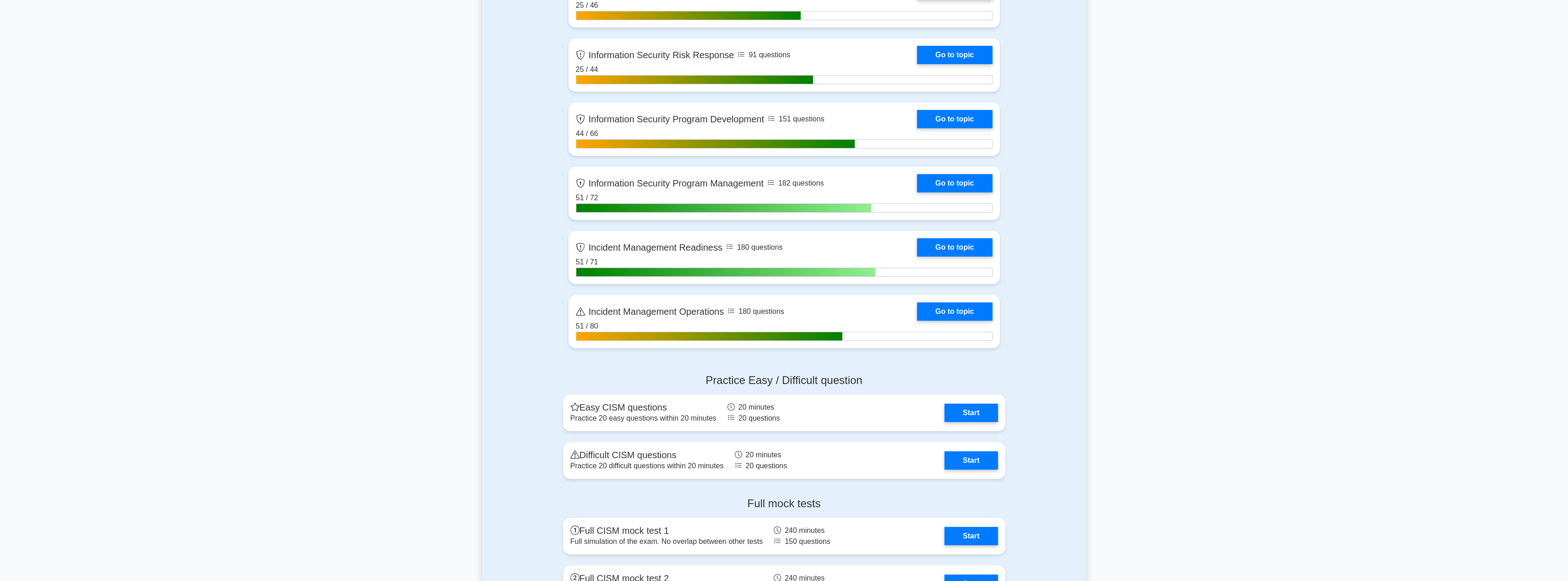
scroll to position [785, 0]
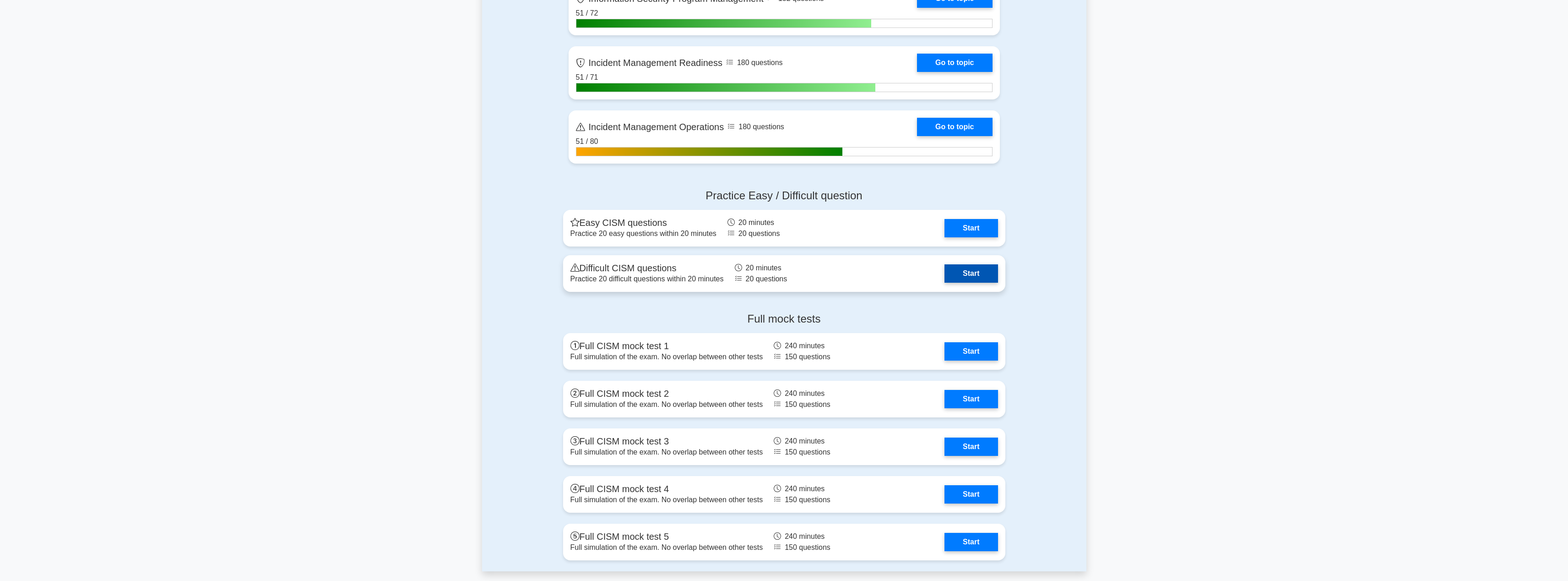
click at [965, 271] on link "Start" at bounding box center [971, 273] width 53 height 18
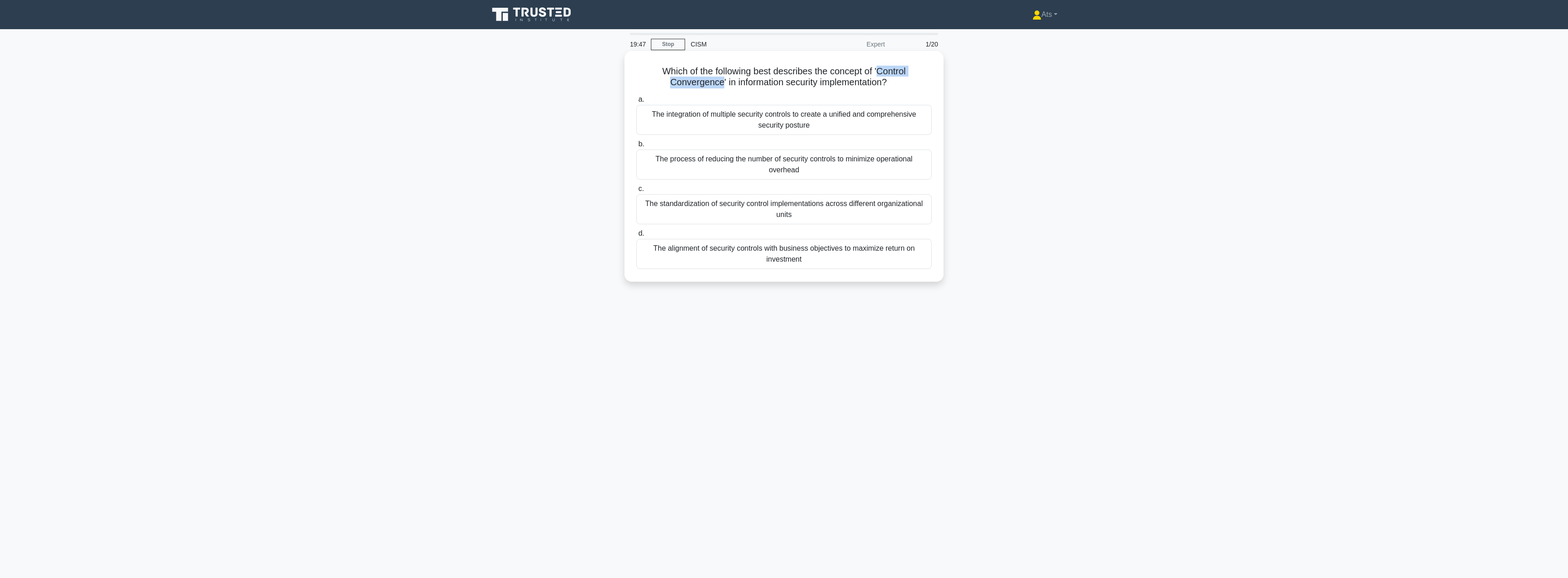
drag, startPoint x: 721, startPoint y: 84, endPoint x: 877, endPoint y: 70, distance: 156.6
click at [877, 70] on h5 "Which of the following best describes the concept of 'Control Convergence' in i…" at bounding box center [784, 77] width 297 height 23
click at [815, 258] on div "The alignment of security controls with business objectives to maximize return …" at bounding box center [783, 253] width 295 height 30
click at [636, 237] on input "d. The alignment of security controls with business objectives to maximize retu…" at bounding box center [636, 234] width 0 height 6
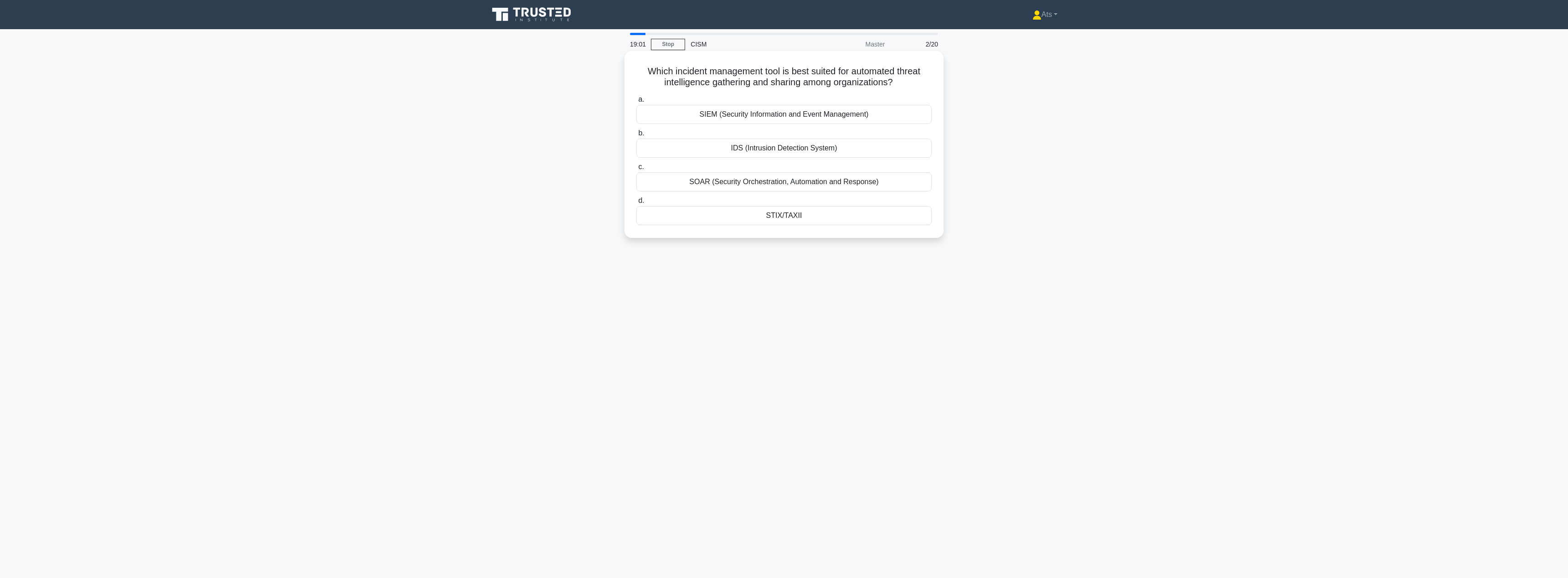
click at [870, 184] on div "SOAR (Security Orchestration, Automation and Response)" at bounding box center [783, 181] width 295 height 19
click at [636, 170] on input "c. SOAR (Security Orchestration, Automation and Response)" at bounding box center [636, 167] width 0 height 6
click at [1065, 119] on div "Which role in an organization's information security structure is primarily res…" at bounding box center [784, 158] width 601 height 209
click at [779, 163] on div "Information Security Manager" at bounding box center [783, 159] width 295 height 19
click at [636, 147] on input "b. Information Security Manager" at bounding box center [636, 144] width 0 height 6
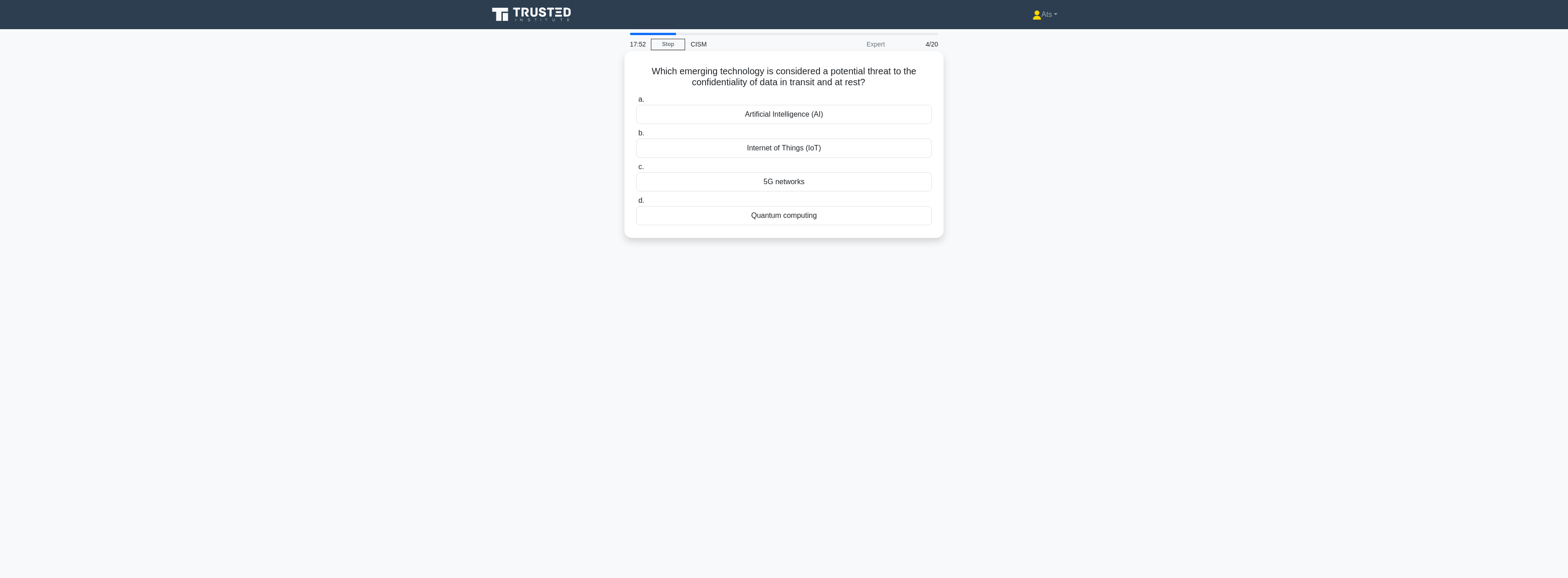
click at [811, 117] on div "Artificial Intelligence (AI)" at bounding box center [783, 114] width 295 height 19
click at [636, 102] on input "a. Artificial Intelligence (AI)" at bounding box center [636, 100] width 0 height 6
click at [852, 195] on div "Portfolio management approach" at bounding box center [783, 192] width 295 height 19
click at [636, 181] on input "c. Portfolio management approach" at bounding box center [636, 178] width 0 height 6
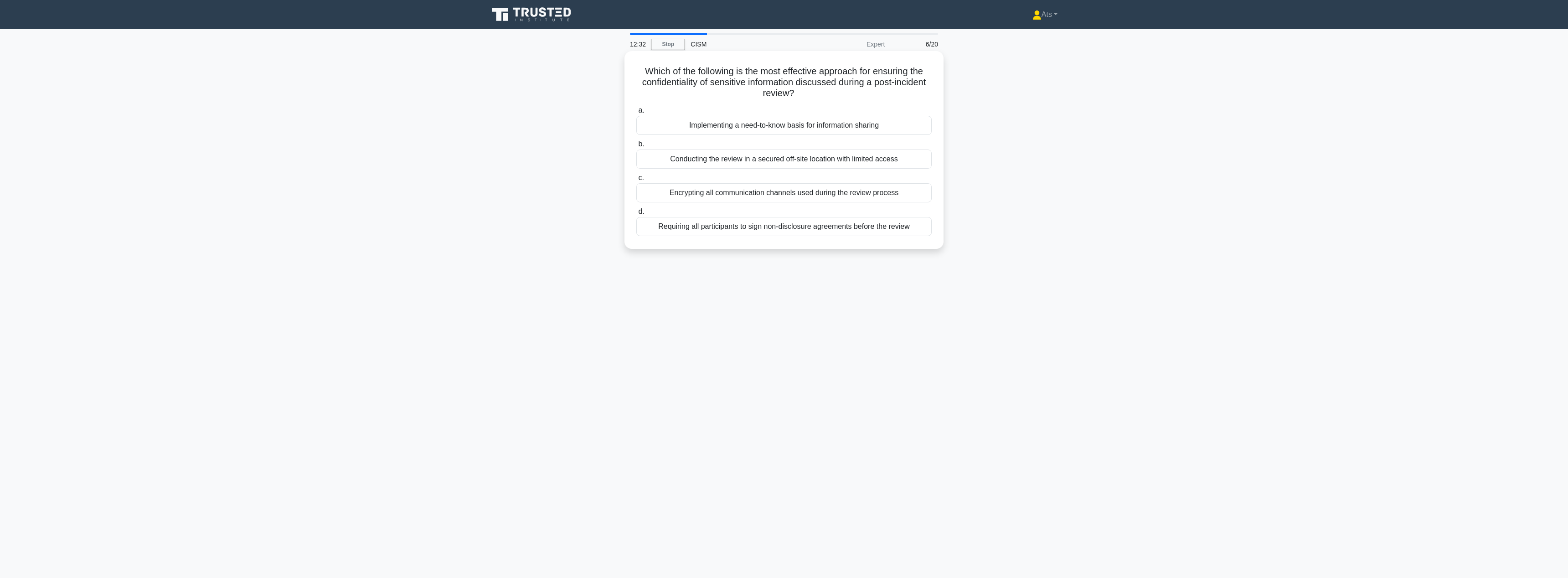
click at [727, 122] on div "Implementing a need-to-know basis for information sharing" at bounding box center [783, 125] width 295 height 19
click at [636, 113] on input "a. Implementing a need-to-know basis for information sharing" at bounding box center [636, 111] width 0 height 6
click at [805, 167] on div "Estimated financial losses due to system downtime and recovery costs" at bounding box center [783, 159] width 295 height 19
click at [636, 147] on input "b. Estimated financial losses due to system downtime and recovery costs" at bounding box center [636, 144] width 0 height 6
click at [796, 184] on div "Average time to detect and respond to security breaches" at bounding box center [783, 181] width 295 height 19
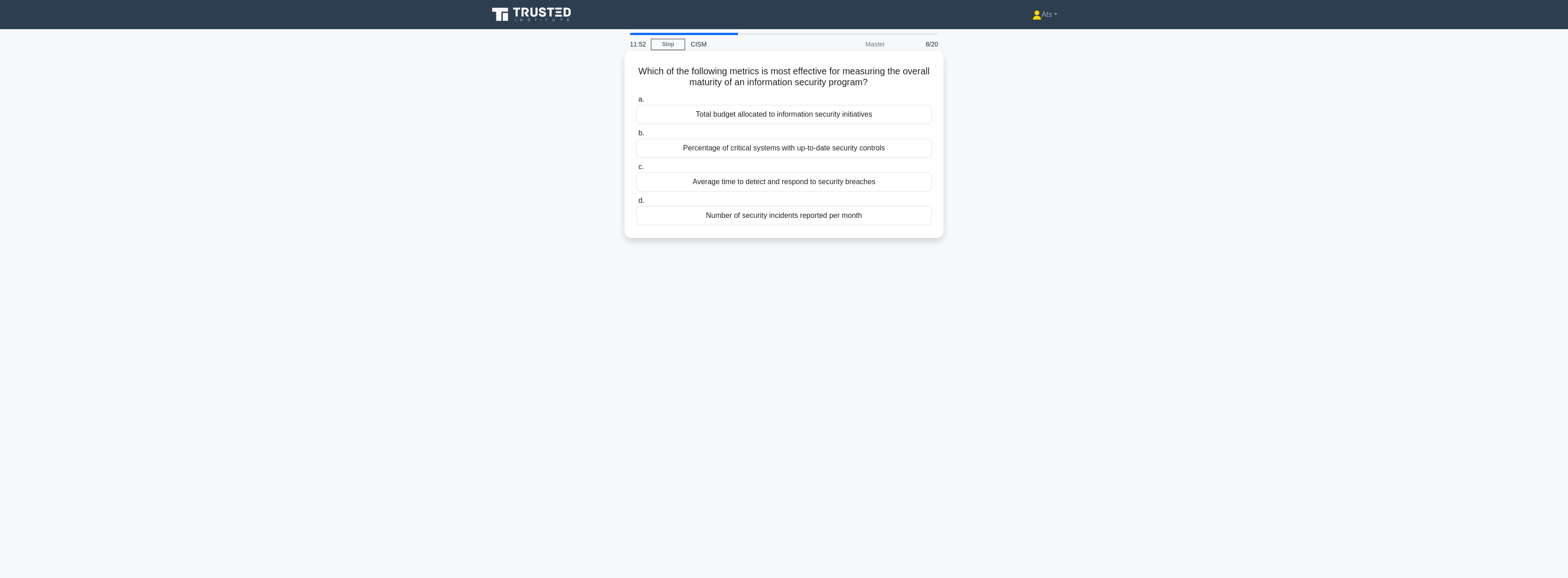
click at [636, 170] on input "c. Average time to detect and respond to security breaches" at bounding box center [636, 167] width 0 height 6
click at [769, 116] on div "Implementing stringent contractual obligations for vendor continuity" at bounding box center [783, 114] width 295 height 19
click at [636, 102] on input "a. Implementing stringent contractual obligations for vendor continuity" at bounding box center [636, 100] width 0 height 6
click at [854, 188] on div "Implementing a graduated disciplinary process" at bounding box center [783, 181] width 295 height 19
click at [636, 170] on input "c. Implementing a graduated disciplinary process" at bounding box center [636, 167] width 0 height 6
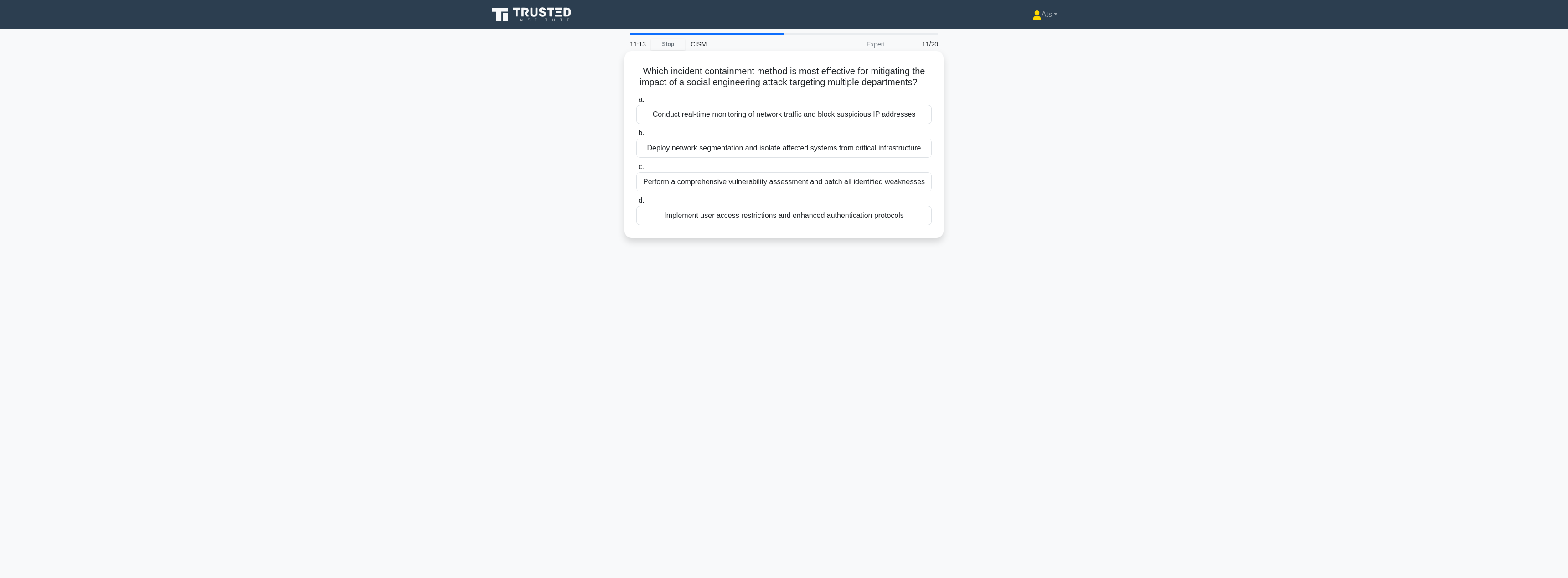
click at [751, 217] on div "Implement user access restrictions and enhanced authentication protocols" at bounding box center [783, 215] width 295 height 19
click at [636, 204] on input "d. Implement user access restrictions and enhanced authentication protocols" at bounding box center [636, 201] width 0 height 6
click at [1042, 221] on div "What is the primary purpose of conducting a Privacy Impact Assessment (PIA) as …" at bounding box center [784, 152] width 601 height 198
click at [808, 216] on div "To ensure compliance with all applicable data protection laws and regulations" at bounding box center [783, 215] width 295 height 19
click at [636, 204] on input "d. To ensure compliance with all applicable data protection laws and regulations" at bounding box center [636, 201] width 0 height 6
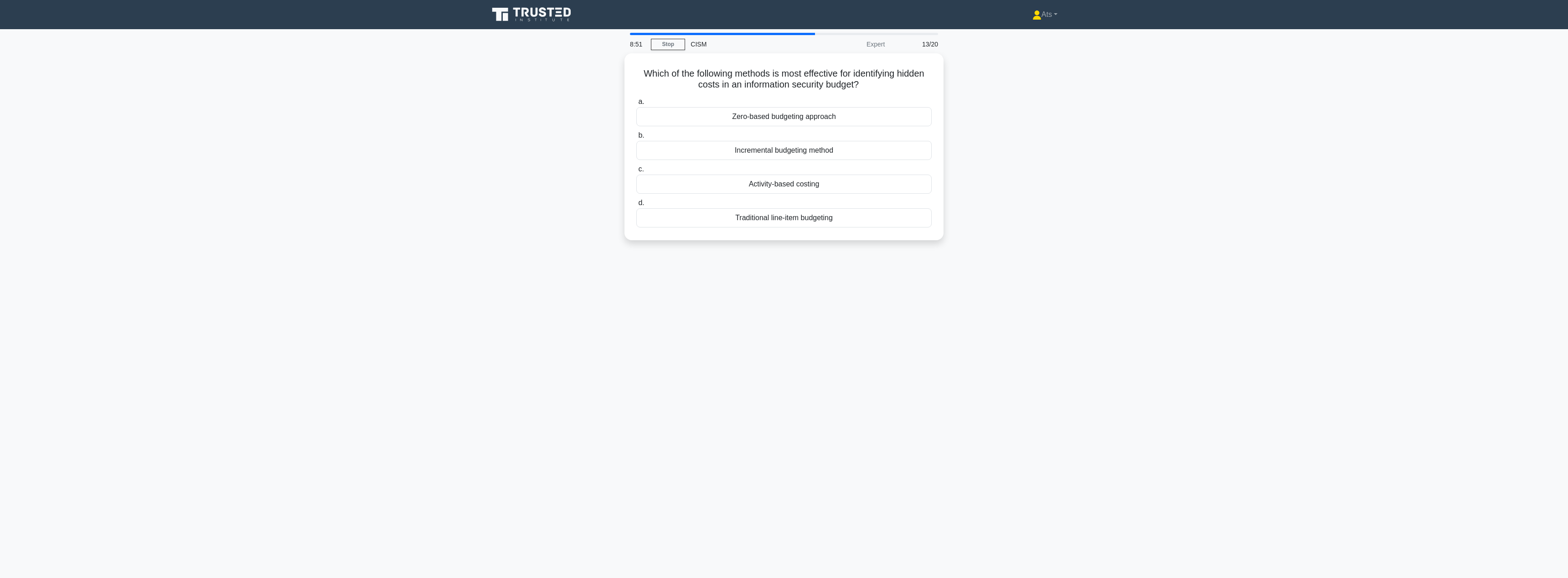
click at [1124, 229] on main "8:51 Stop CISM Expert 13/20 Which of the following methods is most effective fo…" at bounding box center [784, 304] width 1568 height 549
click at [1050, 99] on div "Which of the following methods is most effective for identifying hidden costs i…" at bounding box center [784, 152] width 601 height 198
click at [800, 183] on div "Activity-based costing" at bounding box center [783, 181] width 295 height 19
click at [636, 170] on input "c. Activity-based costing" at bounding box center [636, 167] width 0 height 6
click at [788, 157] on div "Real-time threat intelligence feeds" at bounding box center [783, 159] width 295 height 19
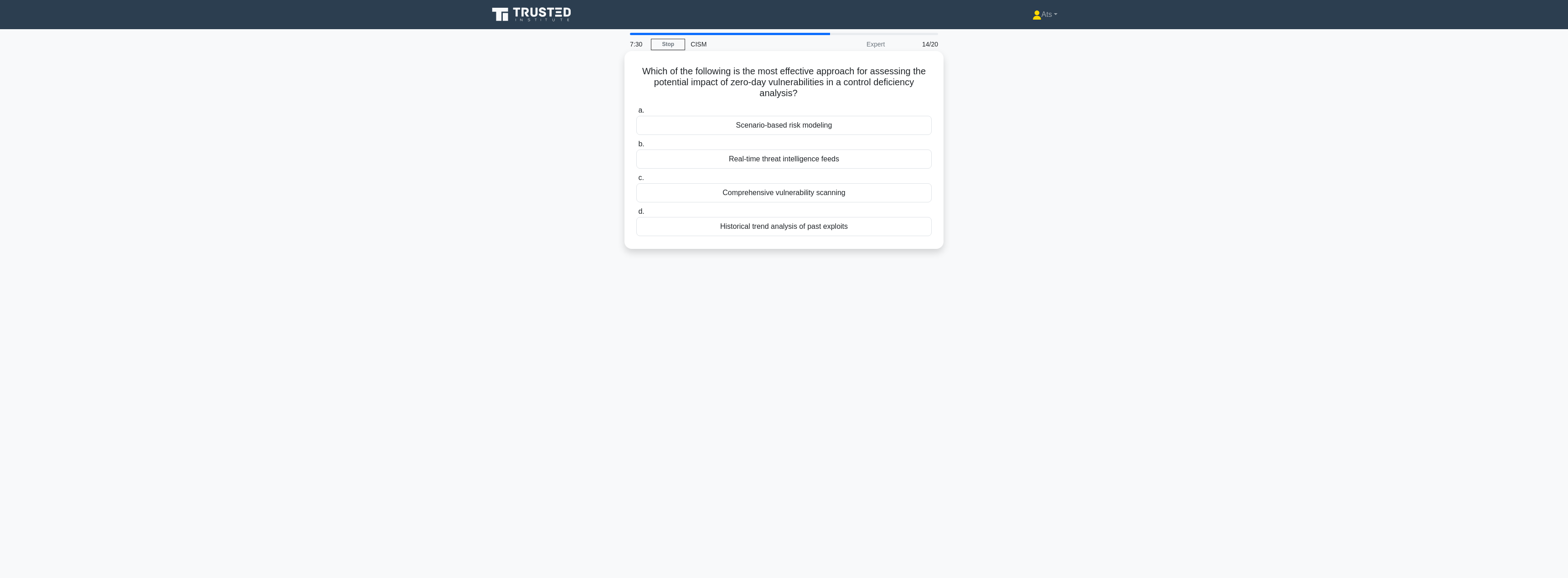
click at [636, 147] on input "b. Real-time threat intelligence feeds" at bounding box center [636, 144] width 0 height 6
click at [852, 231] on div "Isolate affected systems and restore from the most recent backup" at bounding box center [783, 226] width 295 height 19
click at [636, 215] on input "d. Isolate affected systems and restore from the most recent backup" at bounding box center [636, 212] width 0 height 6
click at [751, 148] on div "Average time to detect and respond to security threats" at bounding box center [783, 148] width 295 height 19
click at [636, 136] on input "b. Average time to detect and respond to security threats" at bounding box center [636, 133] width 0 height 6
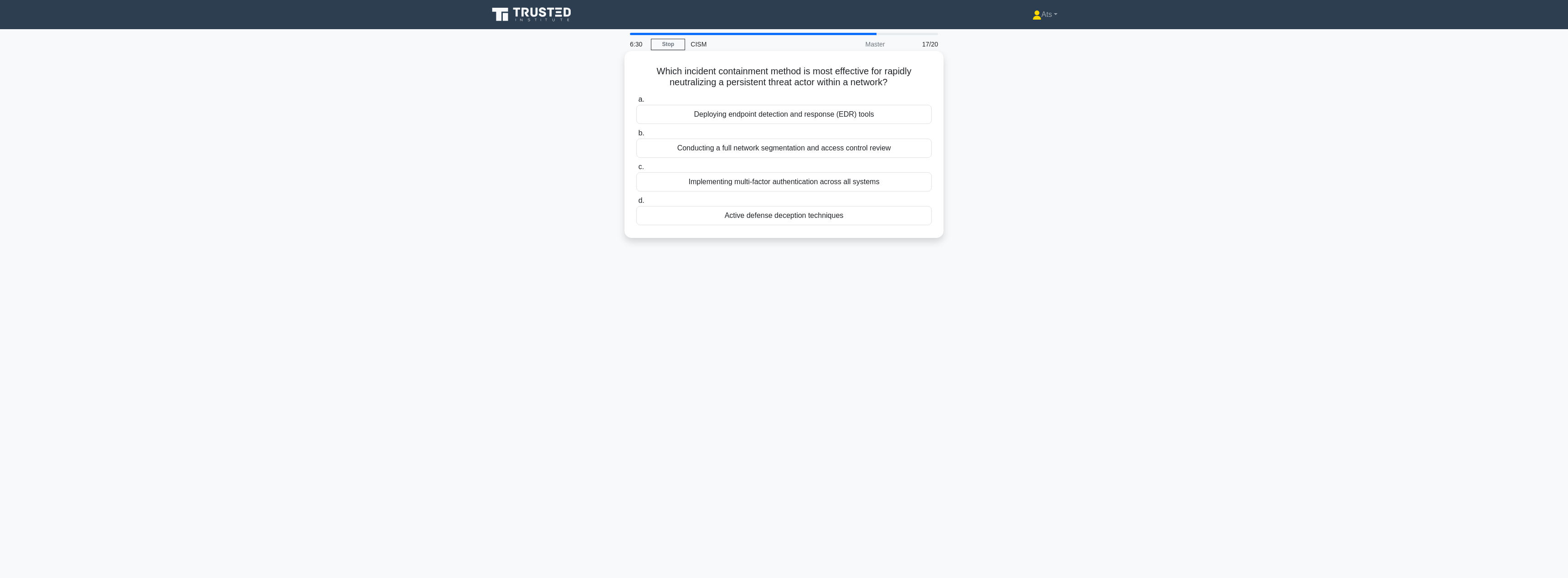
click at [763, 151] on div "Conducting a full network segmentation and access control review" at bounding box center [783, 148] width 295 height 19
click at [636, 136] on input "b. Conducting a full network segmentation and access control review" at bounding box center [636, 133] width 0 height 6
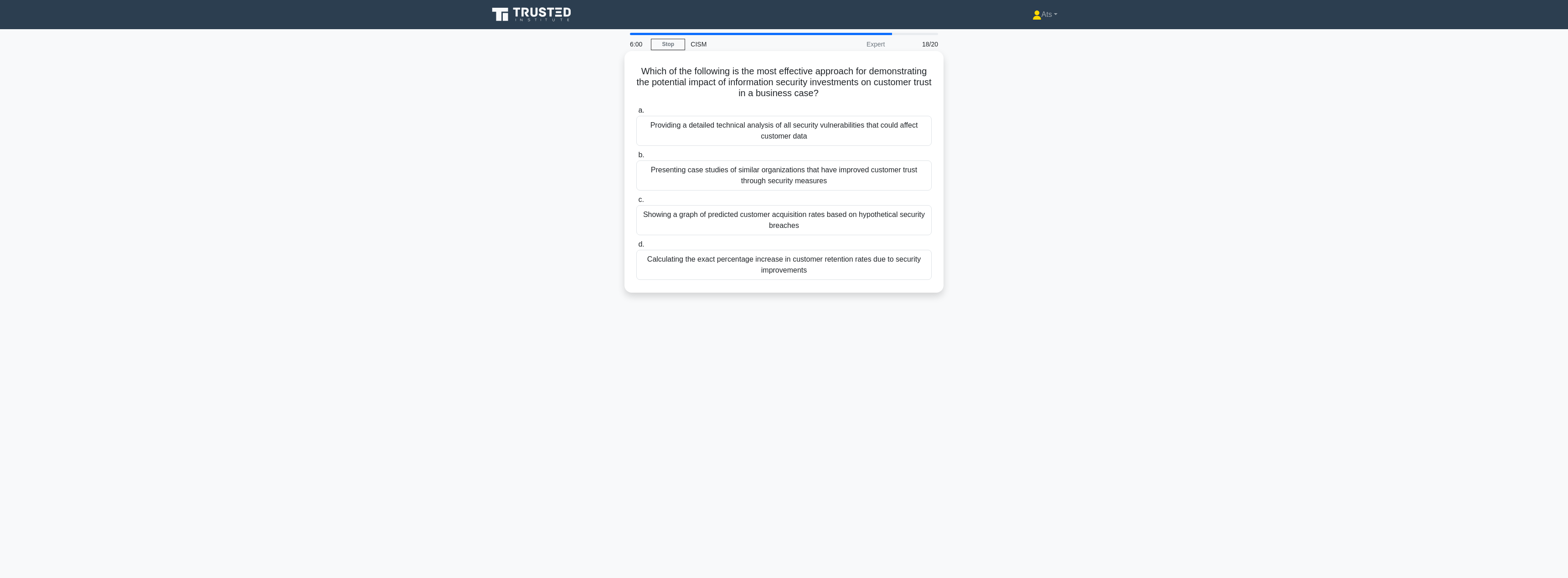
click at [841, 183] on div "Presenting case studies of similar organizations that have improved customer tr…" at bounding box center [783, 175] width 295 height 30
click at [636, 158] on input "b. Presenting case studies of similar organizations that have improved customer…" at bounding box center [636, 155] width 0 height 6
click at [854, 204] on div "Implement adaptive access controls and dynamic network segmentation" at bounding box center [783, 203] width 295 height 19
click at [636, 192] on input "c. Implement adaptive access controls and dynamic network segmentation" at bounding box center [636, 189] width 0 height 6
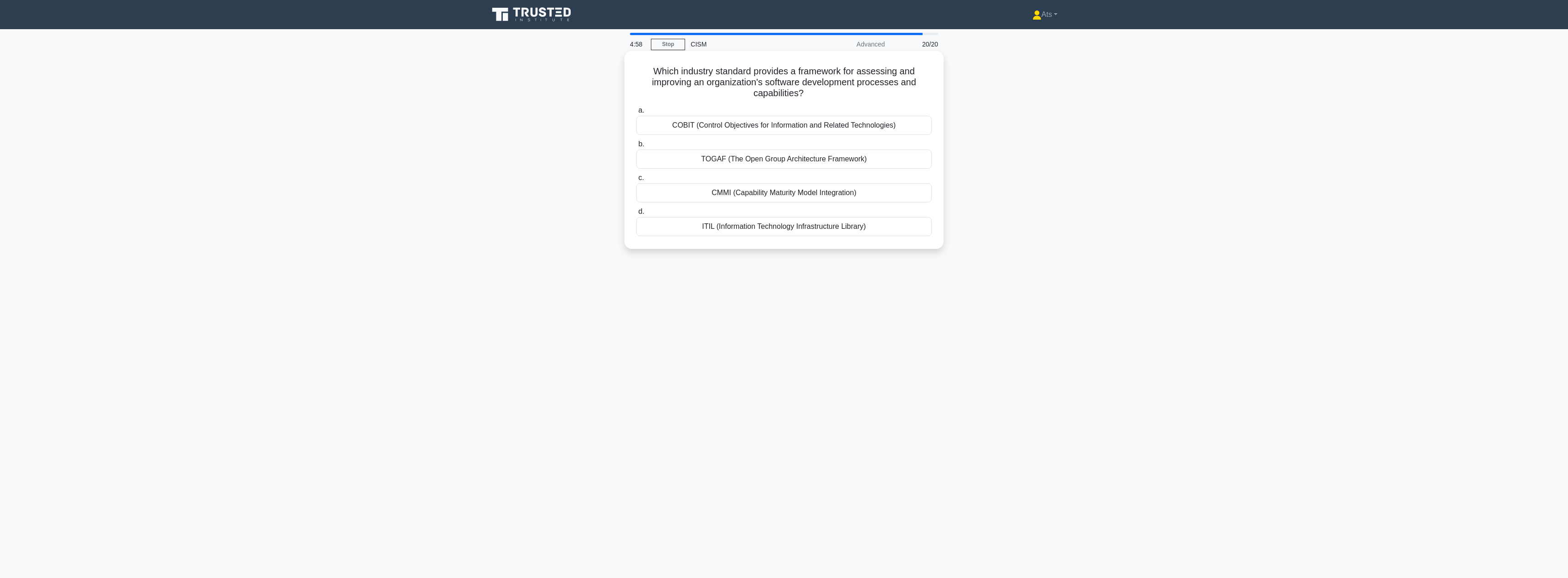
click at [817, 158] on div "TOGAF (The Open Group Architecture Framework)" at bounding box center [783, 159] width 295 height 19
click at [636, 147] on input "b. TOGAF (The Open Group Architecture Framework)" at bounding box center [636, 144] width 0 height 6
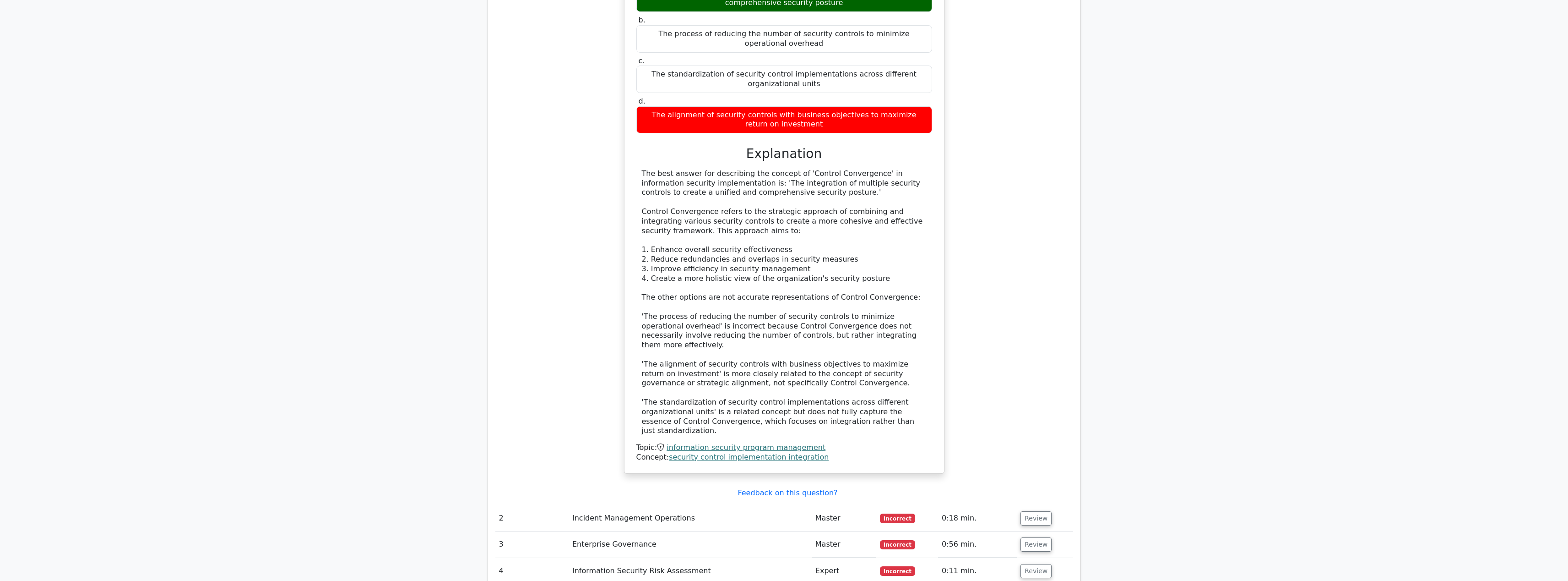
scroll to position [721, 0]
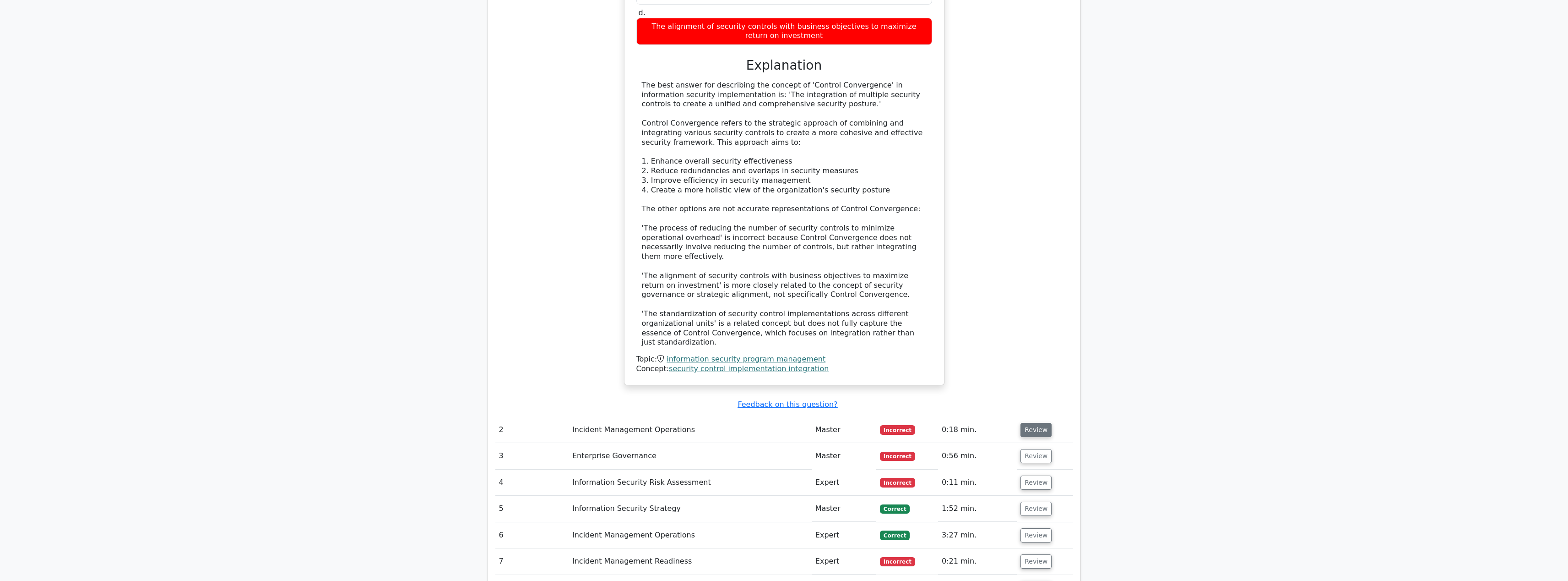
click at [1034, 423] on button "Review" at bounding box center [1036, 429] width 31 height 14
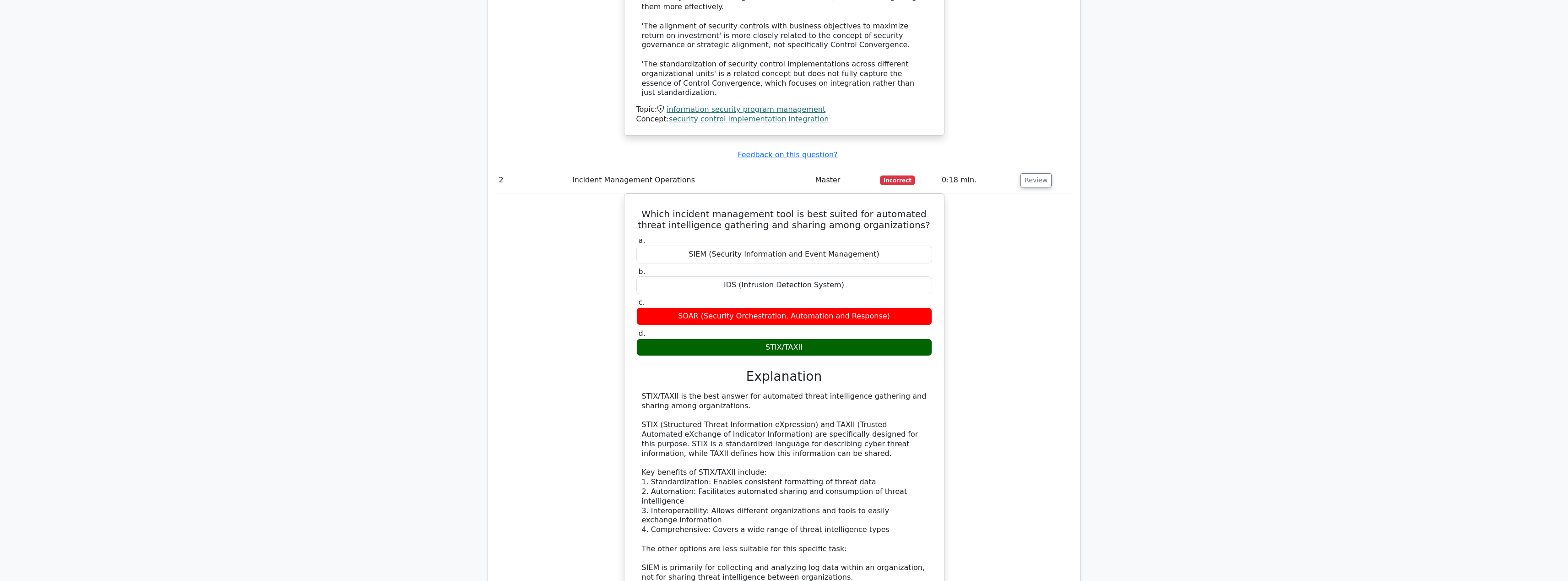
scroll to position [1213, 0]
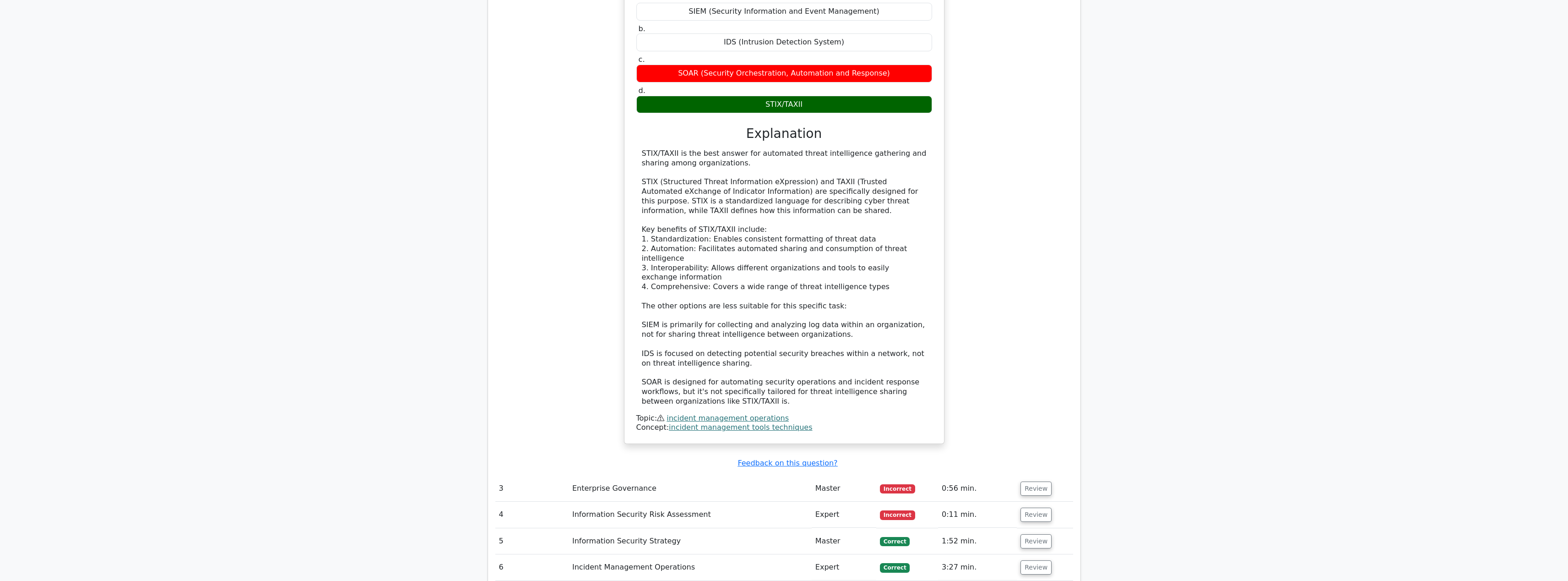
drag, startPoint x: 1034, startPoint y: 444, endPoint x: 1036, endPoint y: 454, distance: 10.2
click at [1032, 445] on td "Which incident management tool is best suited for automated threat intelligence…" at bounding box center [784, 213] width 578 height 525
click at [1036, 481] on button "Review" at bounding box center [1036, 488] width 31 height 14
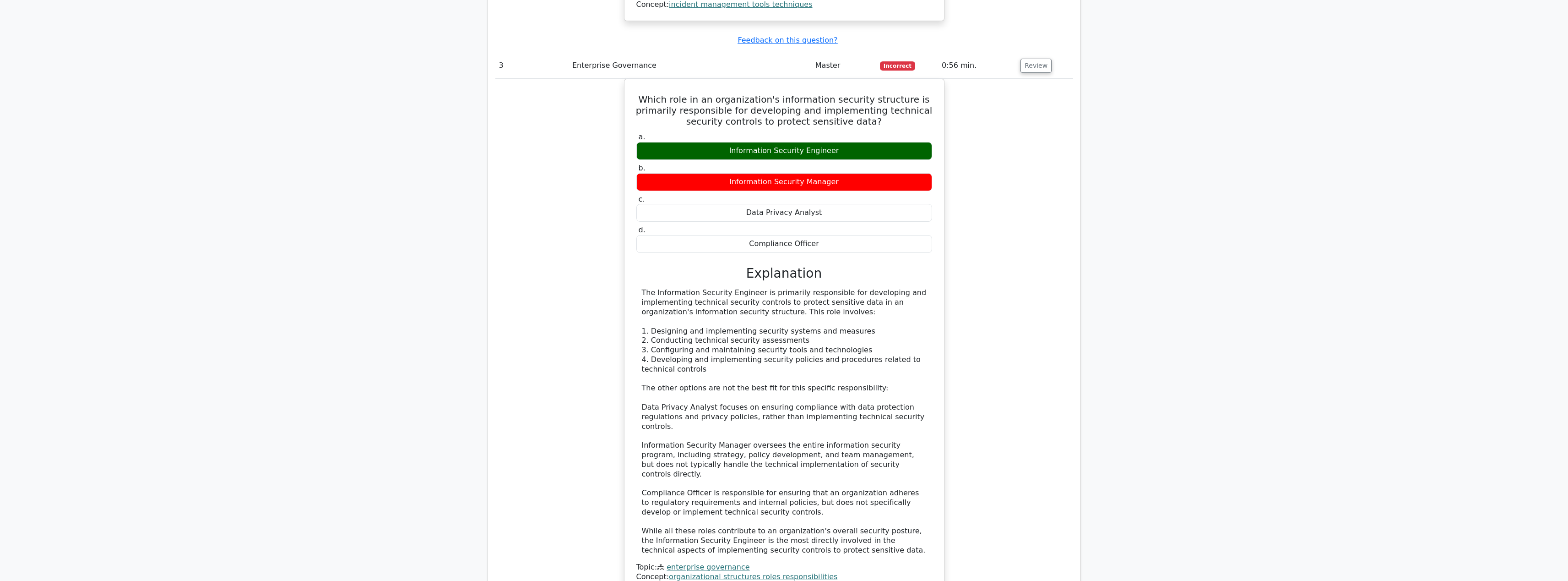
scroll to position [1800, 0]
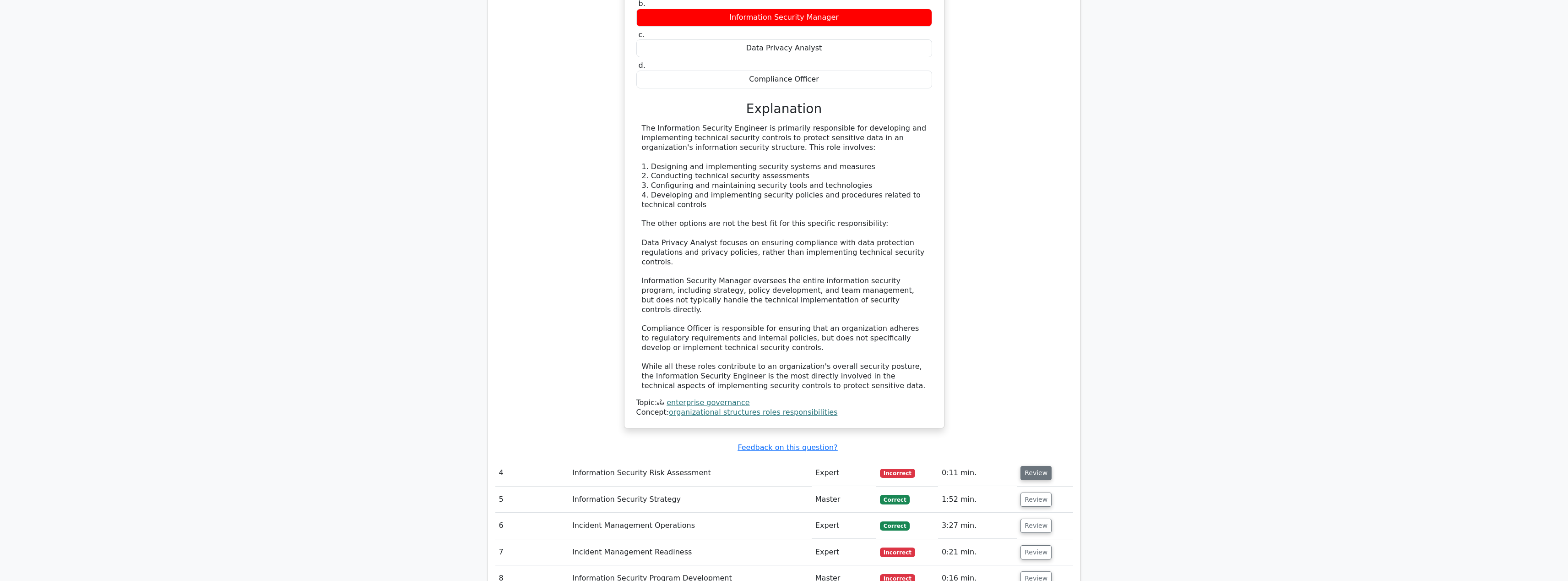
click at [1031, 466] on button "Review" at bounding box center [1036, 473] width 31 height 14
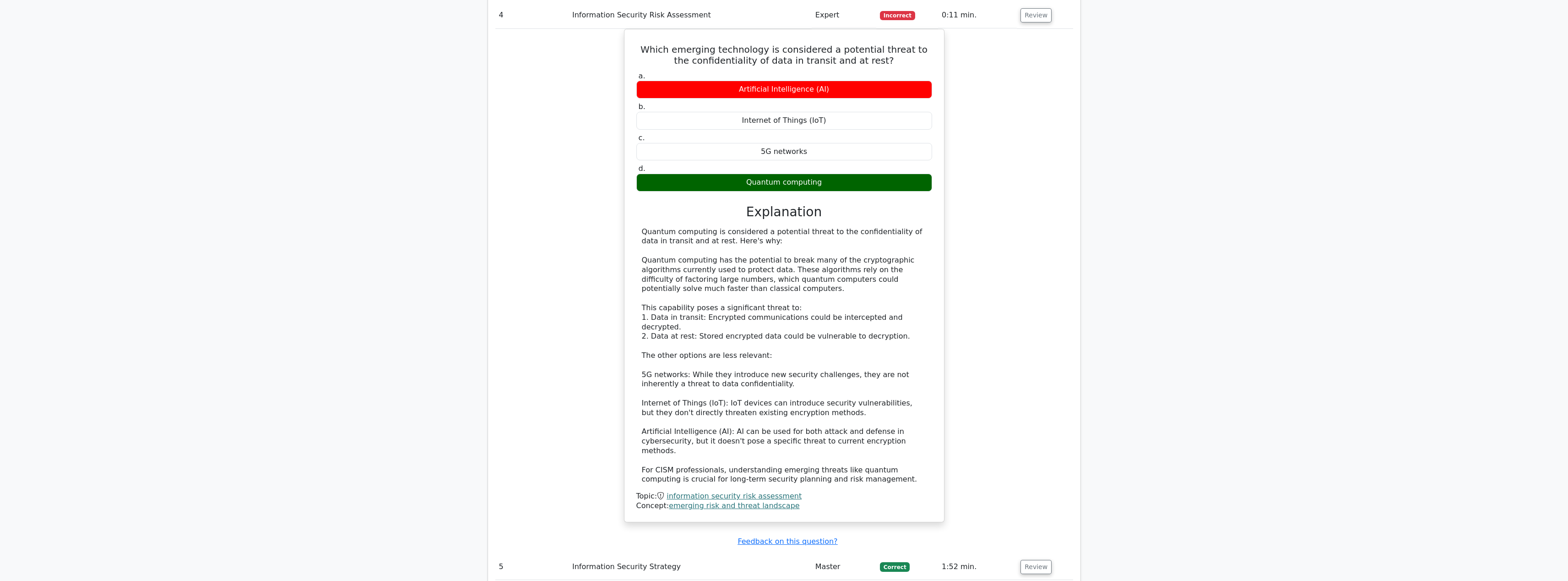
scroll to position [2574, 0]
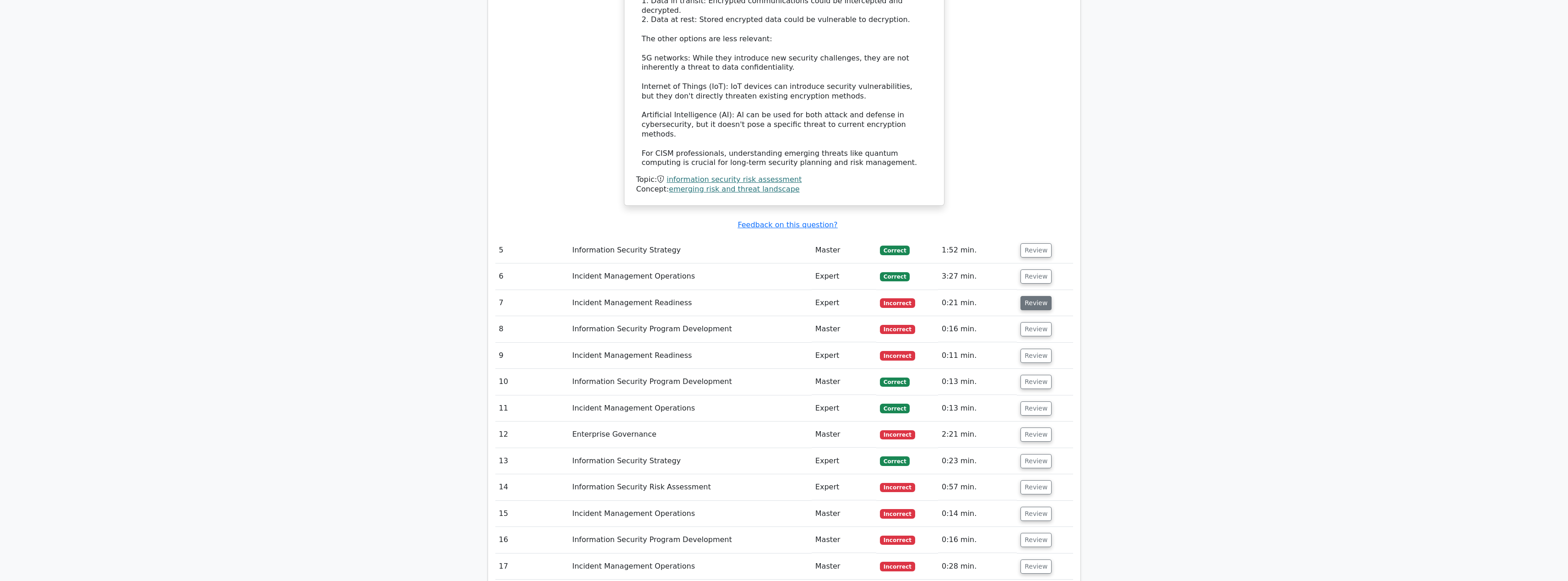
click at [1036, 296] on button "Review" at bounding box center [1036, 303] width 31 height 14
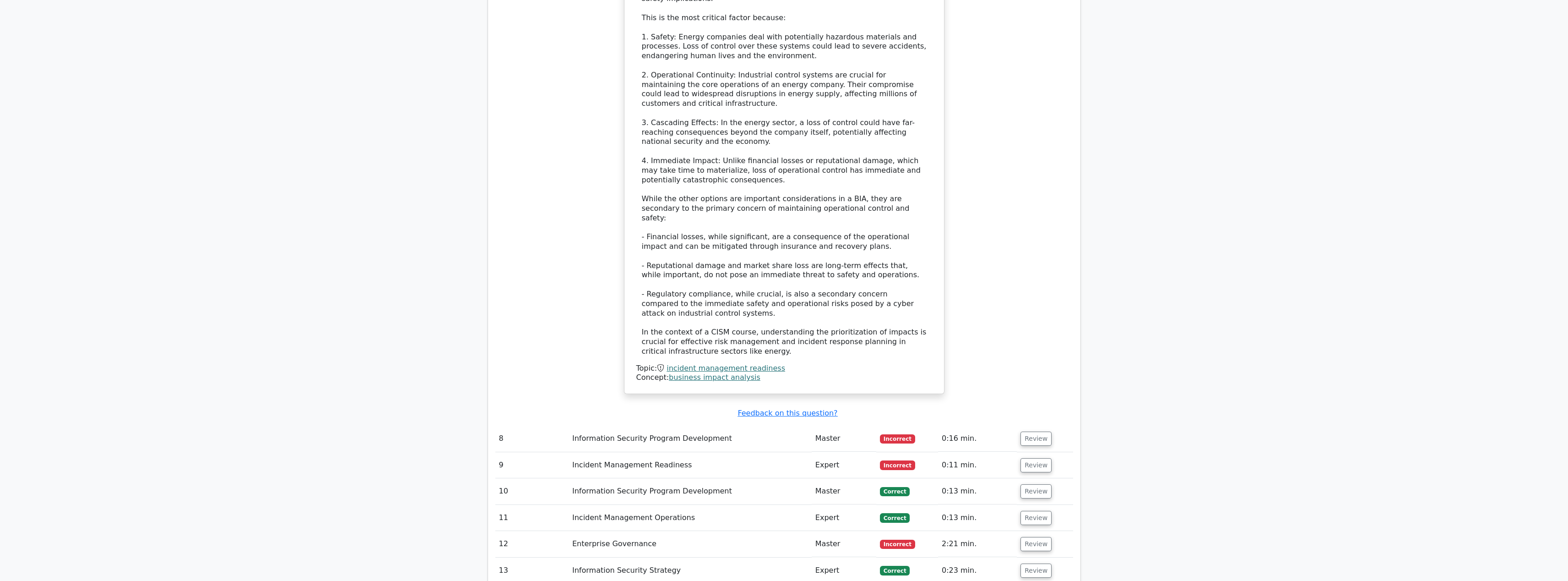
scroll to position [3288, 0]
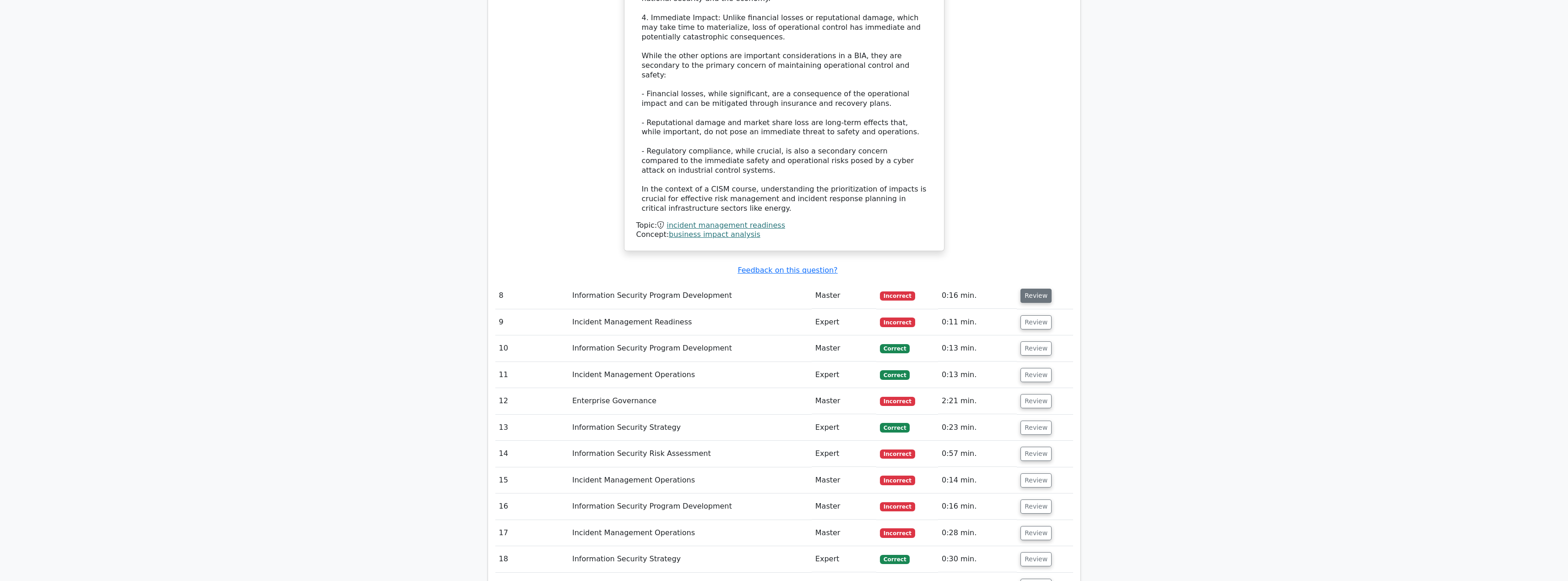
click at [1038, 289] on button "Review" at bounding box center [1036, 295] width 31 height 14
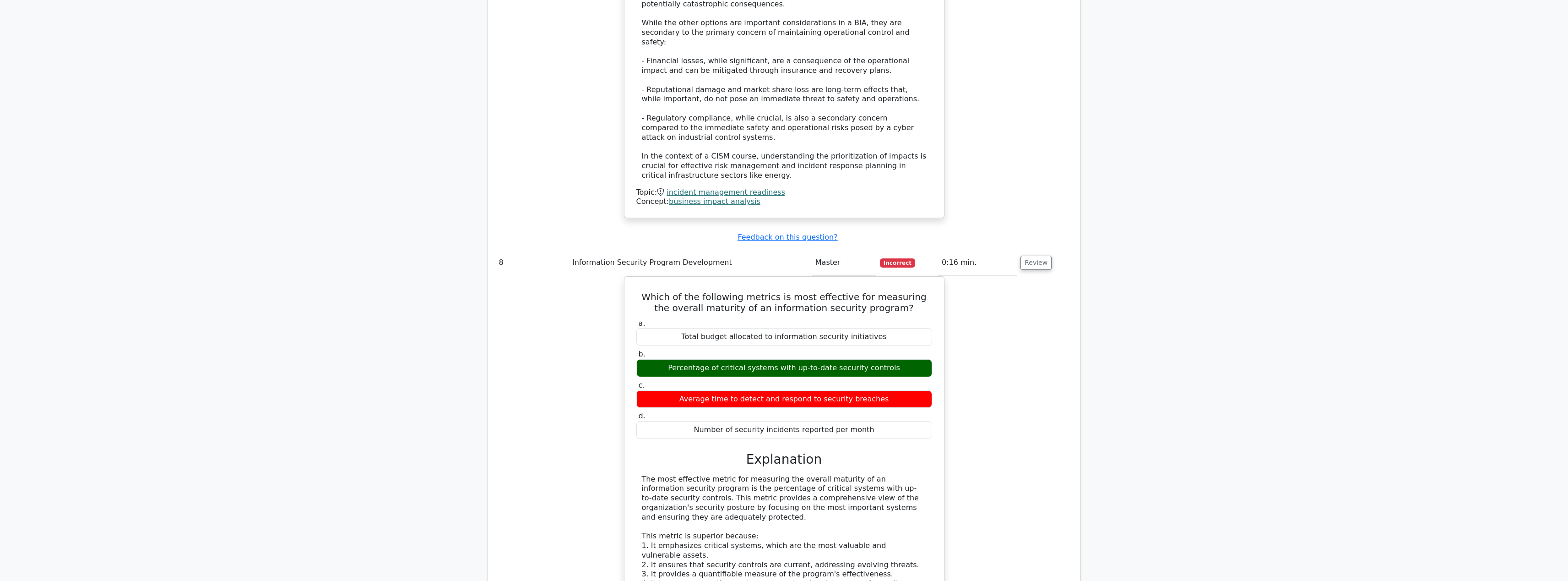
scroll to position [3552, 0]
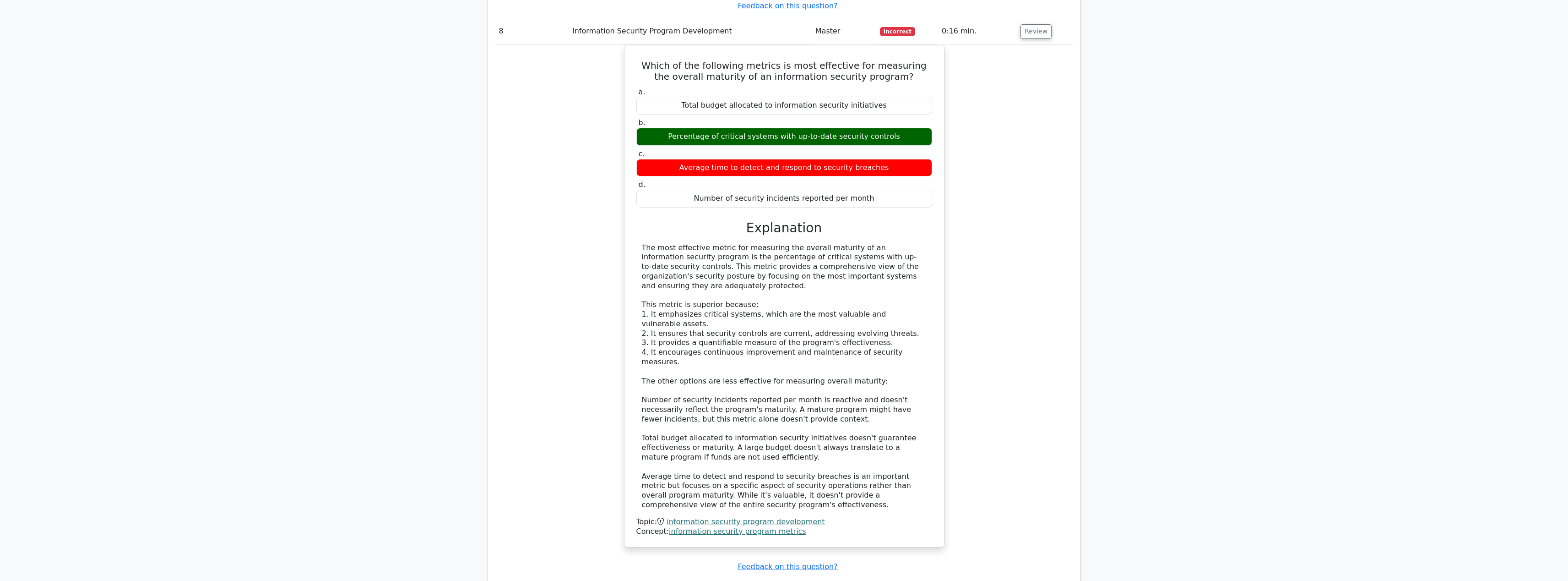
click at [1031, 580] on button "Review" at bounding box center [1036, 591] width 31 height 14
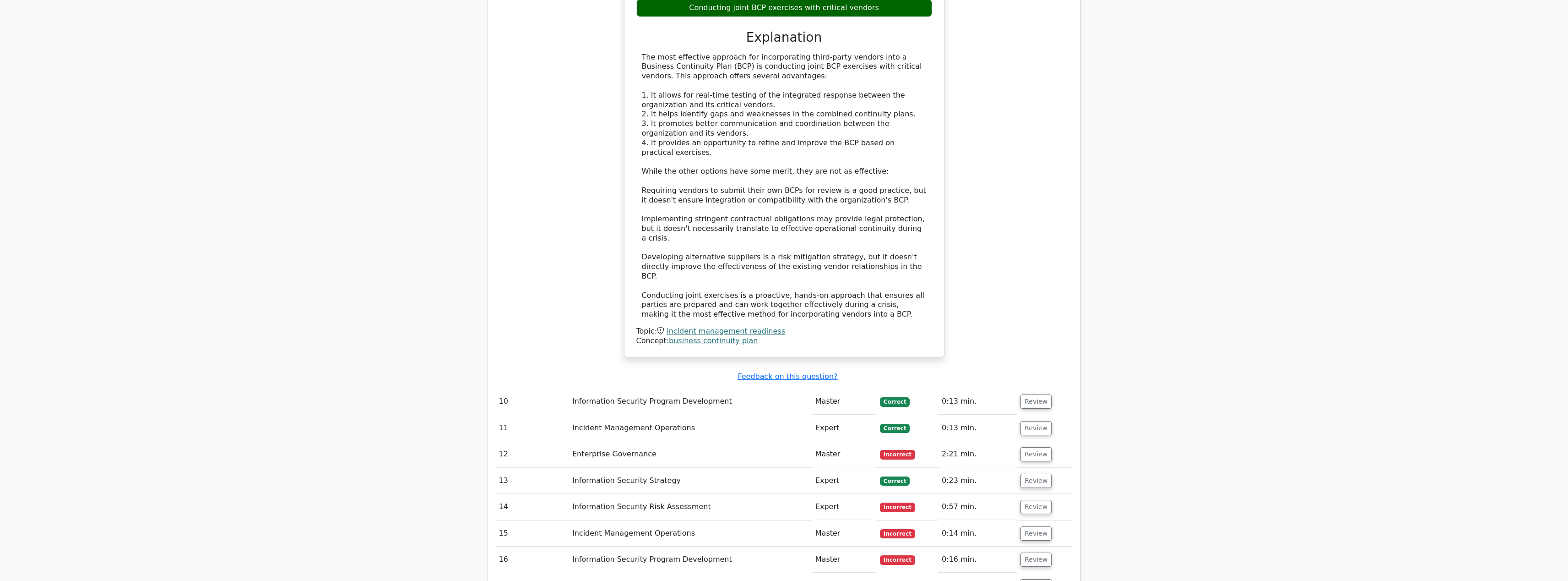
scroll to position [4420, 0]
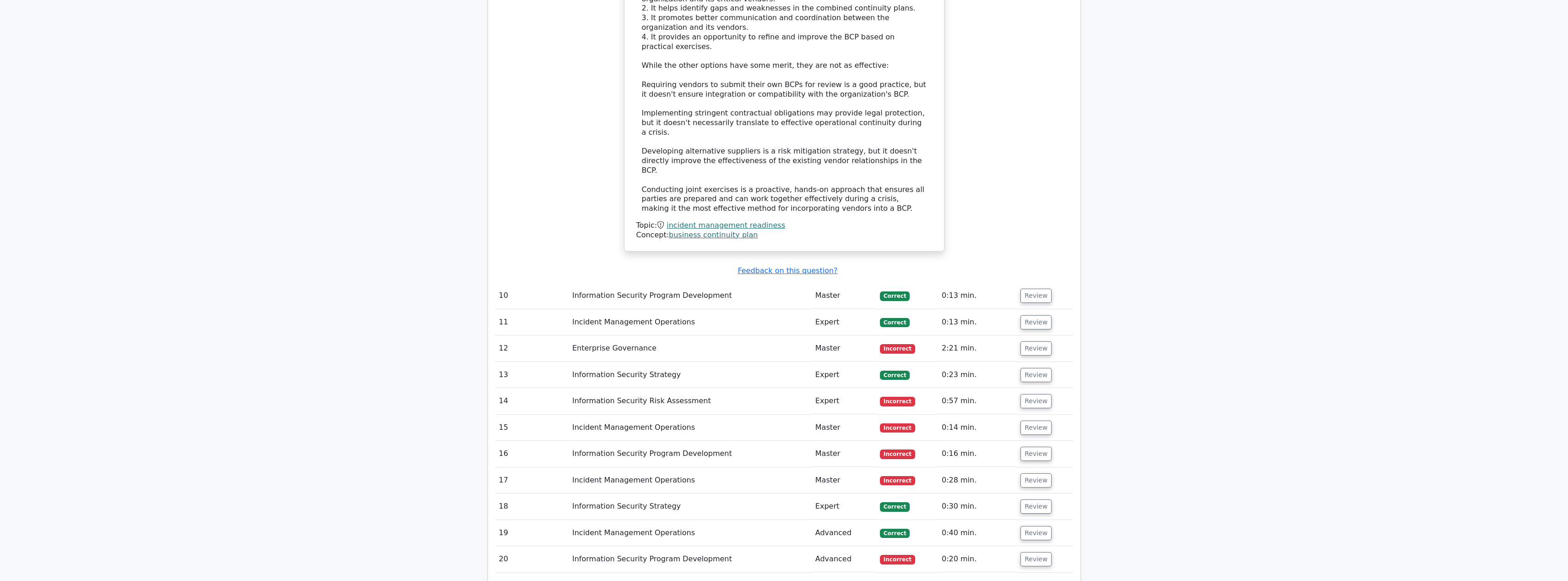
click at [1048, 335] on td "Review" at bounding box center [1044, 348] width 56 height 26
click at [1039, 341] on button "Review" at bounding box center [1036, 348] width 31 height 14
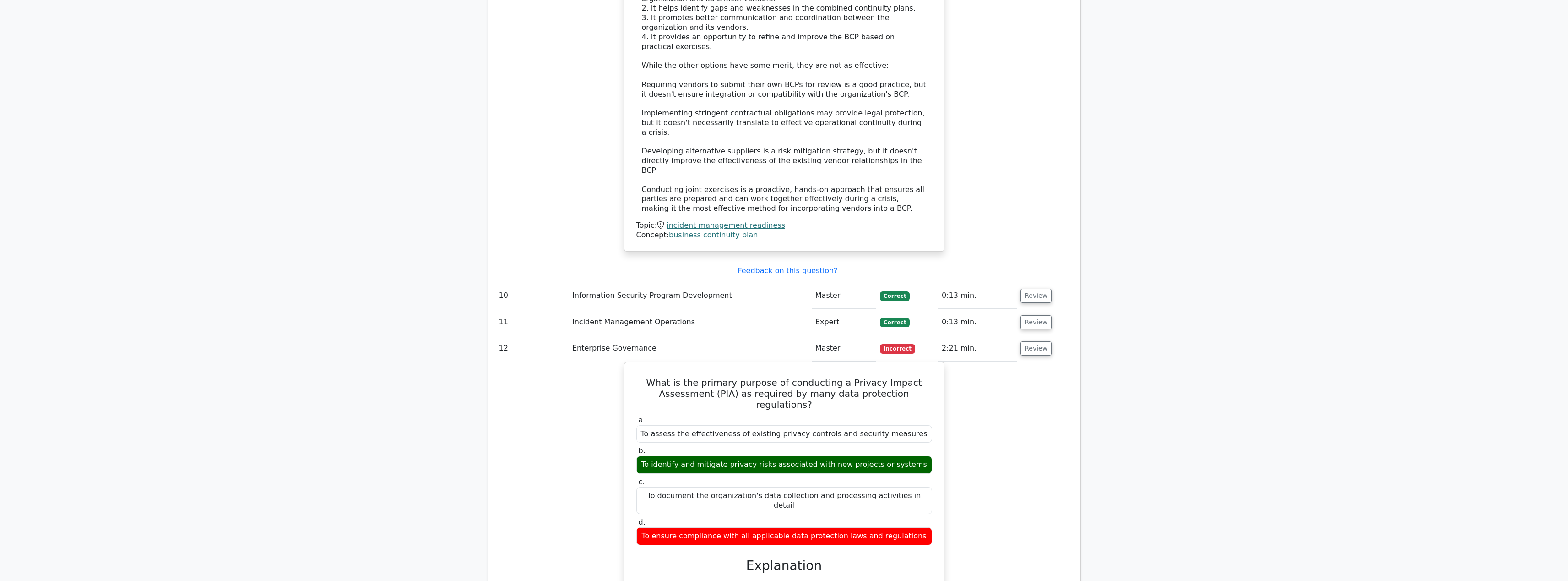
click at [1039, 309] on td "Review" at bounding box center [1044, 322] width 56 height 26
click at [1039, 315] on button "Review" at bounding box center [1036, 322] width 31 height 14
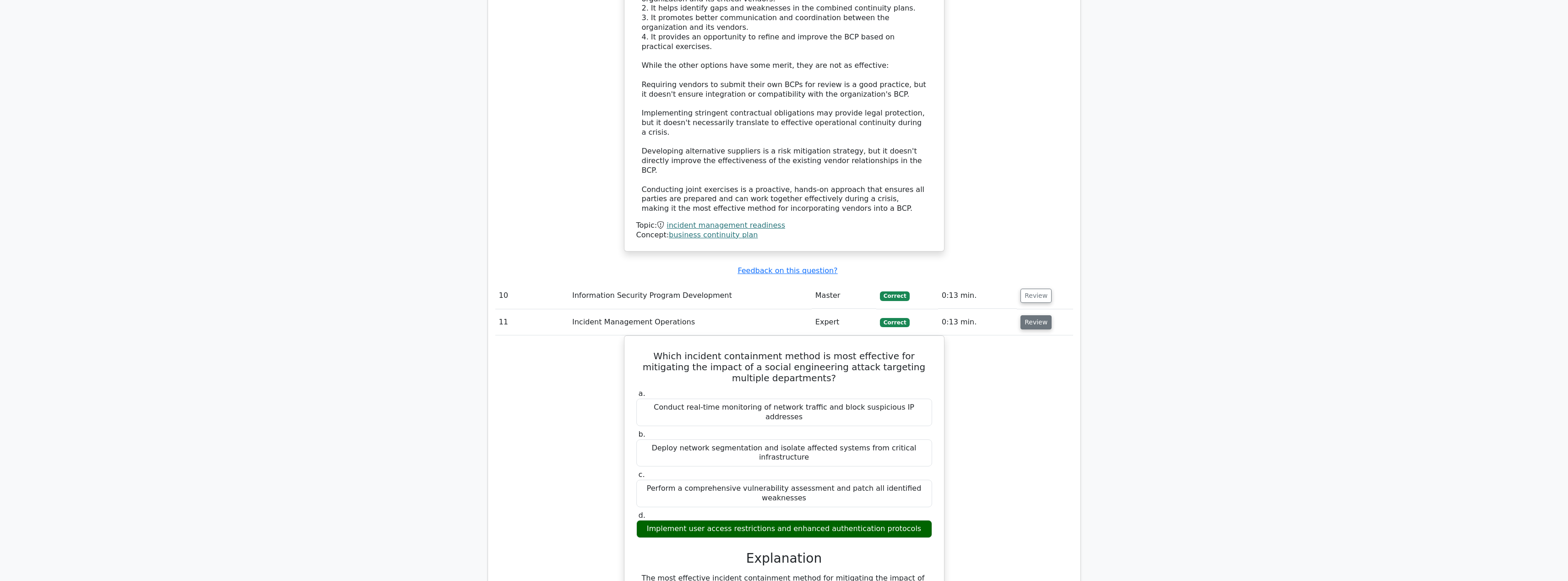
click at [1038, 315] on button "Review" at bounding box center [1036, 322] width 31 height 14
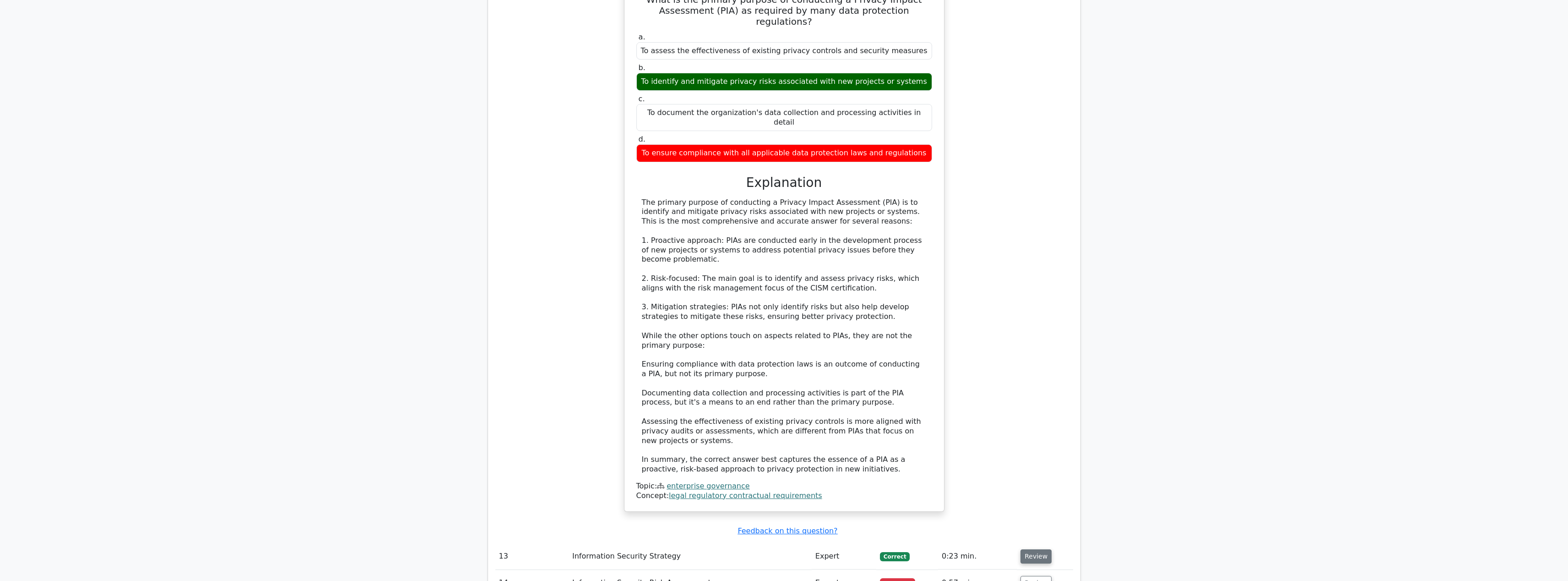
scroll to position [4907, 0]
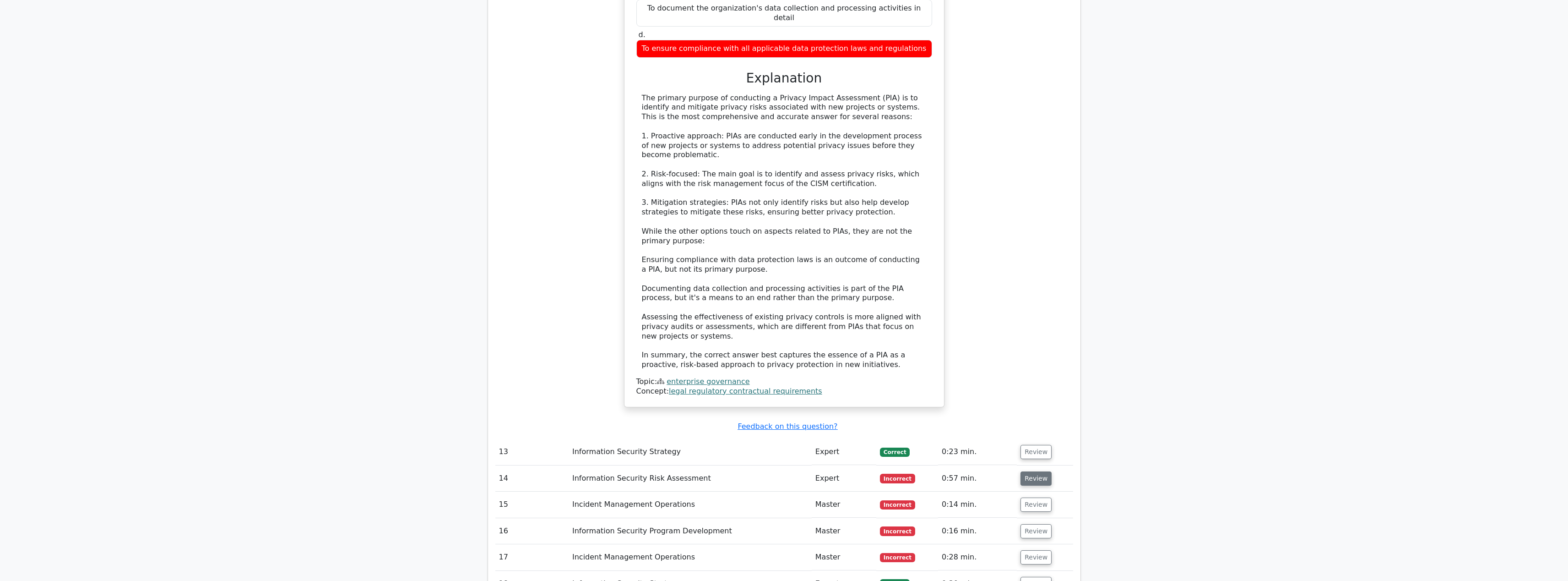
click at [1025, 472] on button "Review" at bounding box center [1036, 478] width 31 height 14
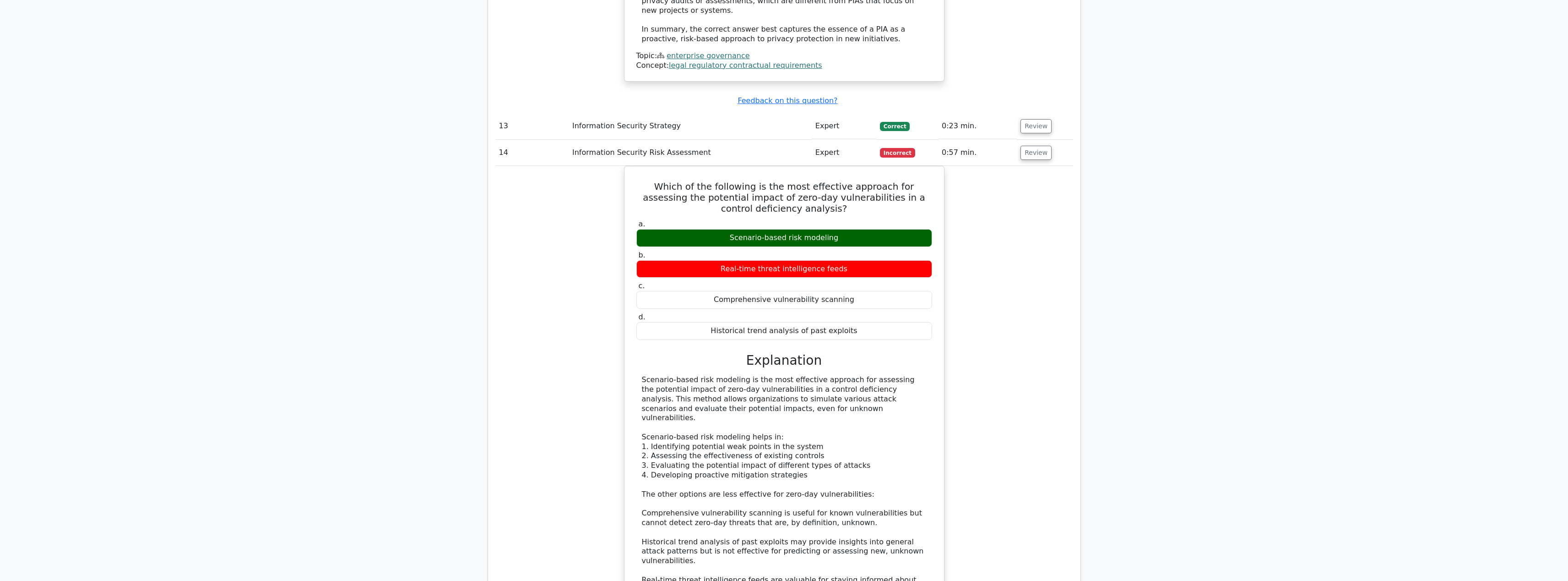
scroll to position [5384, 0]
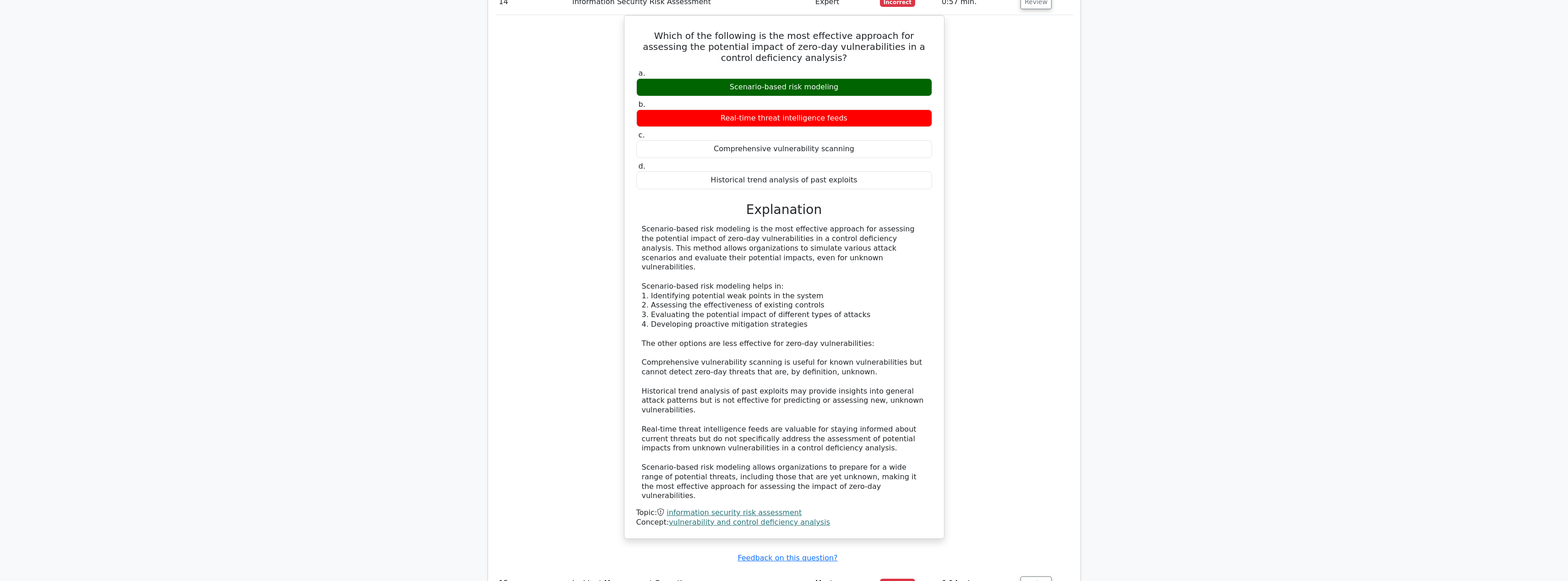
click at [1044, 570] on td "Review" at bounding box center [1044, 583] width 56 height 26
click at [1040, 576] on button "Review" at bounding box center [1036, 583] width 31 height 14
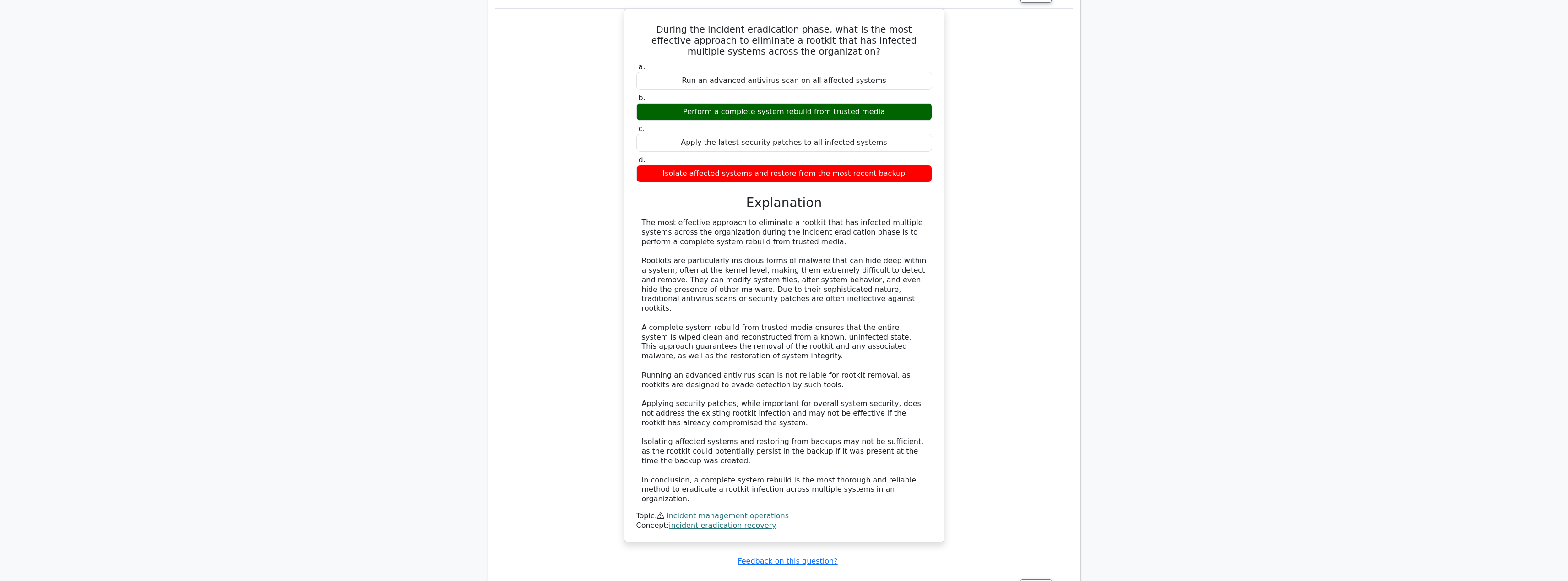
scroll to position [6045, 0]
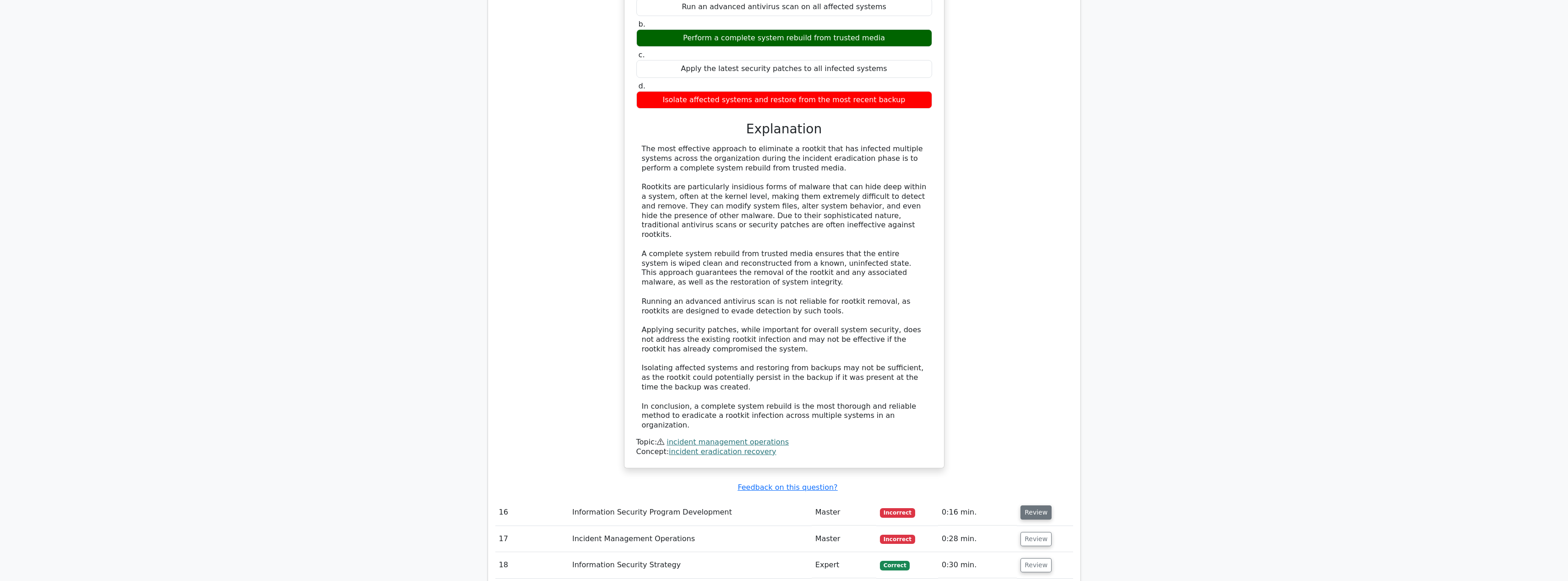
click at [1034, 505] on button "Review" at bounding box center [1036, 512] width 31 height 14
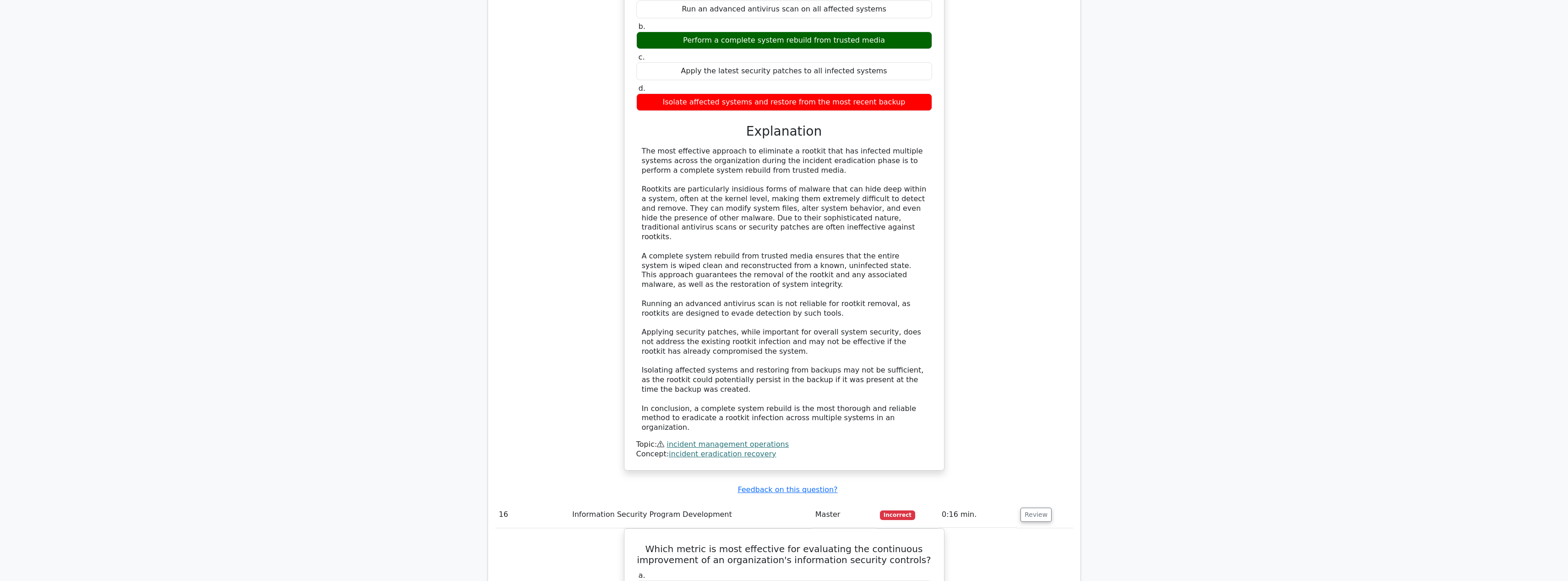
drag, startPoint x: 1290, startPoint y: 261, endPoint x: 1290, endPoint y: 267, distance: 6.0
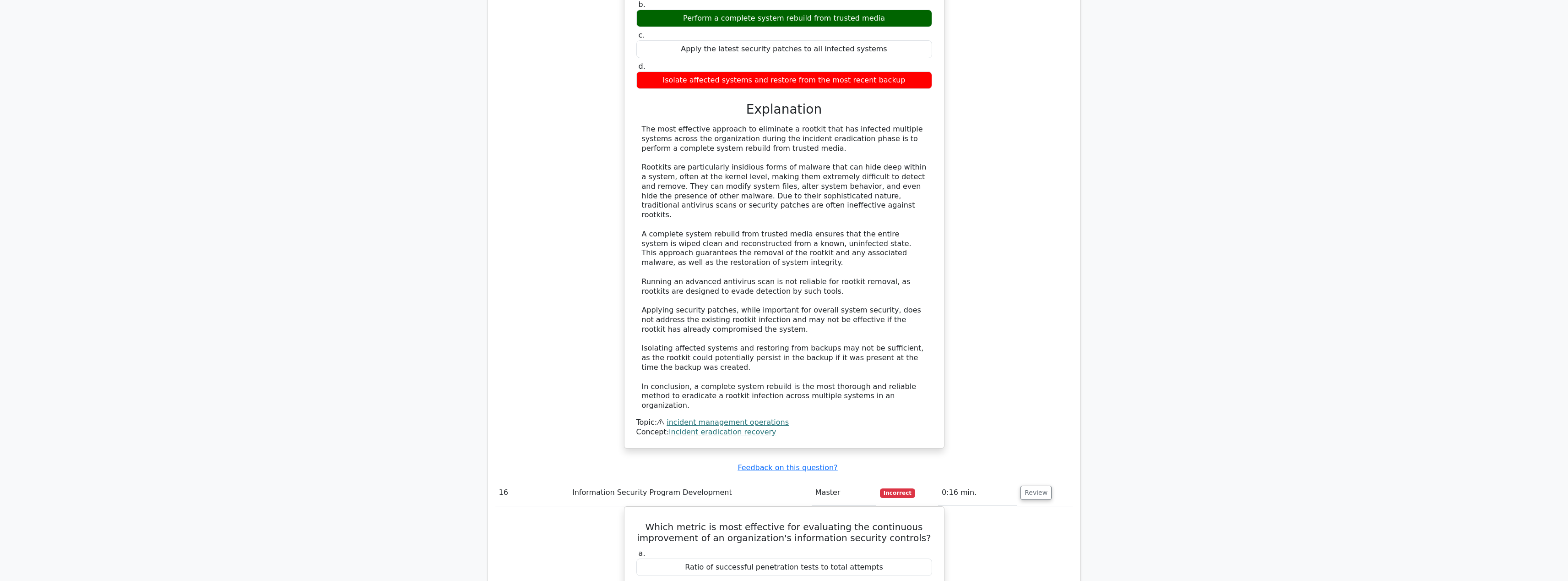
scroll to position [6115, 0]
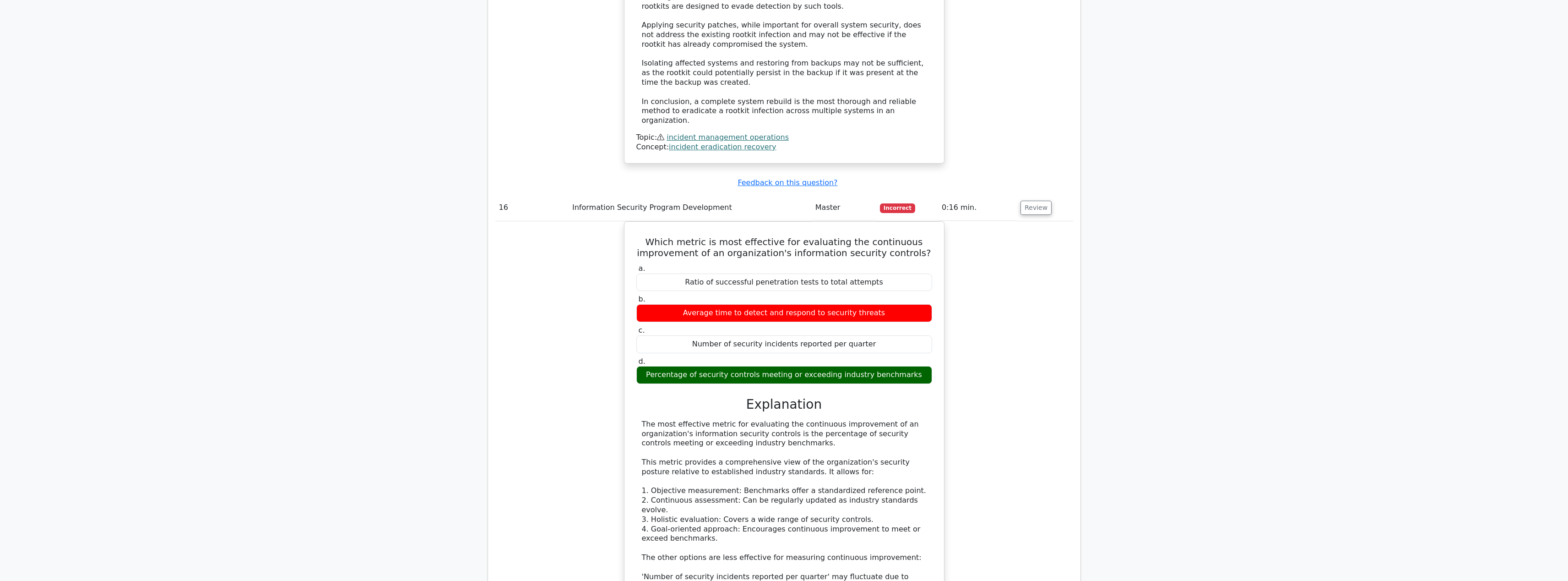
scroll to position [6601, 0]
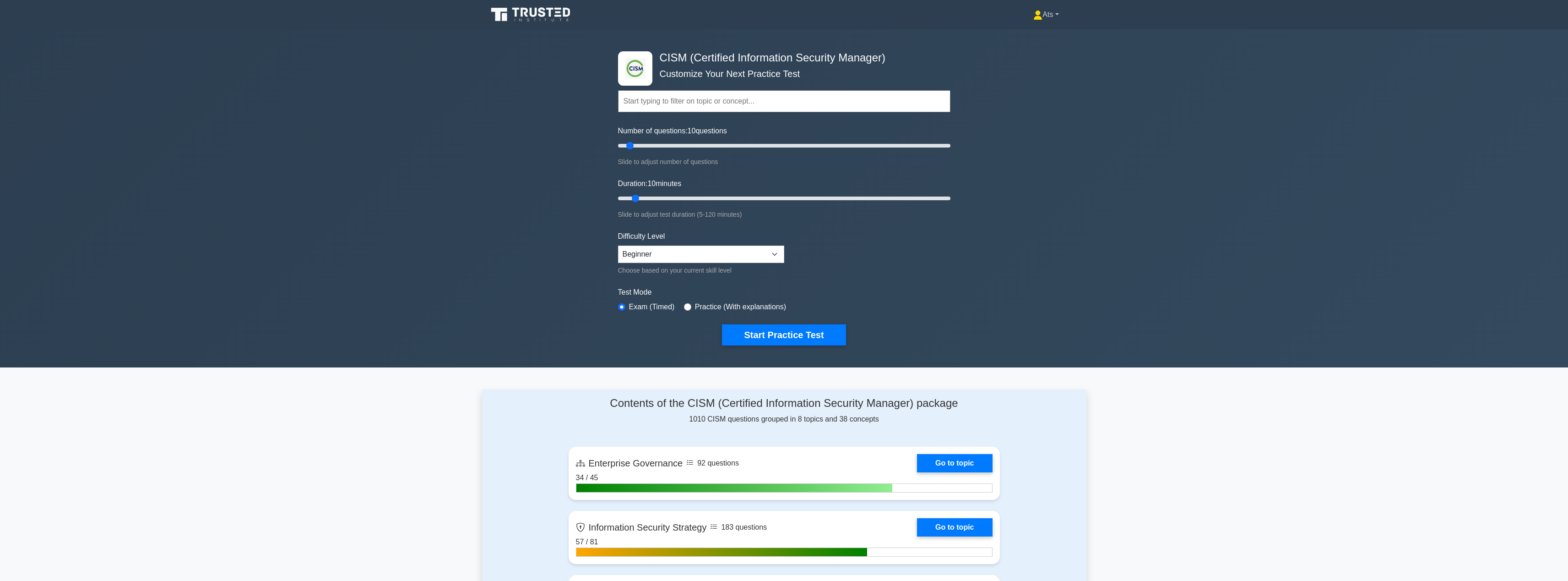
click at [1047, 19] on link "Ats" at bounding box center [1045, 15] width 69 height 18
click at [1038, 32] on link "Profile" at bounding box center [1048, 36] width 72 height 15
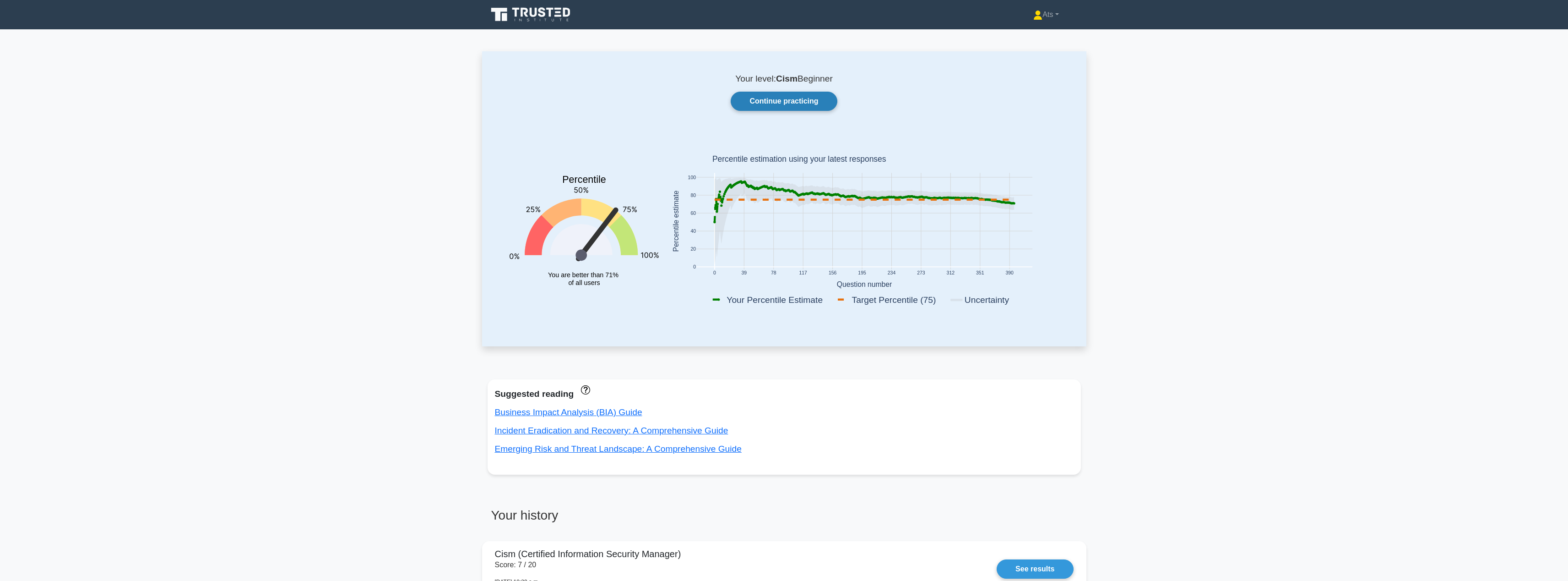
click at [789, 101] on link "Continue practicing" at bounding box center [784, 101] width 106 height 19
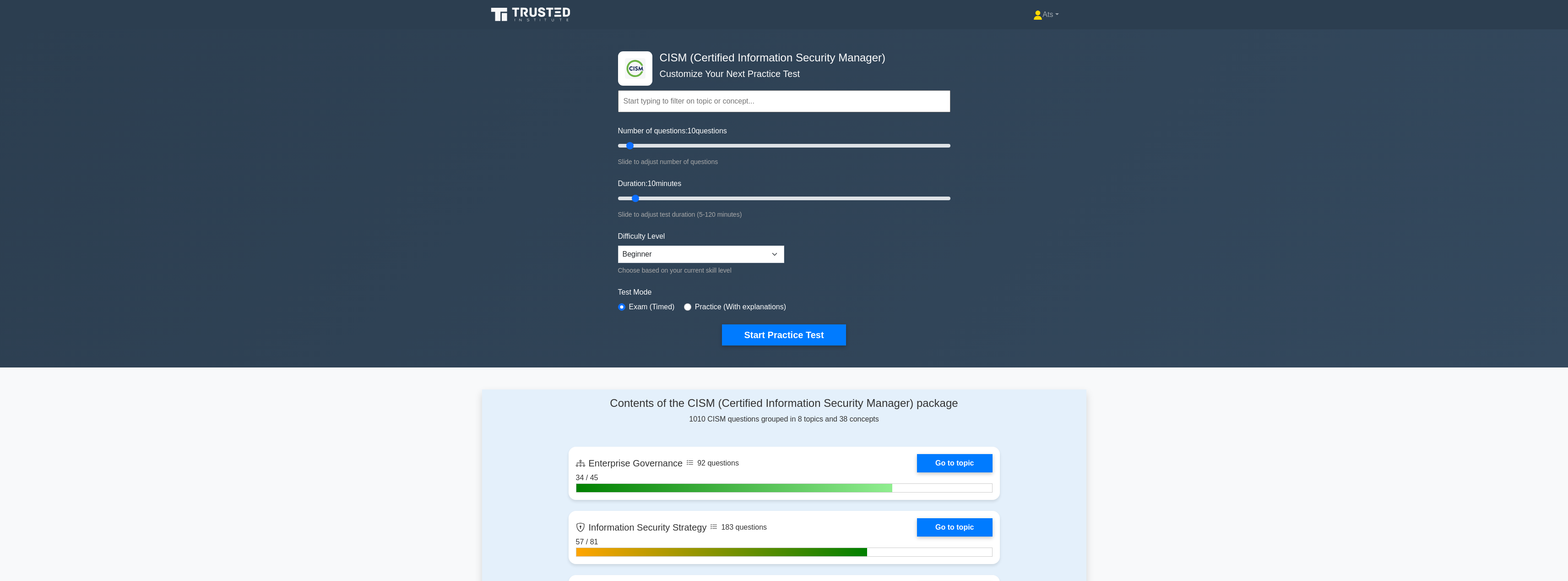
scroll to position [752, 0]
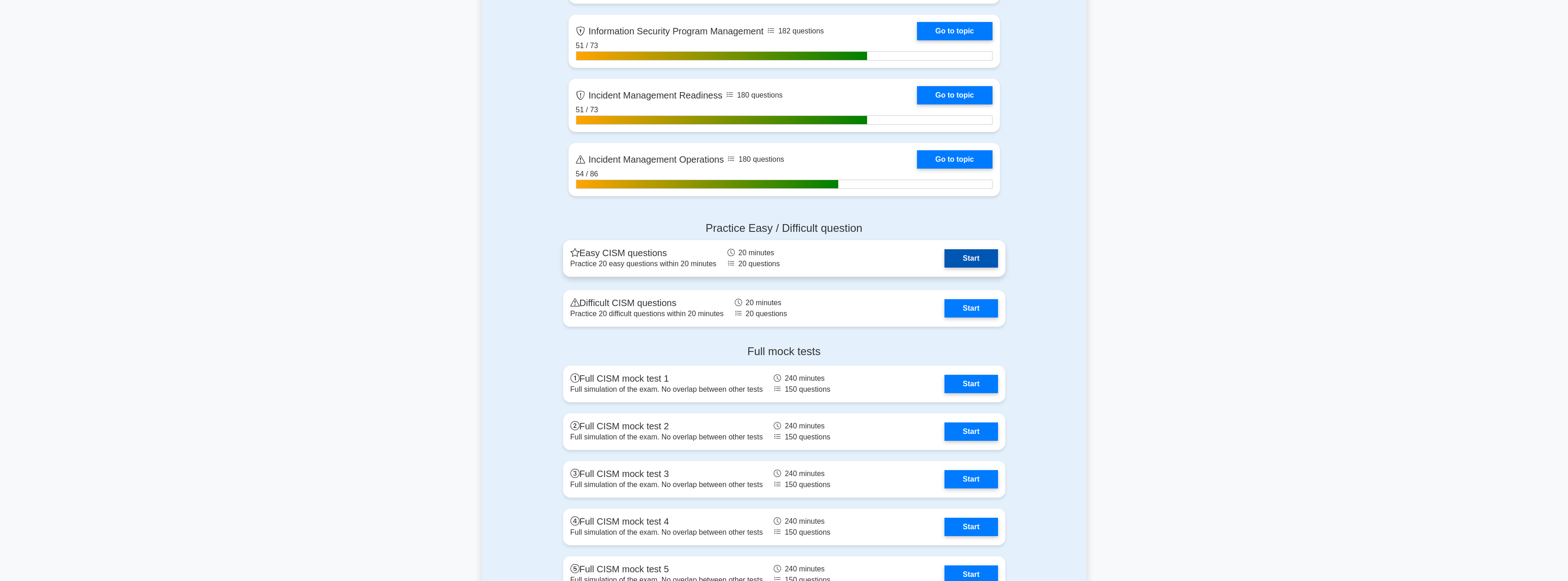
click at [962, 253] on link "Start" at bounding box center [971, 258] width 53 height 18
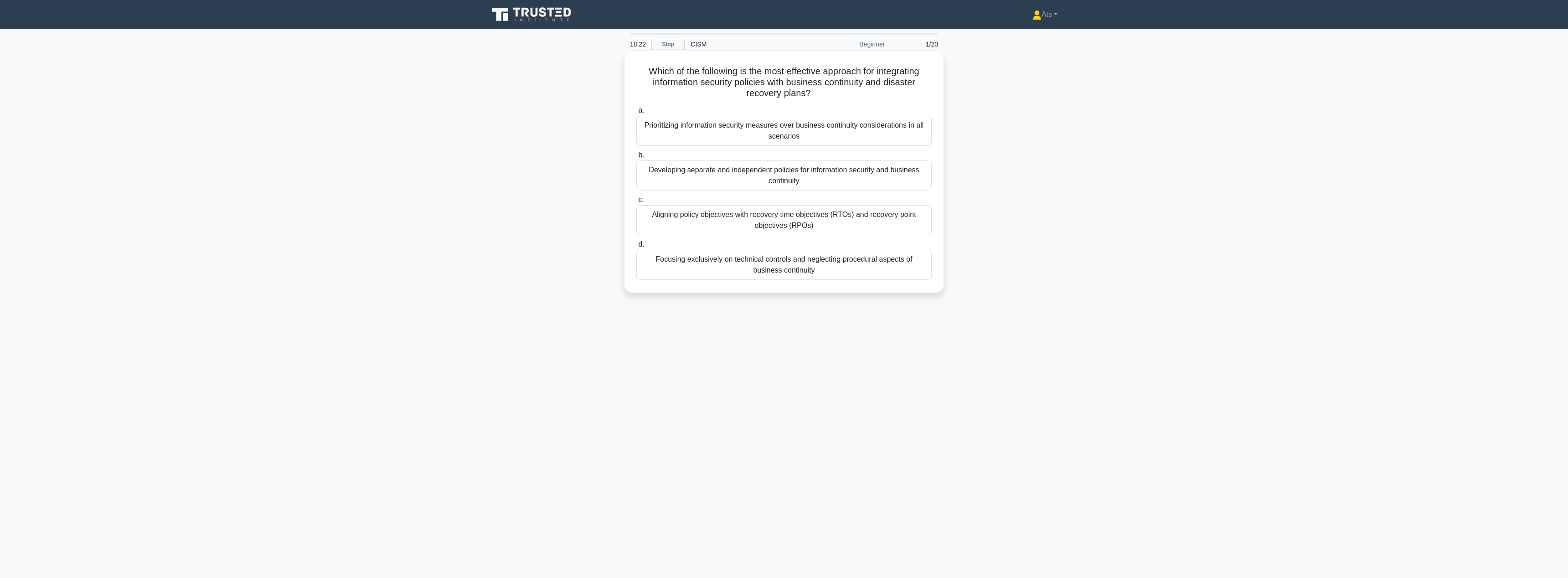
click at [906, 217] on div "Aligning policy objectives with recovery time objectives (RTOs) and recovery po…" at bounding box center [783, 220] width 295 height 30
click at [636, 203] on input "c. Aligning policy objectives with recovery time objectives (RTOs) and recovery…" at bounding box center [636, 200] width 0 height 6
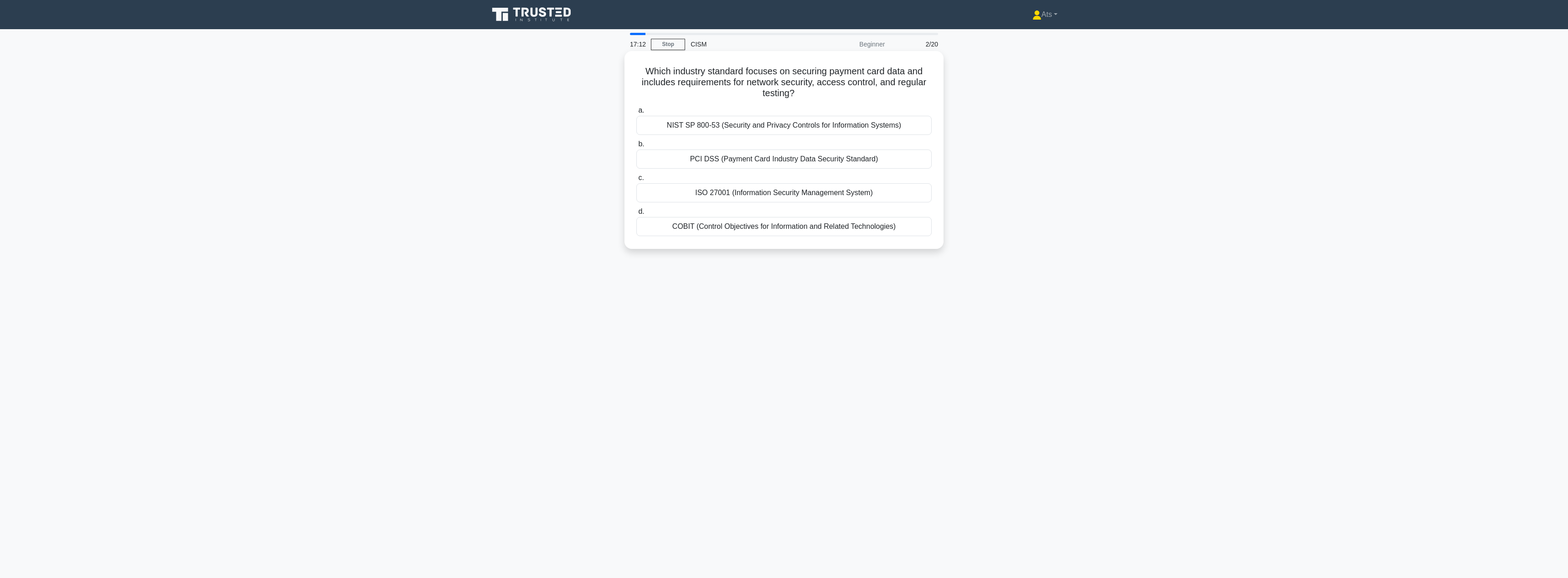
click at [855, 161] on div "PCI DSS (Payment Card Industry Data Security Standard)" at bounding box center [783, 159] width 295 height 19
click at [636, 147] on input "b. PCI DSS (Payment Card Industry Data Security Standard)" at bounding box center [636, 144] width 0 height 6
click at [1057, 157] on div "Which industry standard focuses on securing payment card data and includes requ…" at bounding box center [784, 158] width 601 height 209
click at [863, 161] on div "PCI DSS (Payment Card Industry Data Security Standard)" at bounding box center [783, 159] width 295 height 20
click at [636, 147] on input "b. PCI DSS (Payment Card Industry Data Security Standard)" at bounding box center [636, 144] width 0 height 6
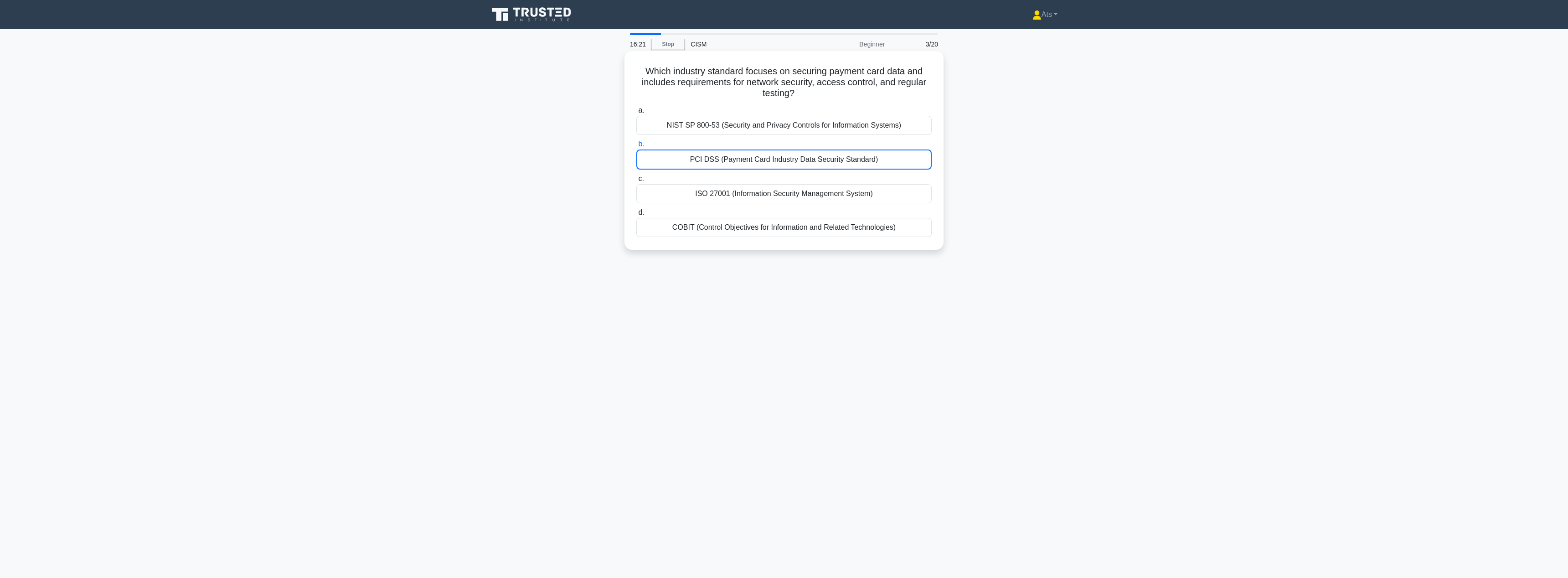
click at [858, 156] on div "PCI DSS (Payment Card Industry Data Security Standard)" at bounding box center [783, 159] width 295 height 20
click at [636, 147] on input "b. PCI DSS (Payment Card Industry Data Security Standard)" at bounding box center [636, 144] width 0 height 6
drag, startPoint x: 905, startPoint y: 245, endPoint x: 902, endPoint y: 239, distance: 6.7
click at [906, 246] on div "Which industry standard focuses on securing payment card data and includes requ…" at bounding box center [784, 150] width 312 height 192
click at [896, 231] on div "COBIT (Control Objectives for Information and Related Technologies)" at bounding box center [783, 227] width 295 height 19
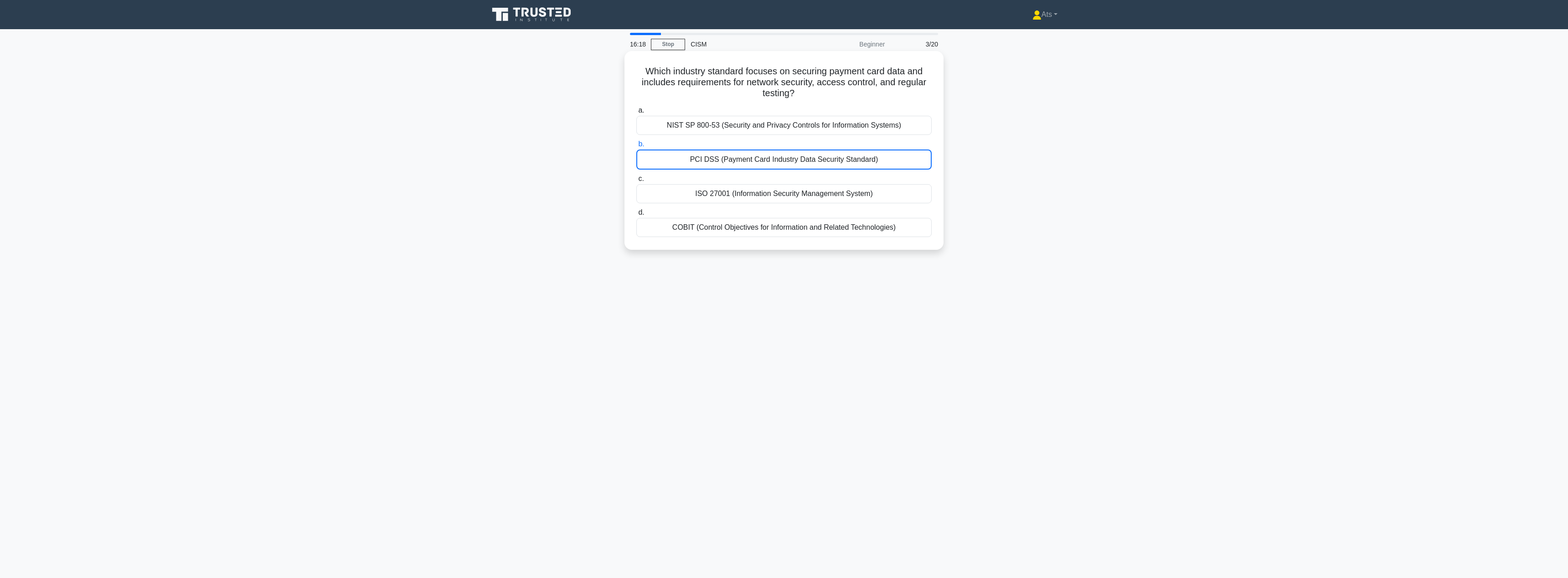
click at [636, 215] on input "d. COBIT (Control Objectives for Information and Related Technologies)" at bounding box center [636, 212] width 0 height 6
click at [874, 160] on div "PCI DSS (Payment Card Industry Data Security Standard)" at bounding box center [783, 159] width 295 height 19
click at [636, 147] on input "b. PCI DSS (Payment Card Industry Data Security Standard)" at bounding box center [636, 144] width 0 height 6
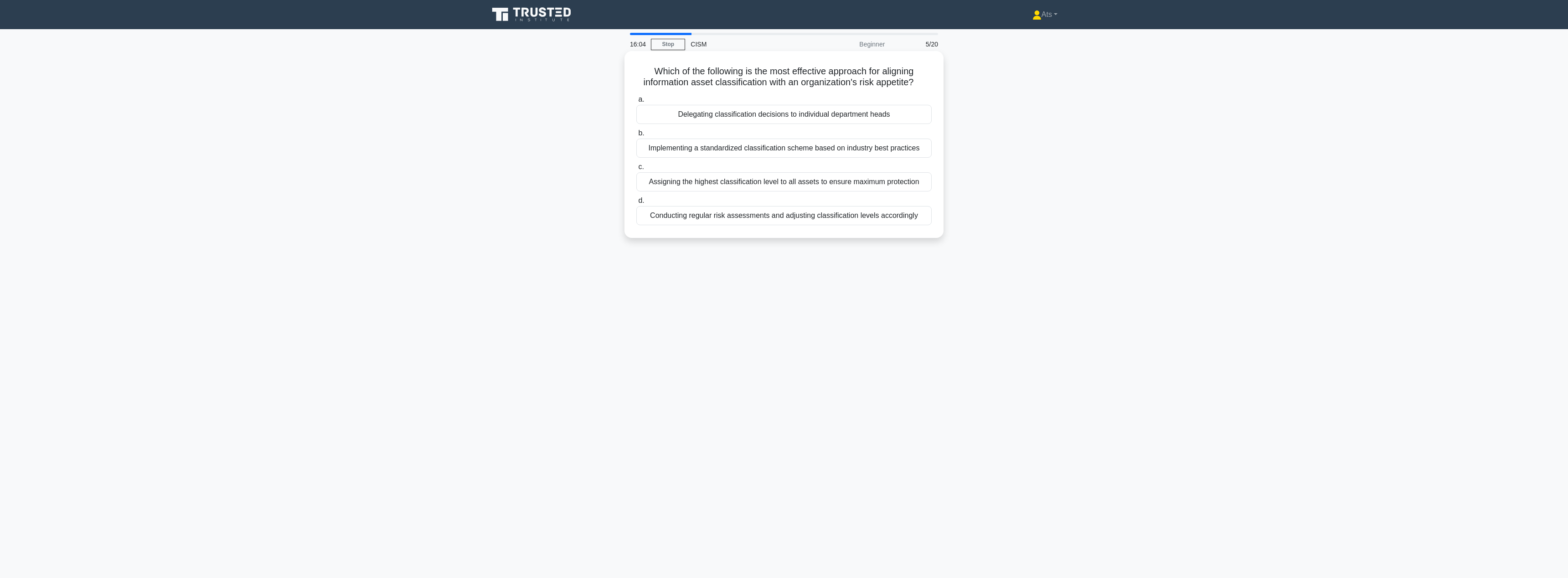
click at [748, 215] on div "Conducting regular risk assessments and adjusting classification levels accordi…" at bounding box center [783, 215] width 295 height 19
click at [636, 204] on input "d. Conducting regular risk assessments and adjusting classification levels acco…" at bounding box center [636, 201] width 0 height 6
click at [845, 113] on div "Implementing a risk-based approach to prioritize critical assets" at bounding box center [783, 114] width 295 height 19
click at [636, 102] on input "a. Implementing a risk-based approach to prioritize critical assets" at bounding box center [636, 100] width 0 height 6
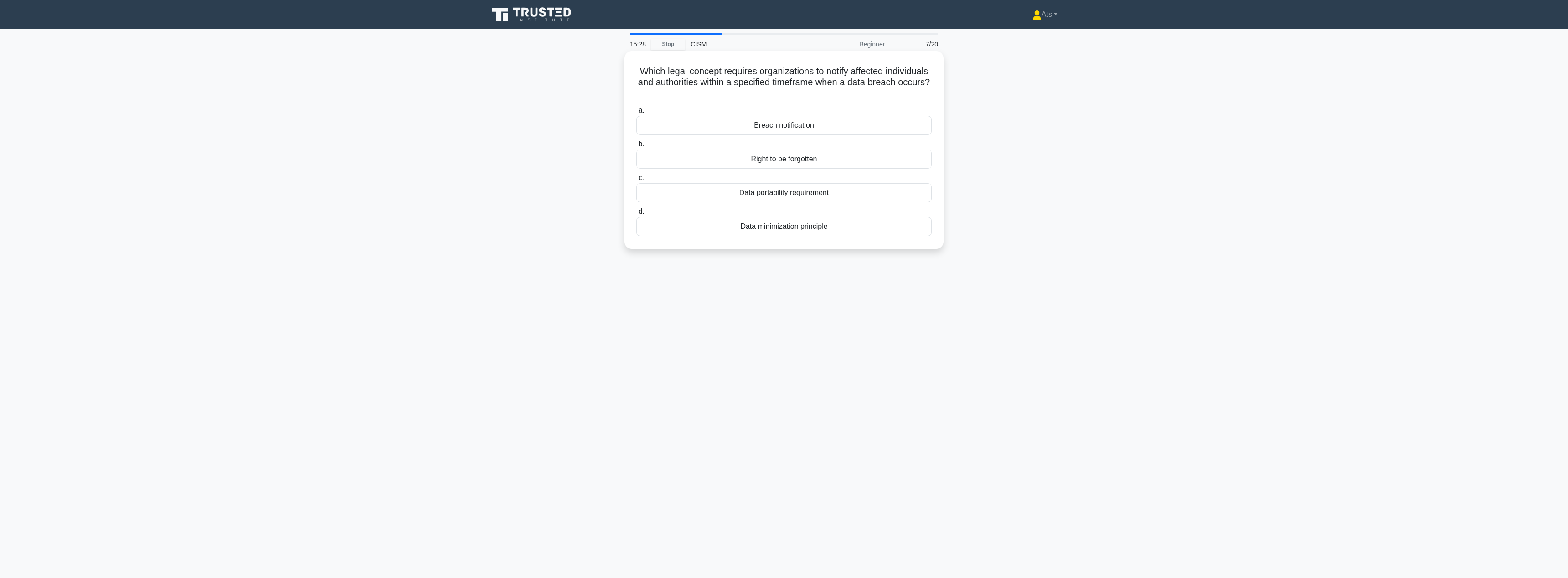
click at [817, 124] on div "Breach notification" at bounding box center [783, 125] width 295 height 19
click at [636, 113] on input "a. Breach notification" at bounding box center [636, 111] width 0 height 6
click at [853, 126] on div "Integrating policy development with enterprise risk assessments" at bounding box center [783, 125] width 295 height 19
click at [636, 113] on input "a. Integrating policy development with enterprise risk assessments" at bounding box center [636, 111] width 0 height 6
click at [839, 153] on div "Coordinating and executing the communication strategy" at bounding box center [783, 148] width 295 height 19
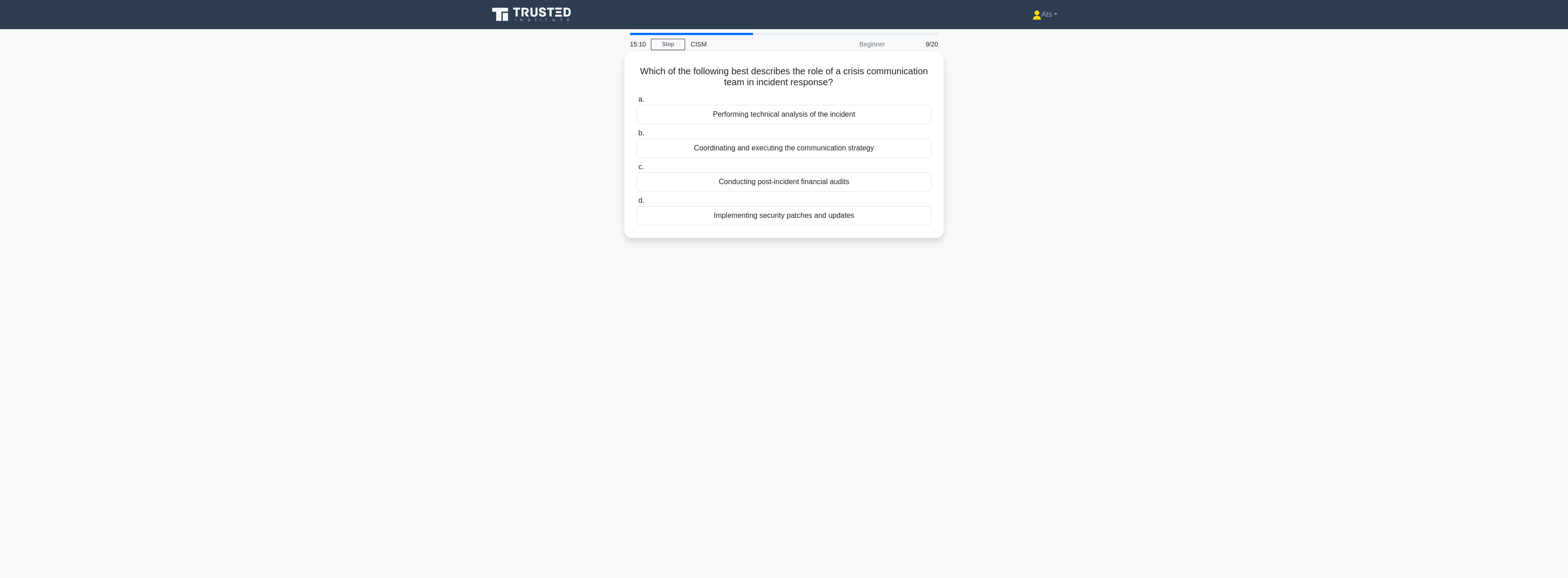
click at [636, 136] on input "b. Coordinating and executing the communication strategy" at bounding box center [636, 133] width 0 height 6
click at [894, 228] on div "Conducting post-incident reviews and updating the BCP accordingly" at bounding box center [783, 226] width 295 height 19
click at [636, 215] on input "d. Conducting post-incident reviews and updating the BCP accordingly" at bounding box center [636, 212] width 0 height 6
click at [791, 184] on div "Performing detailed risk assessments for each business unit" at bounding box center [783, 181] width 295 height 19
click at [636, 170] on input "c. Performing detailed risk assessments for each business unit" at bounding box center [636, 167] width 0 height 6
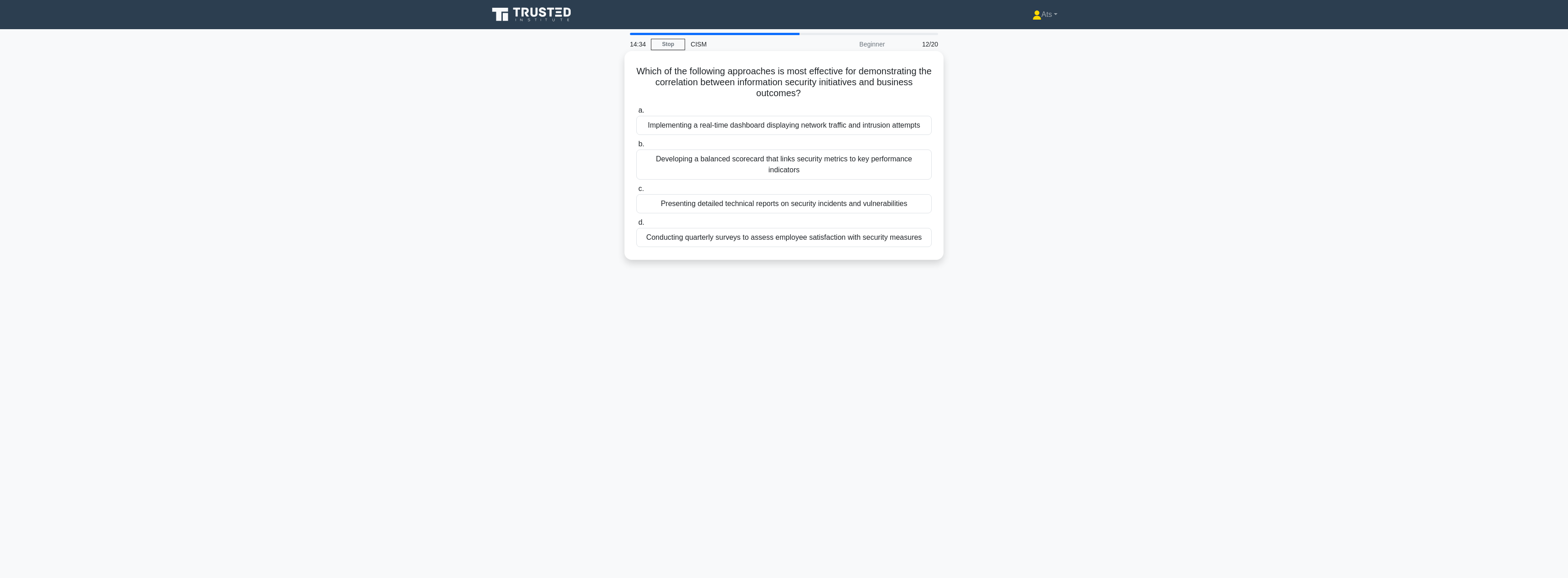
click at [886, 170] on div "Developing a balanced scorecard that links security metrics to key performance …" at bounding box center [783, 164] width 295 height 30
click at [636, 147] on input "b. Developing a balanced scorecard that links security metrics to key performan…" at bounding box center [636, 144] width 0 height 6
click at [866, 219] on div "Aligning security initiatives with business goals" at bounding box center [783, 215] width 295 height 19
click at [636, 204] on input "d. Aligning security initiatives with business goals" at bounding box center [636, 201] width 0 height 6
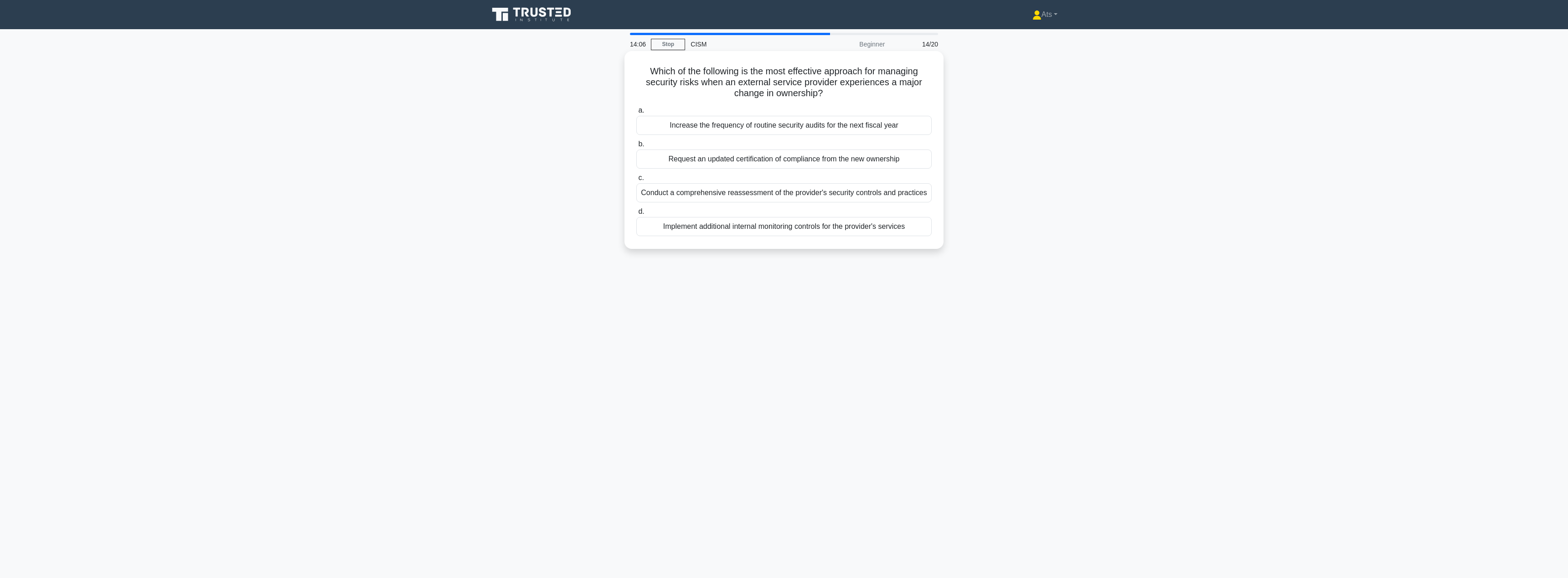
click at [758, 197] on div "Conduct a comprehensive reassessment of the provider's security controls and pr…" at bounding box center [783, 192] width 295 height 19
click at [636, 181] on input "c. Conduct a comprehensive reassessment of the provider's security controls and…" at bounding box center [636, 178] width 0 height 6
click at [758, 113] on div "Allocating funds equally across all departments regardless of security needs" at bounding box center [783, 114] width 295 height 19
click at [636, 102] on input "a. Allocating funds equally across all departments regardless of security needs" at bounding box center [636, 100] width 0 height 6
click at [887, 217] on div "Conducting regular threat intelligence assessments" at bounding box center [783, 215] width 295 height 19
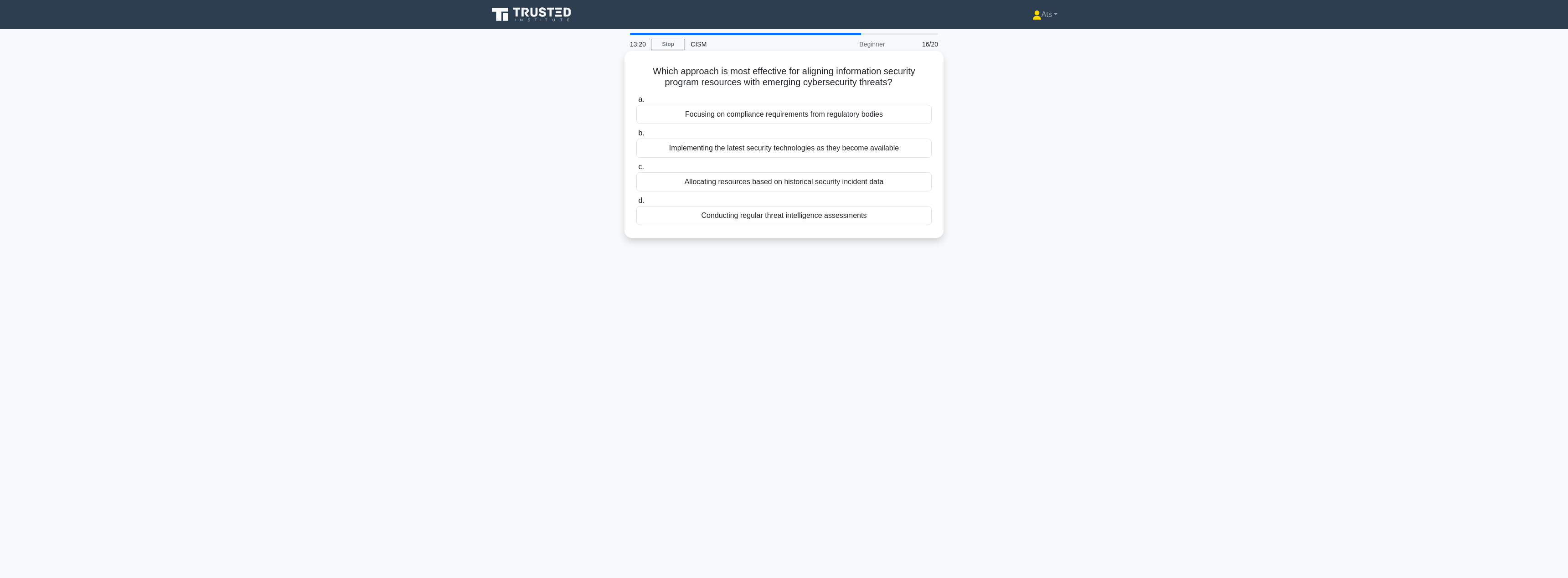
click at [636, 204] on input "d. Conducting regular threat intelligence assessments" at bounding box center [636, 201] width 0 height 6
click at [861, 151] on div "Advising on legal implications of communication strategies" at bounding box center [783, 148] width 295 height 19
click at [636, 136] on input "b. Advising on legal implications of communication strategies" at bounding box center [636, 133] width 0 height 6
click at [807, 220] on div "Risk-based budgeting" at bounding box center [783, 215] width 295 height 19
click at [636, 204] on input "d. Risk-based budgeting" at bounding box center [636, 201] width 0 height 6
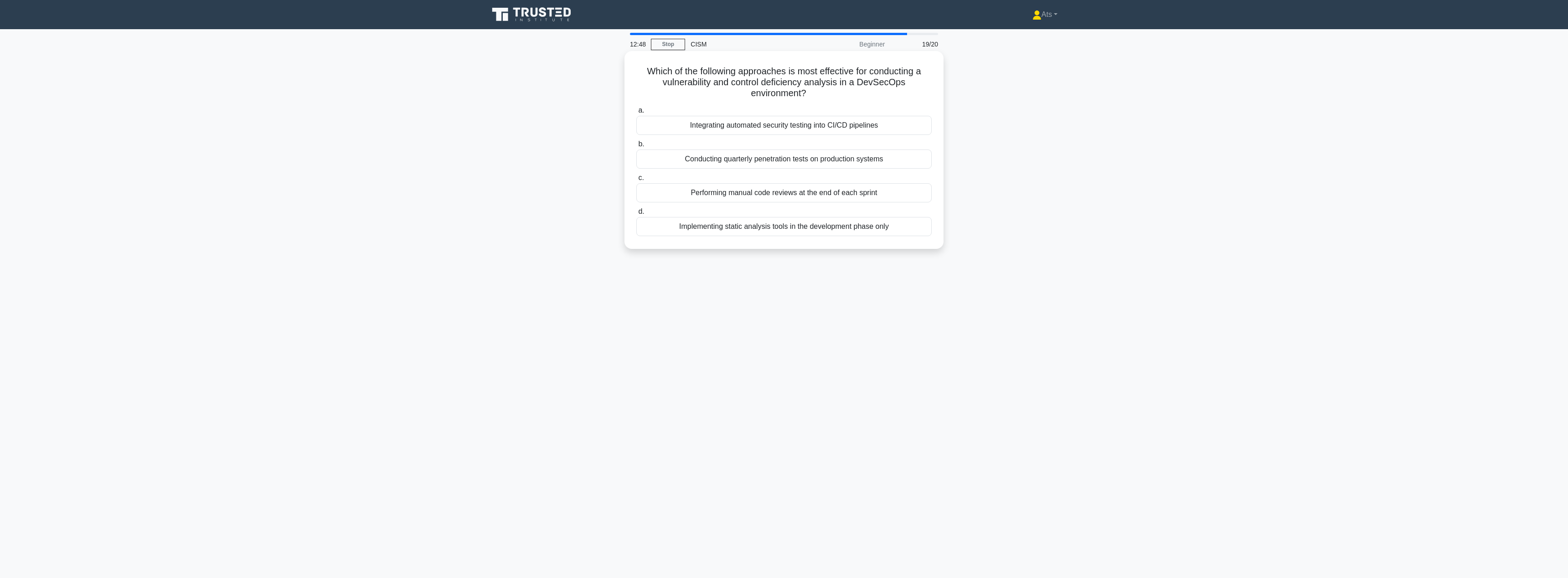
click at [799, 125] on div "Integrating automated security testing into CI/CD pipelines" at bounding box center [783, 125] width 295 height 19
click at [636, 113] on input "a. Integrating automated security testing into CI/CD pipelines" at bounding box center [636, 111] width 0 height 6
click at [873, 198] on div "Conducting scenario analysis for emerging technologies" at bounding box center [783, 192] width 295 height 19
click at [636, 181] on input "c. Conducting scenario analysis for emerging technologies" at bounding box center [636, 178] width 0 height 6
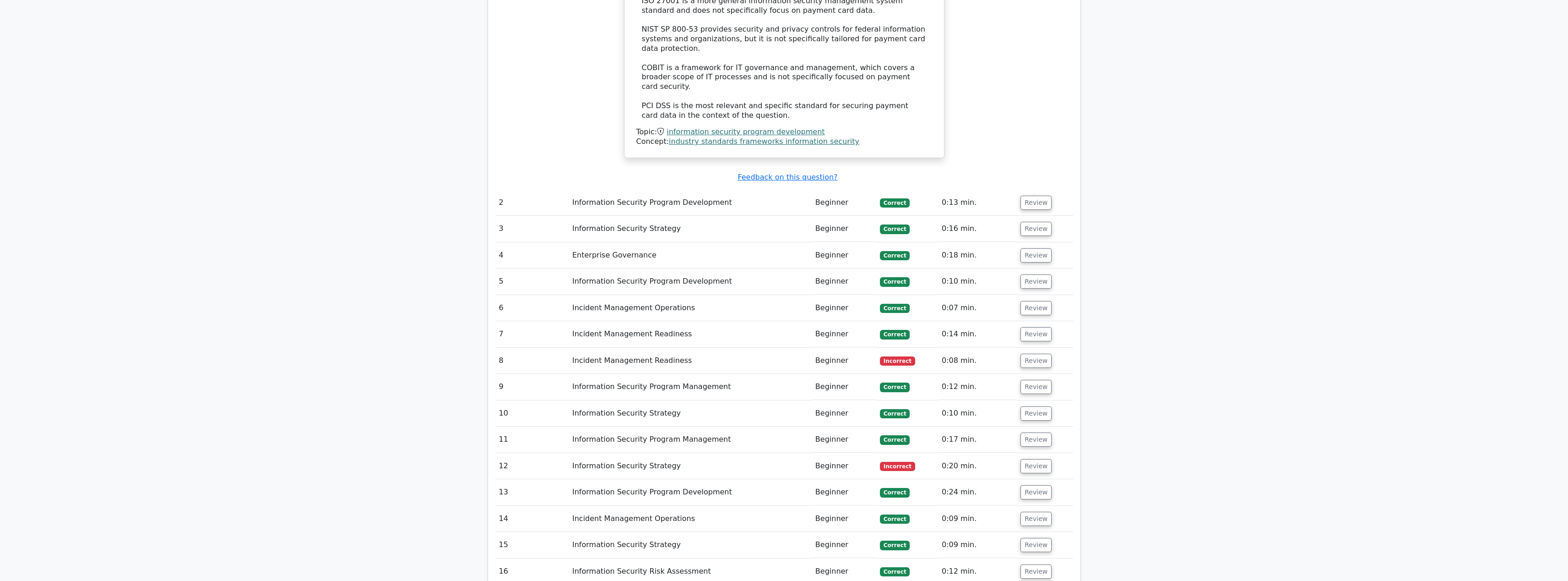
scroll to position [862, 0]
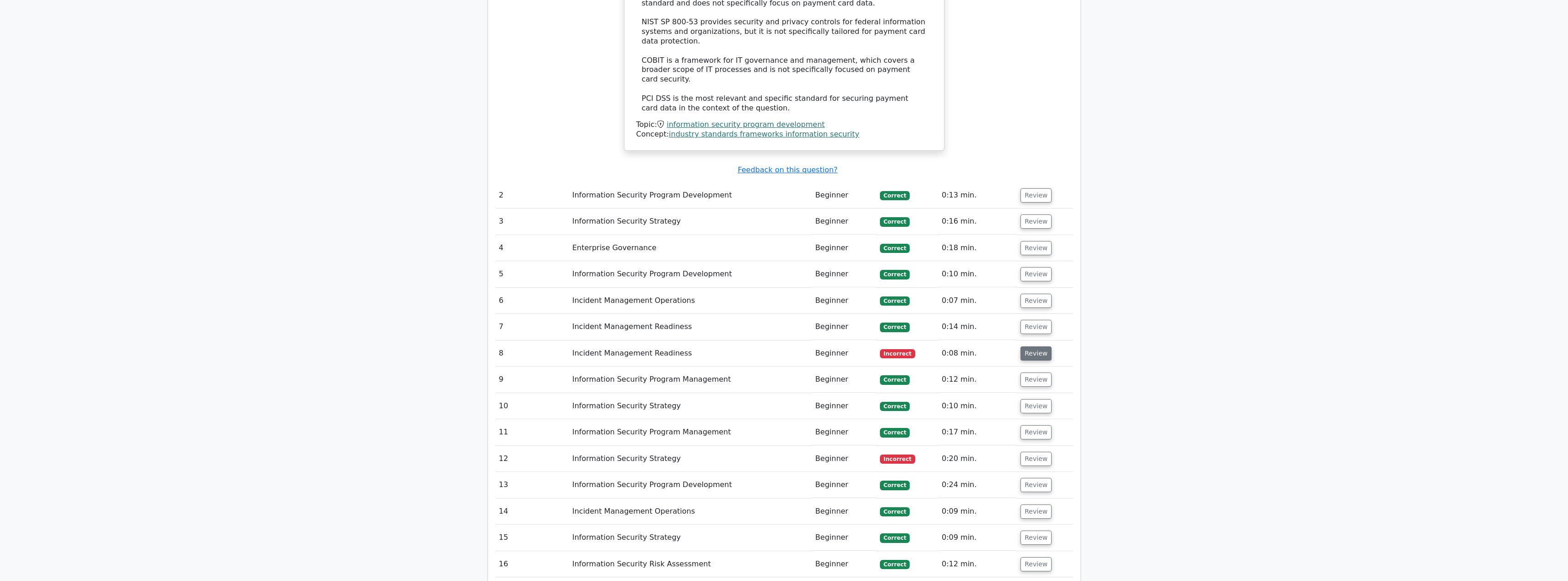
click at [1021, 346] on button "Review" at bounding box center [1036, 353] width 31 height 14
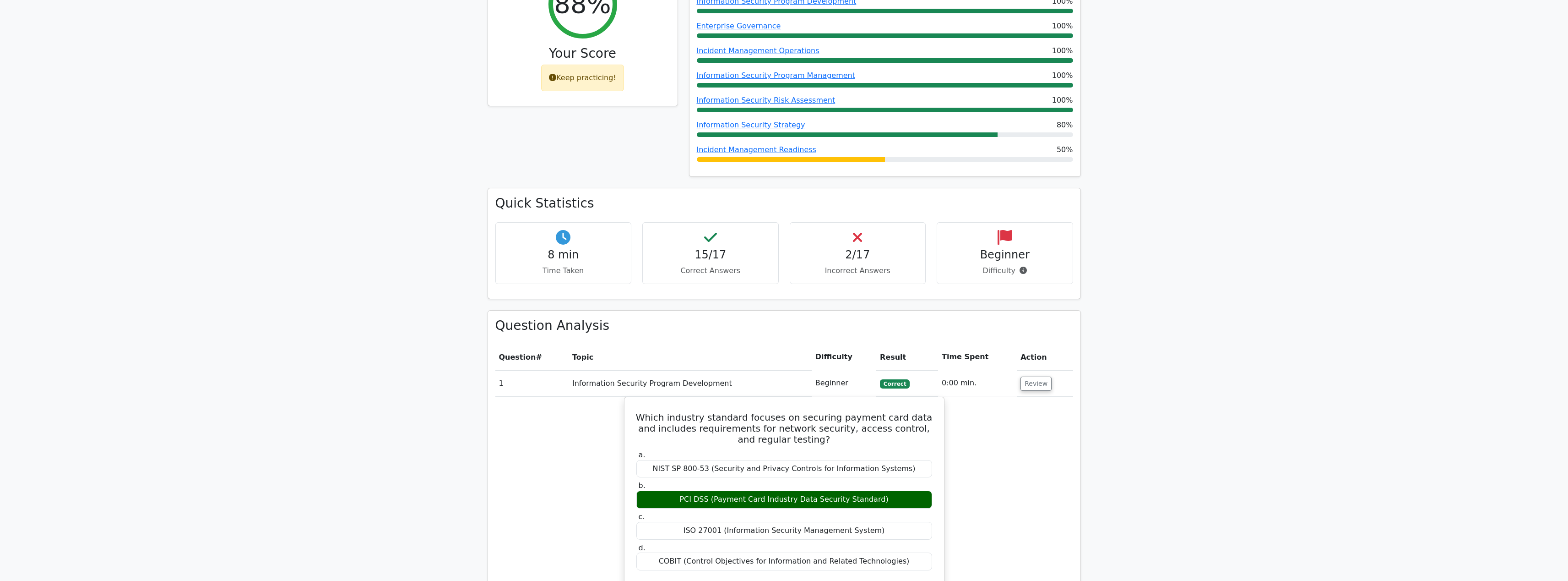
scroll to position [0, 0]
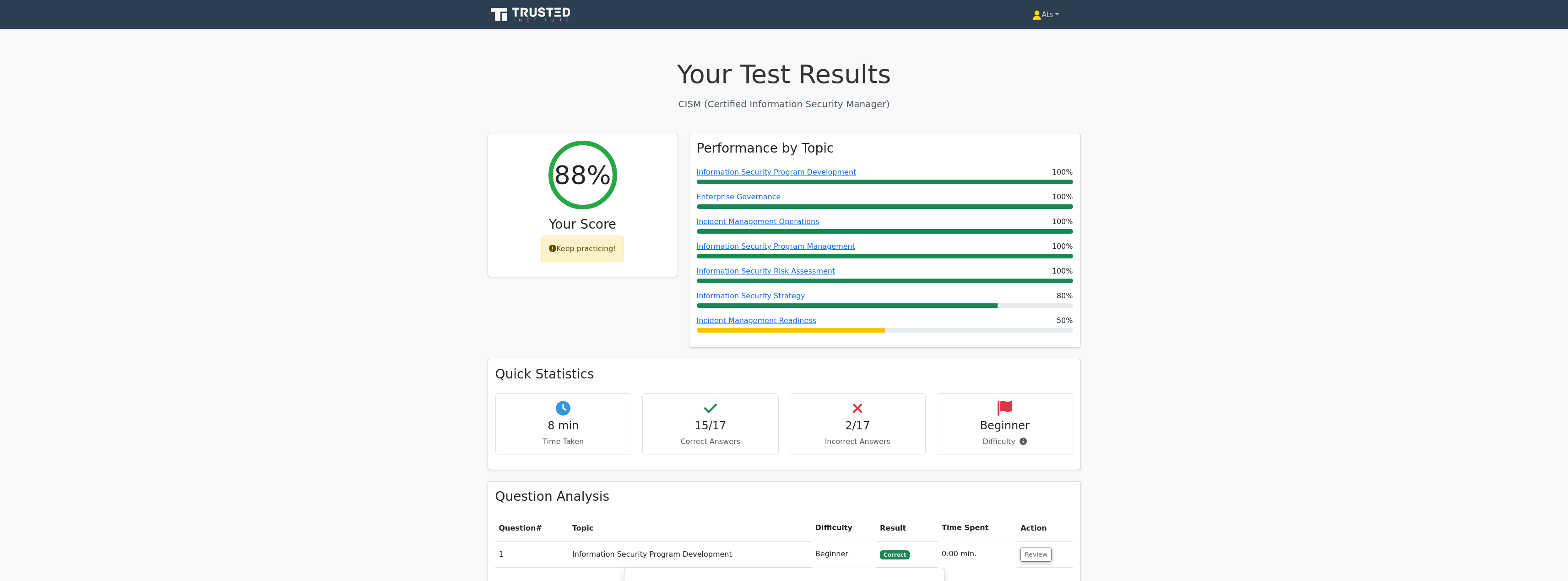
click at [1051, 17] on link "Ats" at bounding box center [1045, 15] width 70 height 18
click at [1038, 38] on link "Profile" at bounding box center [1047, 36] width 72 height 15
